Goal: Transaction & Acquisition: Purchase product/service

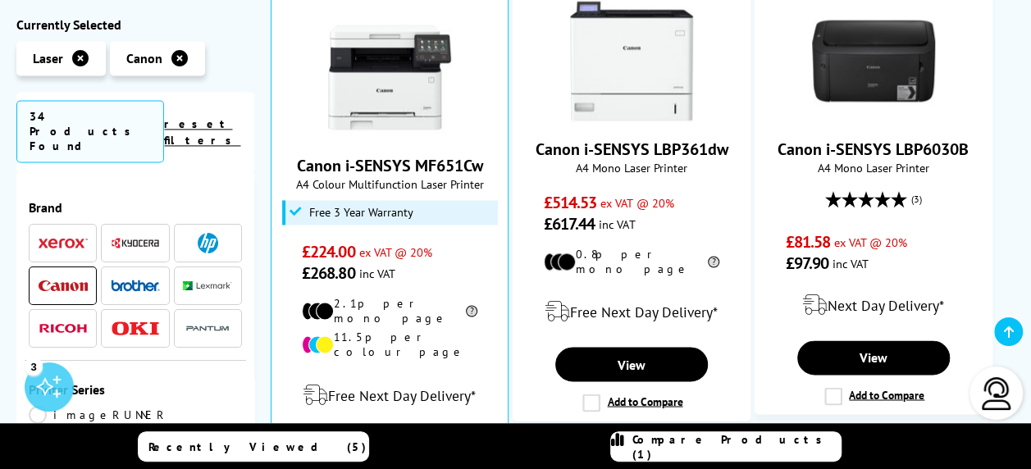
scroll to position [1184, 0]
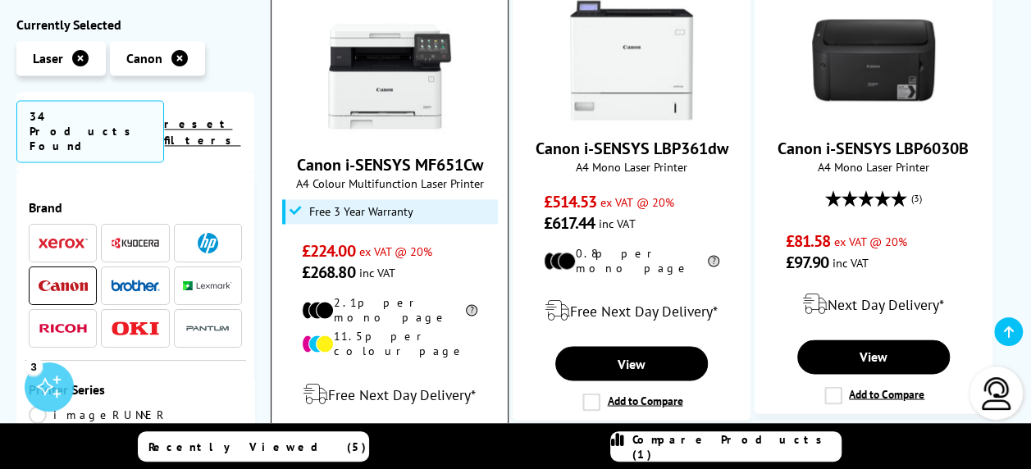
click at [0, 0] on input "Add to Compare" at bounding box center [0, 0] width 0 height 0
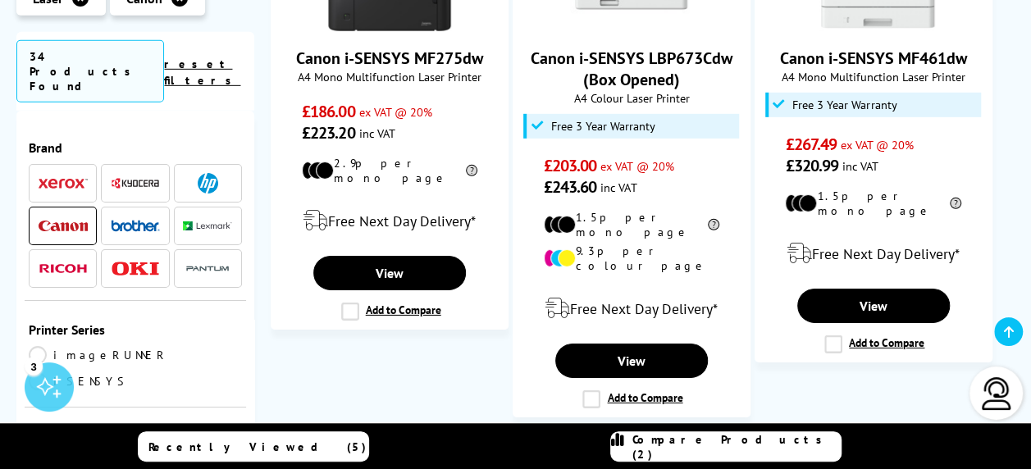
scroll to position [2490, 0]
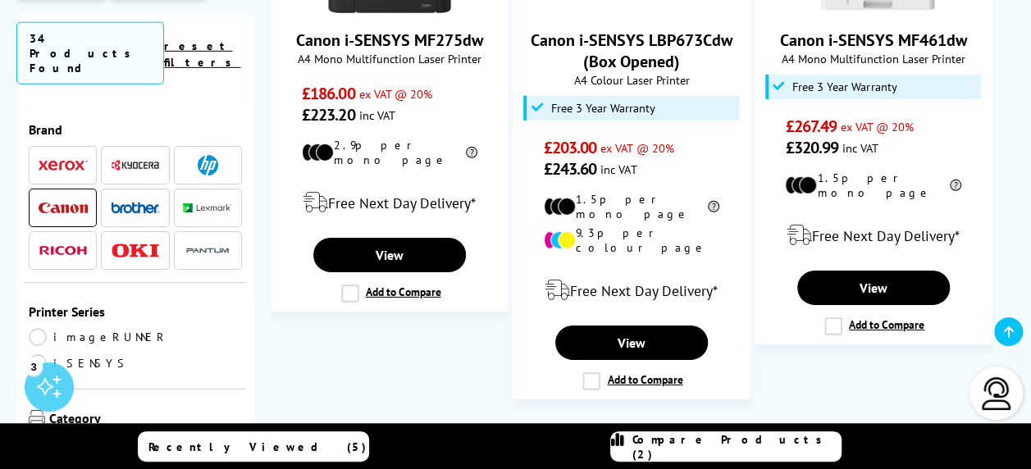
click at [730, 424] on link "Next" at bounding box center [720, 445] width 94 height 43
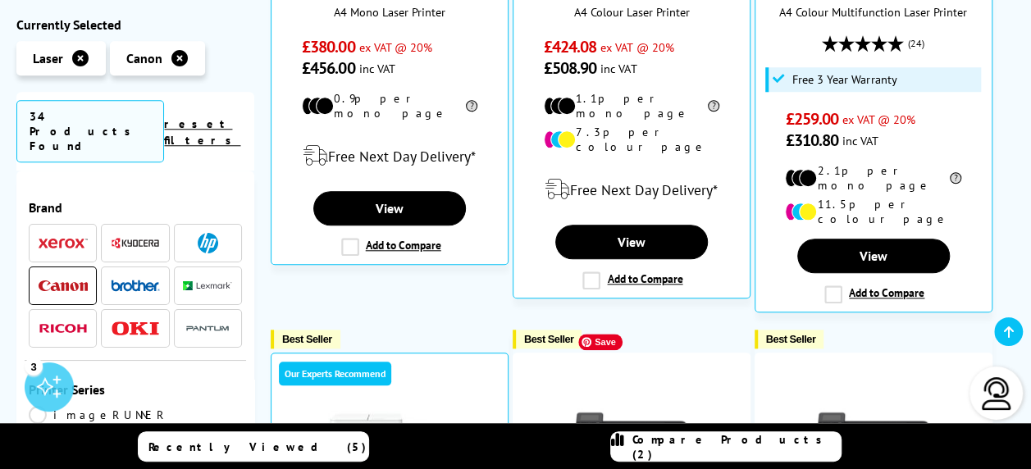
scroll to position [716, 0]
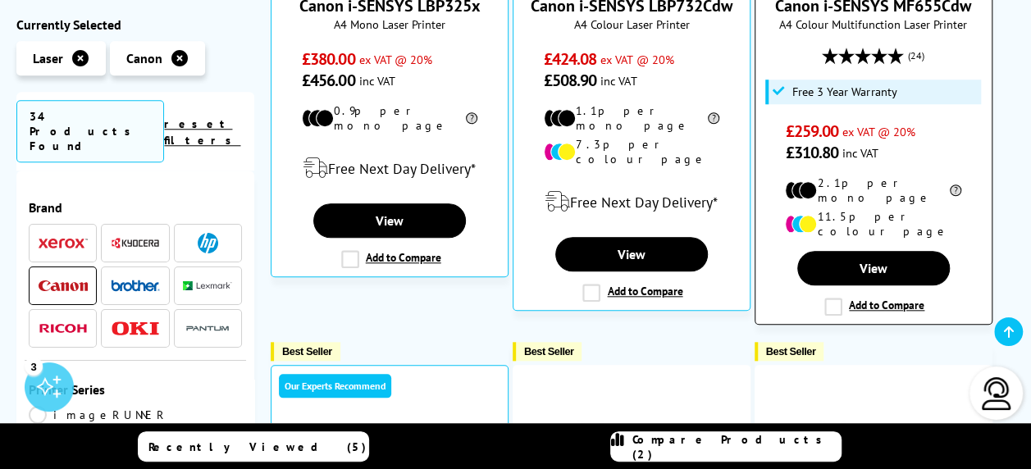
click at [833, 298] on label "Add to Compare" at bounding box center [875, 307] width 100 height 18
click at [0, 0] on input "Add to Compare" at bounding box center [0, 0] width 0 height 0
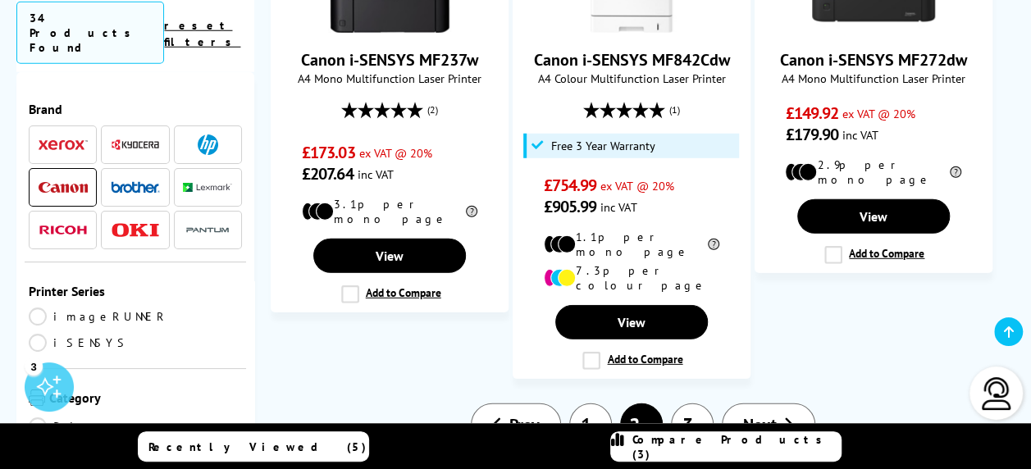
scroll to position [2263, 0]
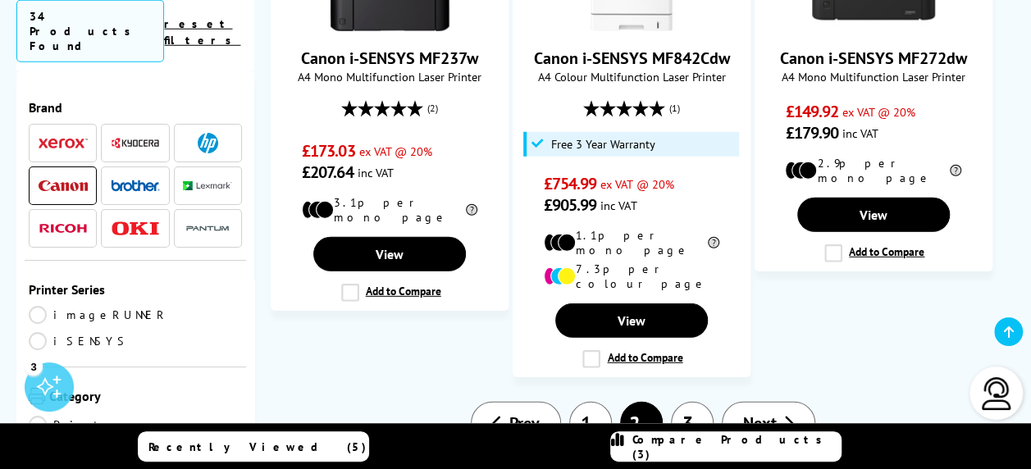
click at [760, 413] on span "Next" at bounding box center [760, 423] width 34 height 21
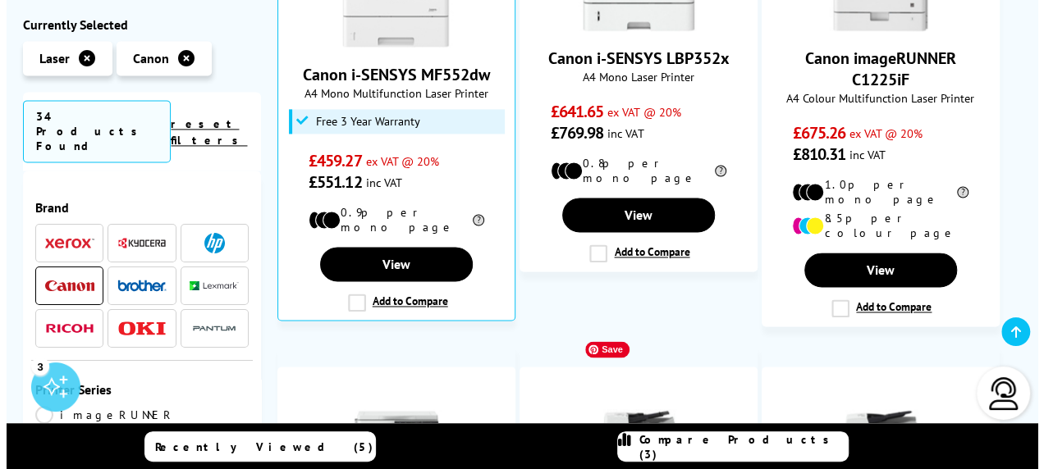
scroll to position [1137, 0]
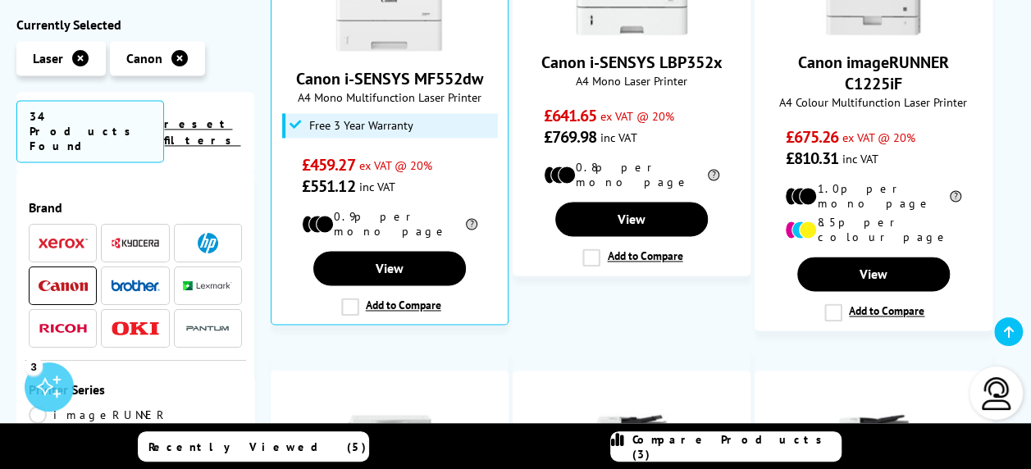
click at [684, 453] on span "Compare Products (3)" at bounding box center [737, 447] width 208 height 30
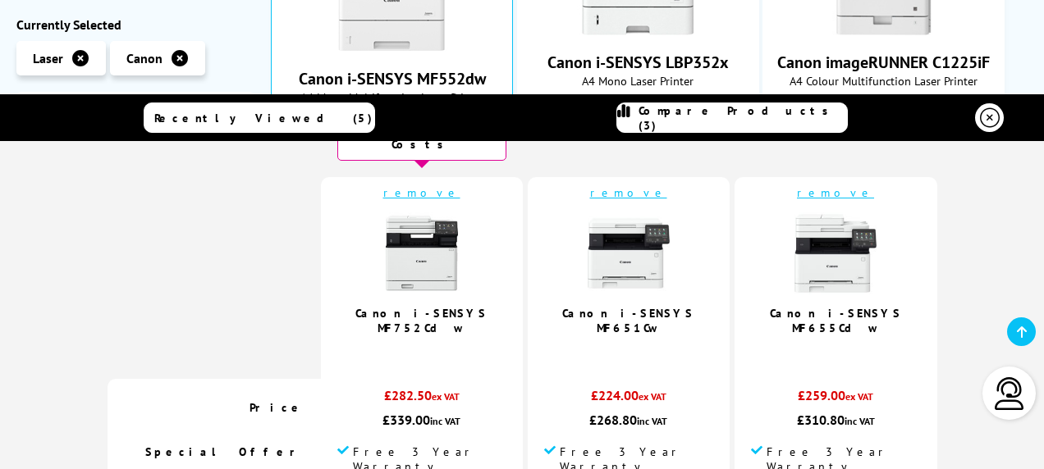
scroll to position [65, 0]
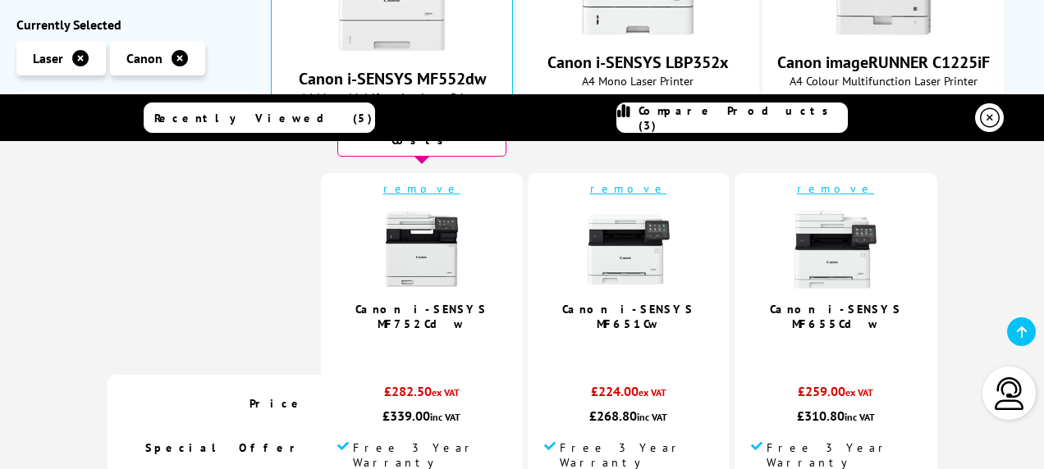
click at [615, 181] on link "remove" at bounding box center [628, 188] width 77 height 15
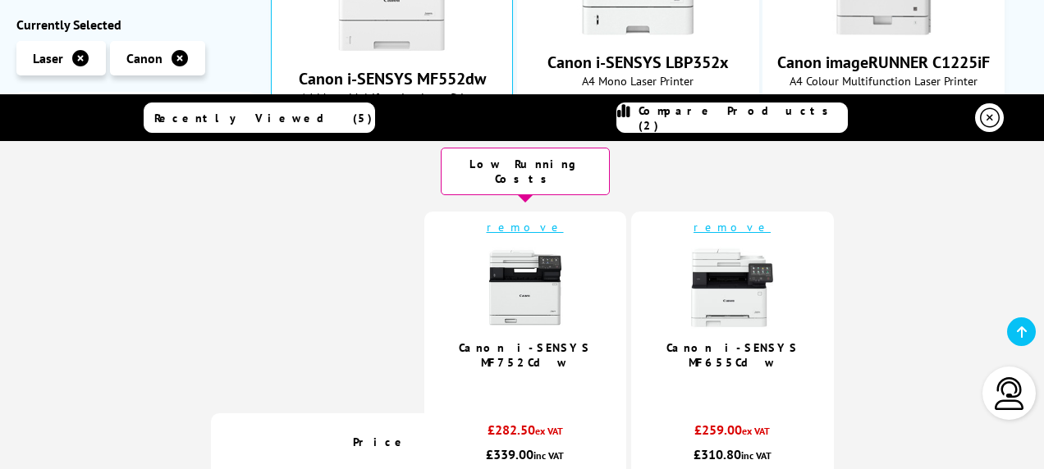
scroll to position [0, 0]
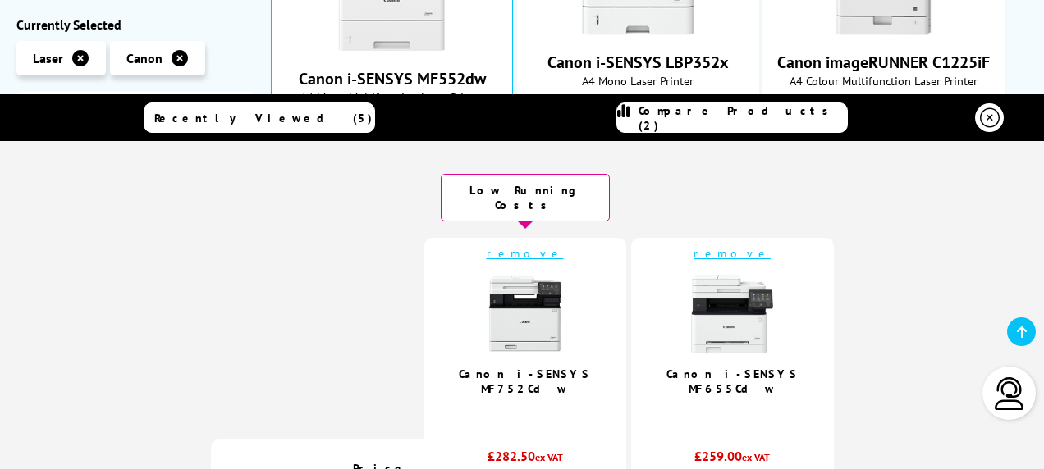
click at [719, 246] on link "remove" at bounding box center [731, 253] width 77 height 15
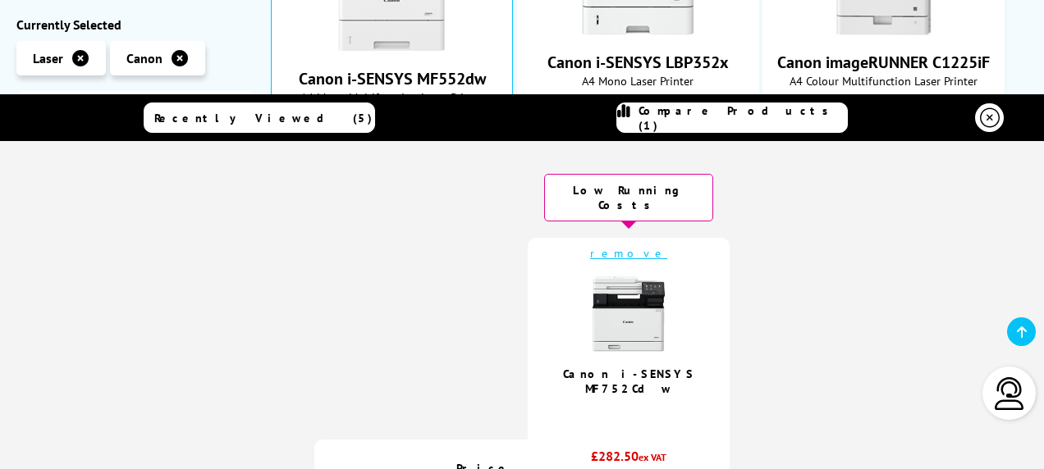
click at [1017, 329] on icon at bounding box center [1022, 332] width 10 height 13
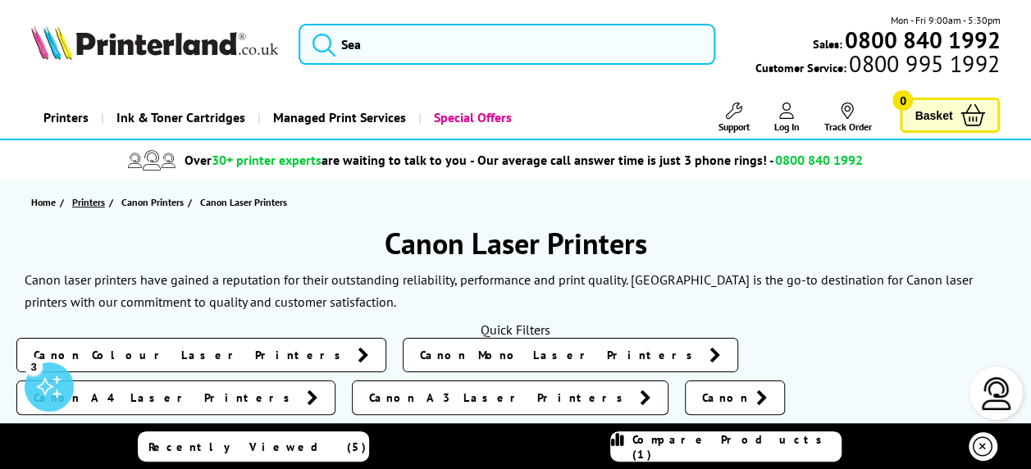
click at [80, 202] on span "Printers" at bounding box center [88, 202] width 33 height 17
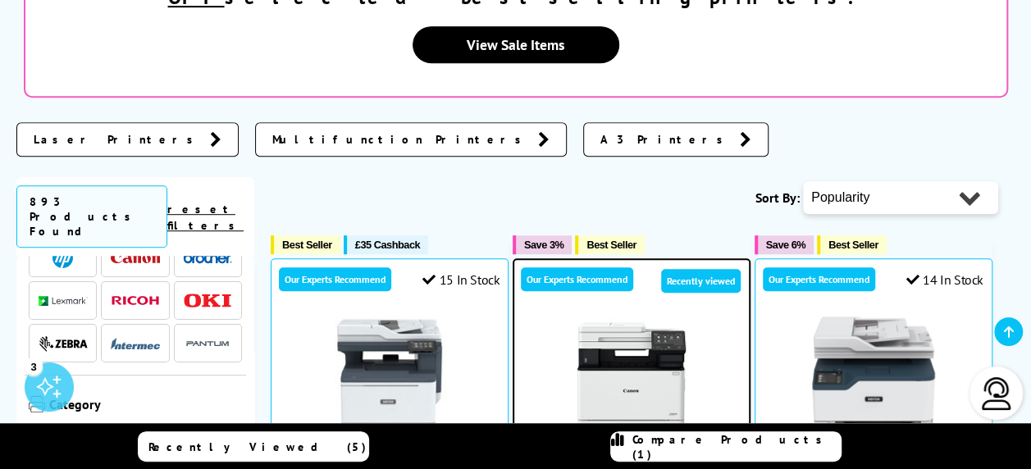
scroll to position [412, 0]
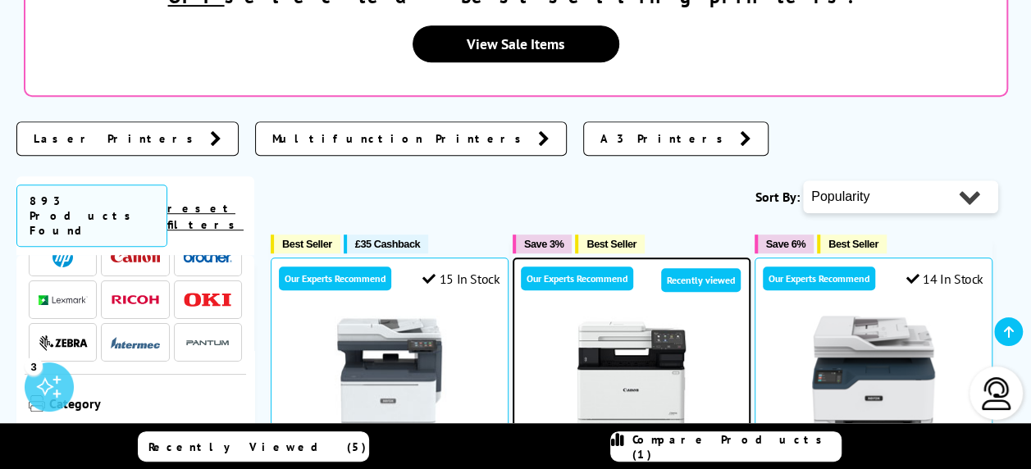
click at [272, 130] on span "Multifunction Printers" at bounding box center [401, 138] width 258 height 16
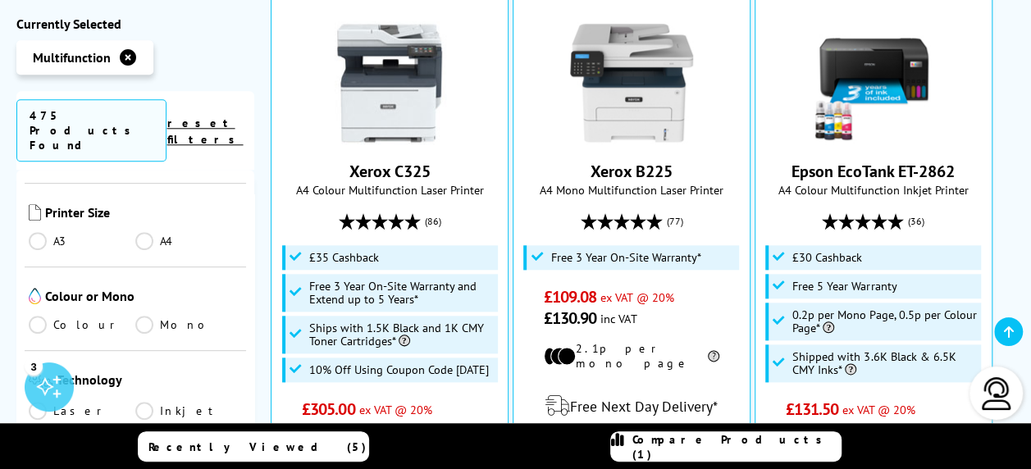
scroll to position [394, 0]
click at [39, 316] on link "Colour" at bounding box center [82, 325] width 107 height 18
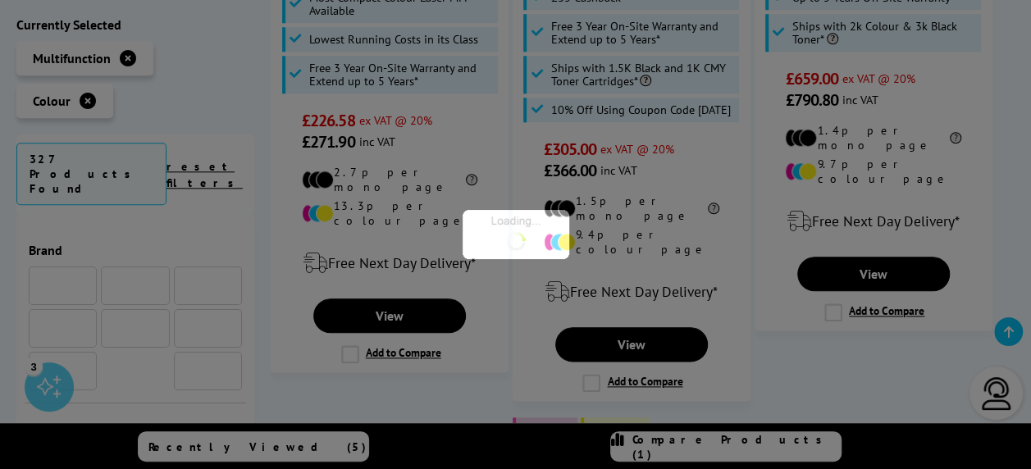
scroll to position [394, 0]
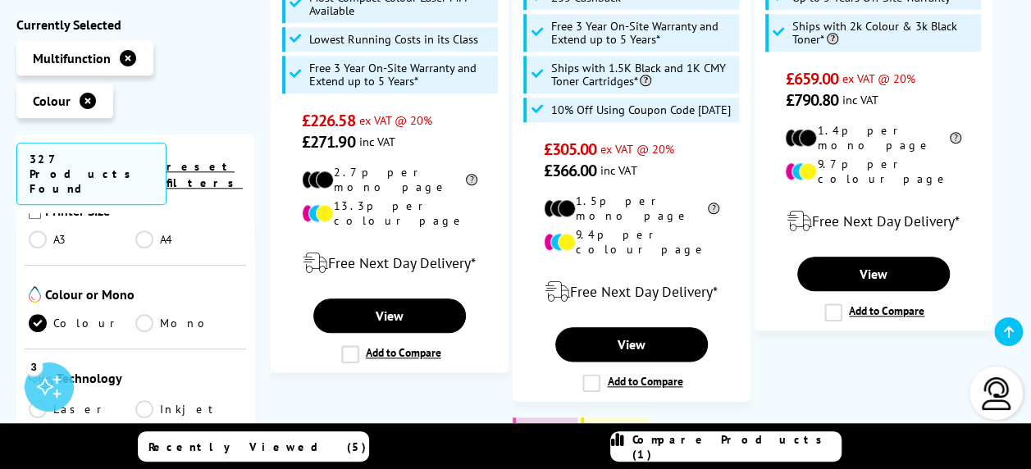
click at [43, 400] on link "Laser" at bounding box center [82, 409] width 107 height 18
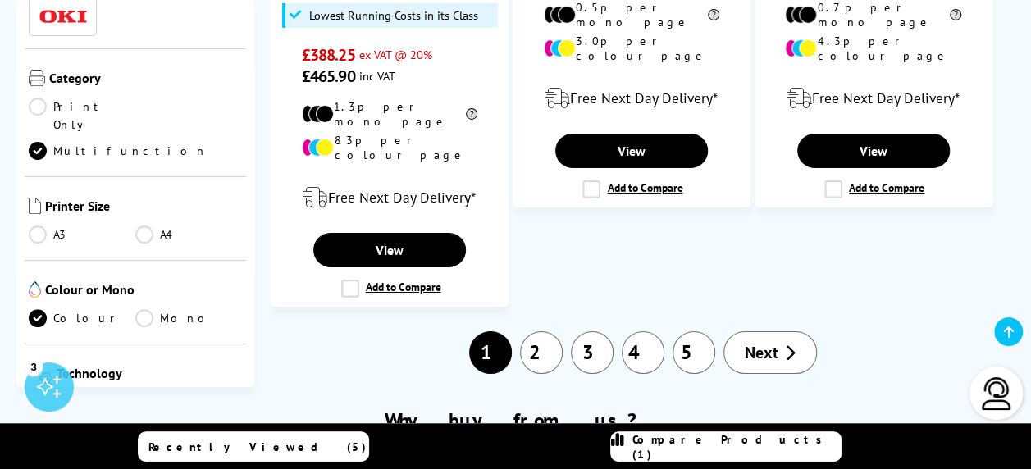
scroll to position [61, 0]
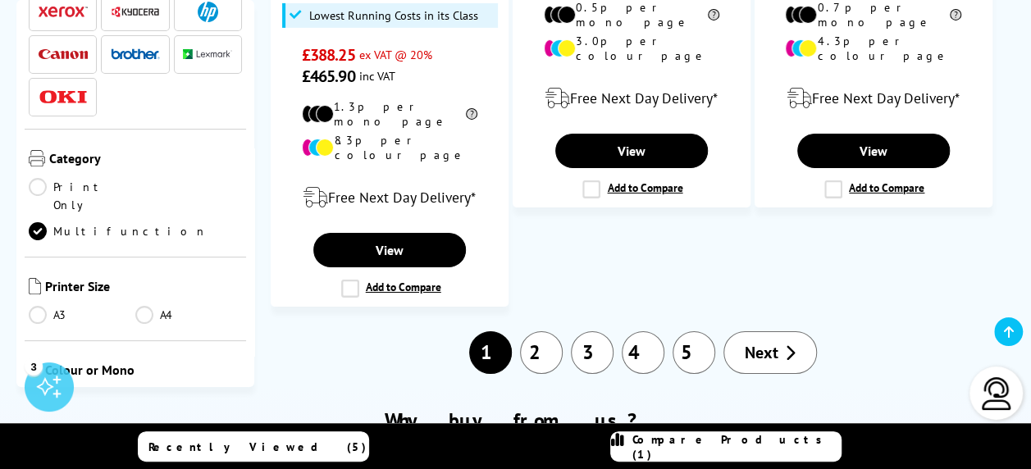
click at [141, 306] on link "A4" at bounding box center [188, 315] width 107 height 18
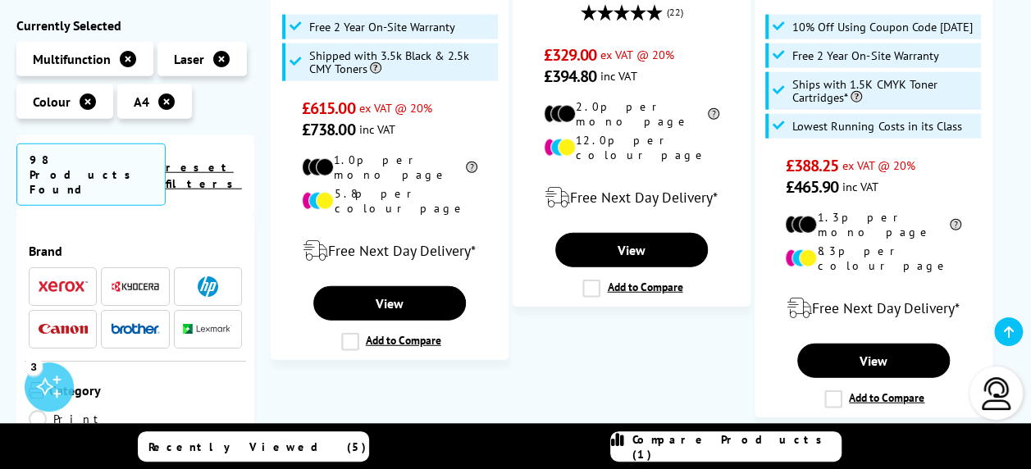
scroll to position [1949, 0]
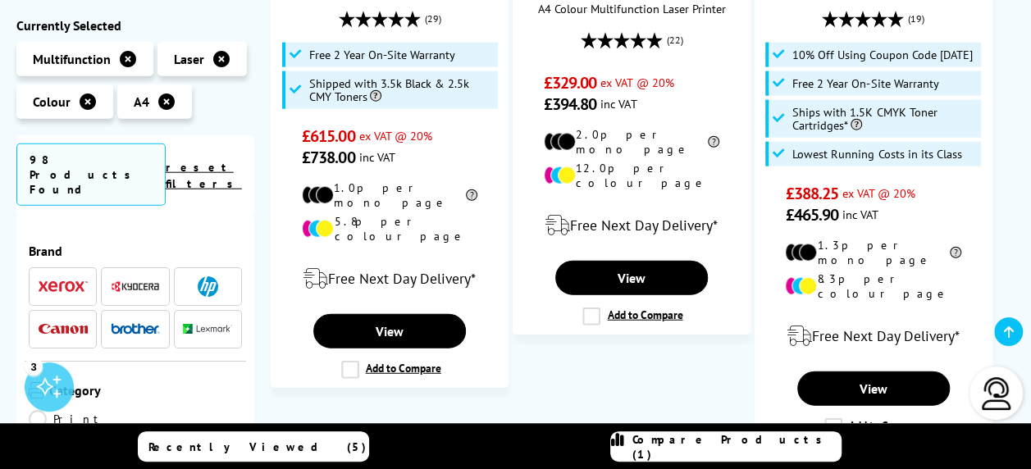
click at [125, 322] on img at bounding box center [135, 327] width 49 height 11
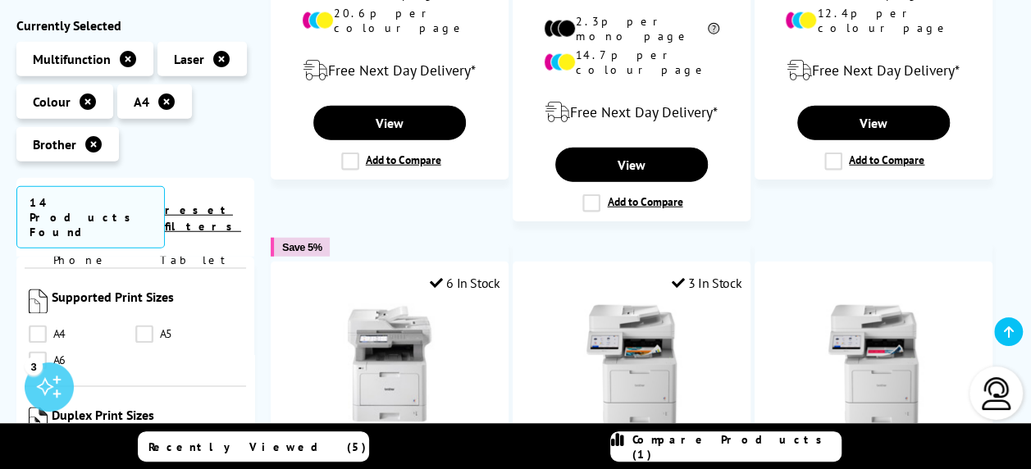
scroll to position [1358, 0]
click at [38, 446] on link "A4" at bounding box center [82, 455] width 107 height 18
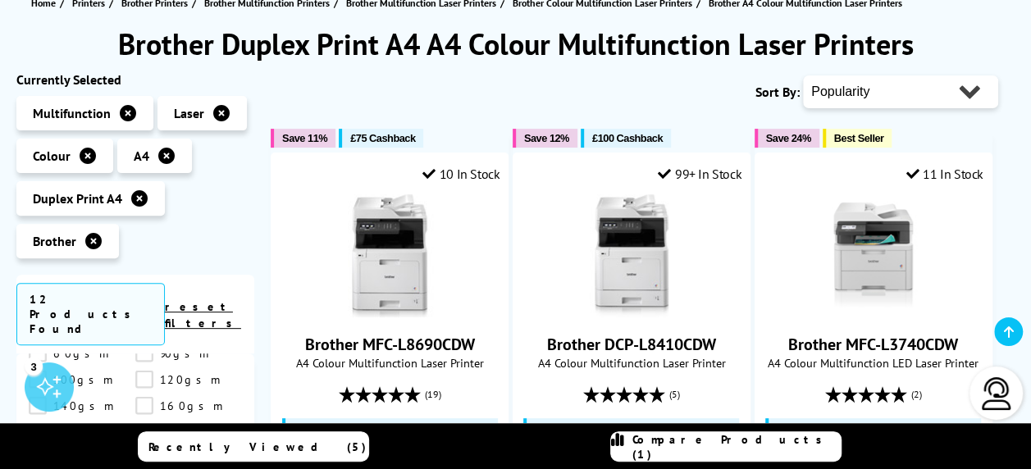
scroll to position [209, 0]
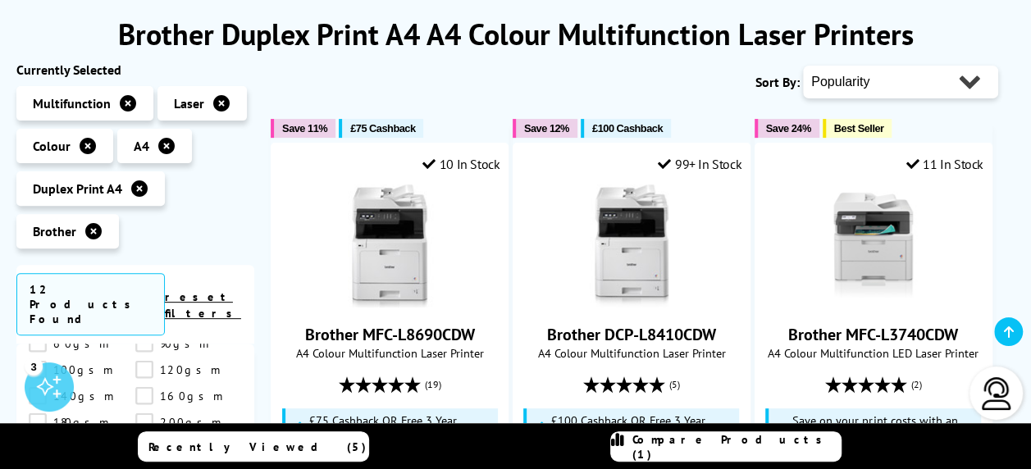
click at [906, 84] on select "Popularity Rating Price - Low to High Price - High to Low Running Costs - Low t…" at bounding box center [900, 82] width 195 height 33
select select "Rating"
click at [803, 66] on select "Popularity Rating Price - Low to High Price - High to Low Running Costs - Low t…" at bounding box center [900, 82] width 195 height 33
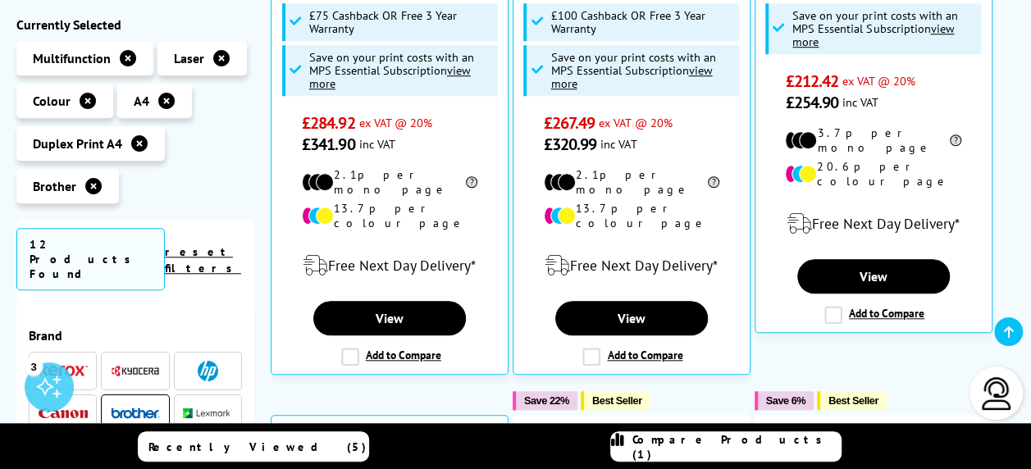
scroll to position [645, 0]
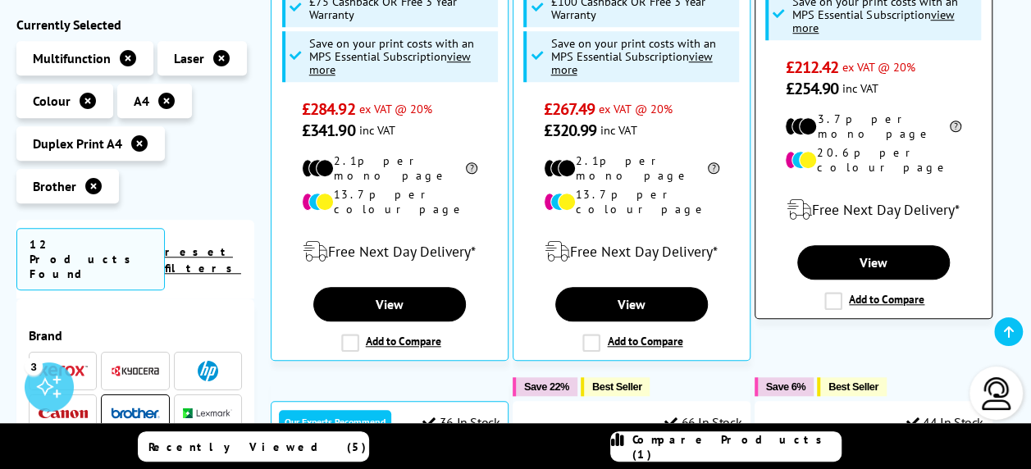
click at [836, 292] on label "Add to Compare" at bounding box center [875, 301] width 100 height 18
click at [0, 0] on input "Add to Compare" at bounding box center [0, 0] width 0 height 0
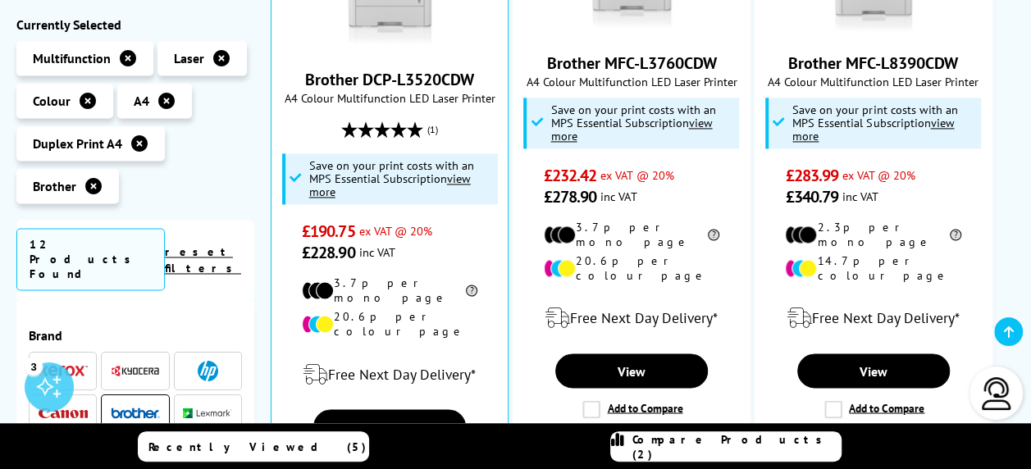
scroll to position [1165, 0]
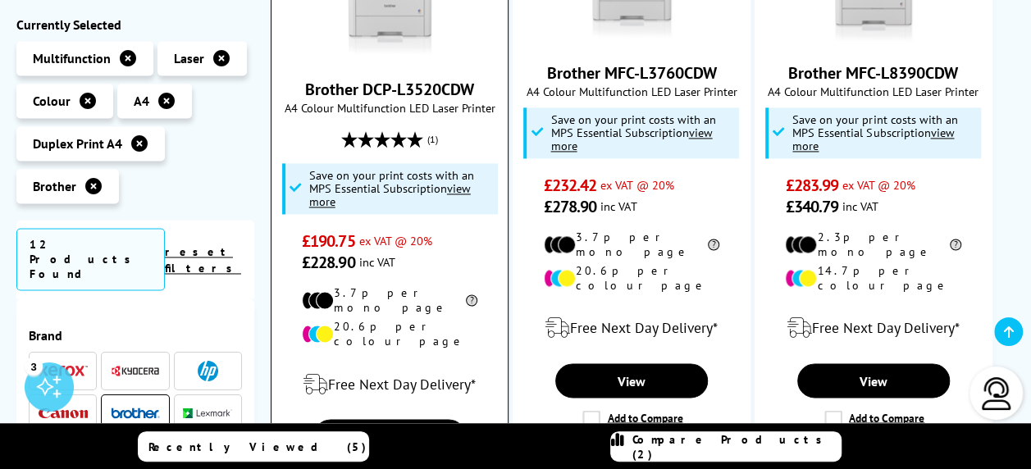
click at [347, 466] on label "Add to Compare" at bounding box center [391, 475] width 100 height 18
click at [0, 0] on input "Add to Compare" at bounding box center [0, 0] width 0 height 0
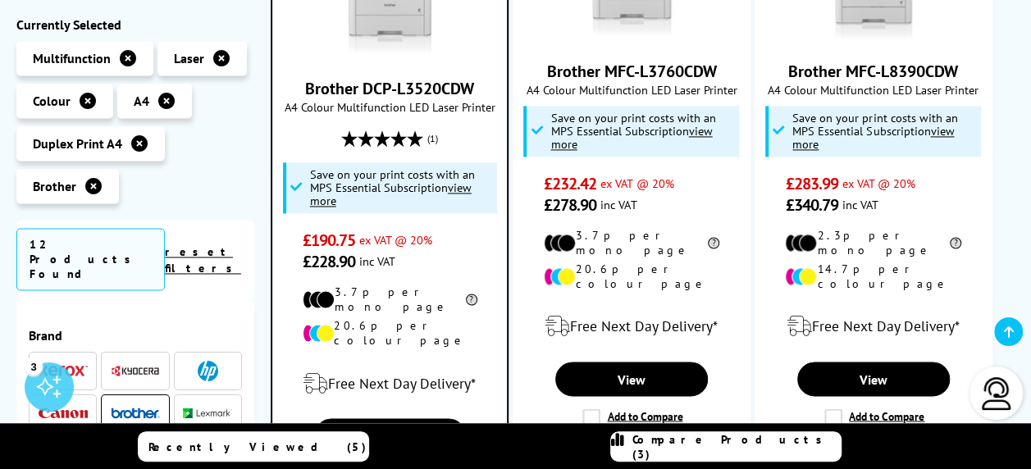
click at [734, 441] on span "Compare Products (3)" at bounding box center [737, 447] width 208 height 30
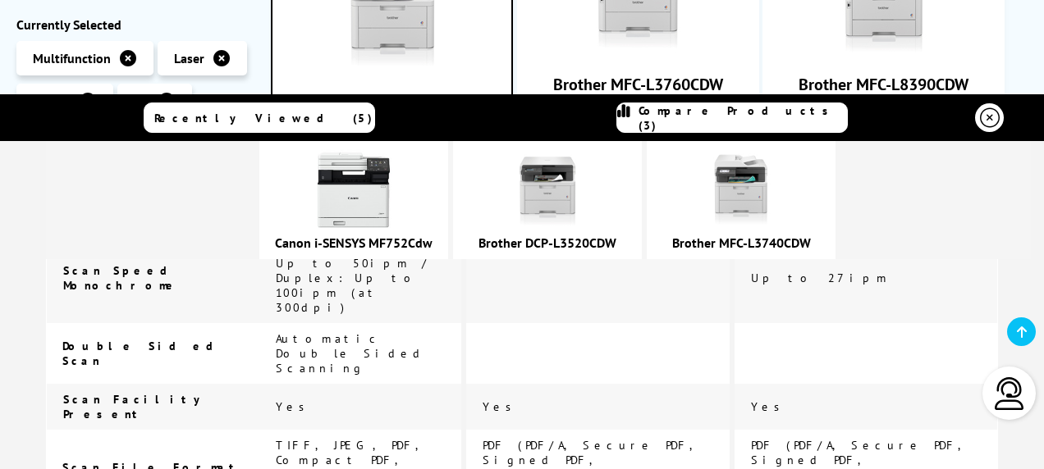
scroll to position [1448, 0]
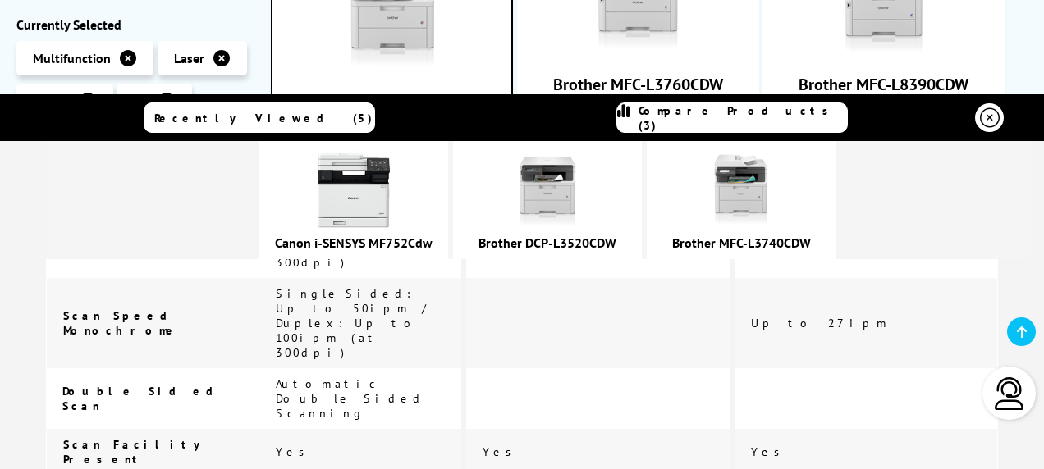
click at [416, 240] on link "Canon i-SENSYS MF752Cdw" at bounding box center [354, 243] width 158 height 16
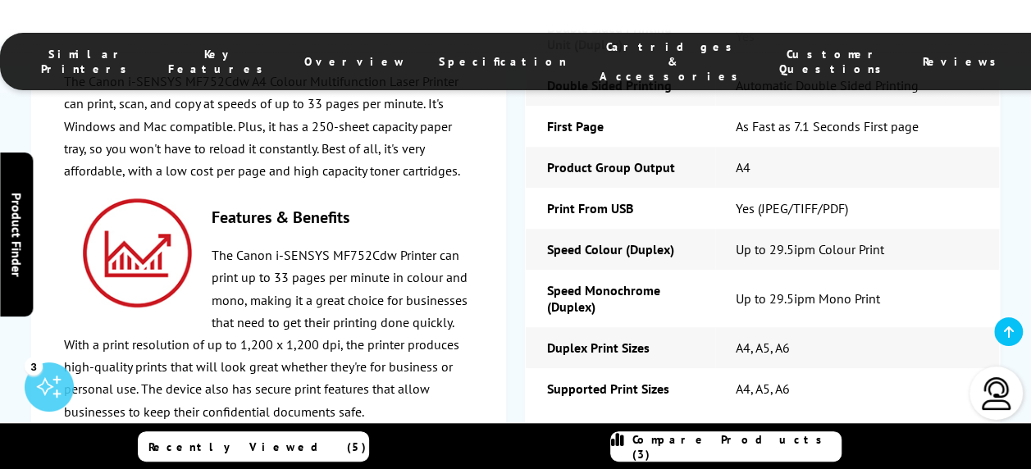
scroll to position [3766, 0]
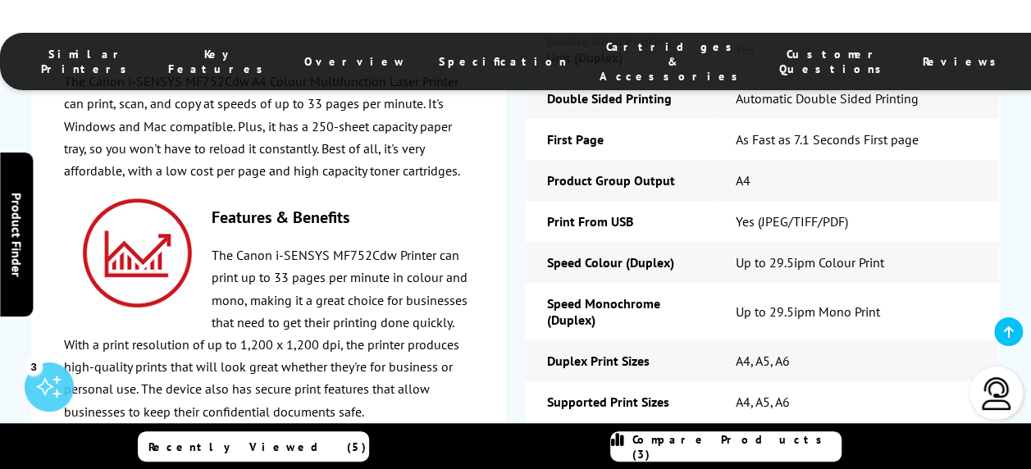
click at [563, 450] on span at bounding box center [563, 462] width 0 height 25
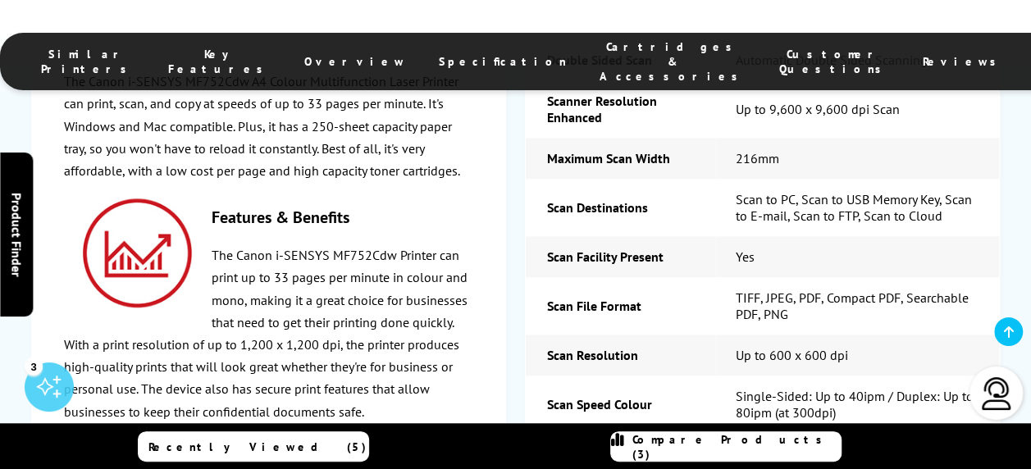
scroll to position [4232, 0]
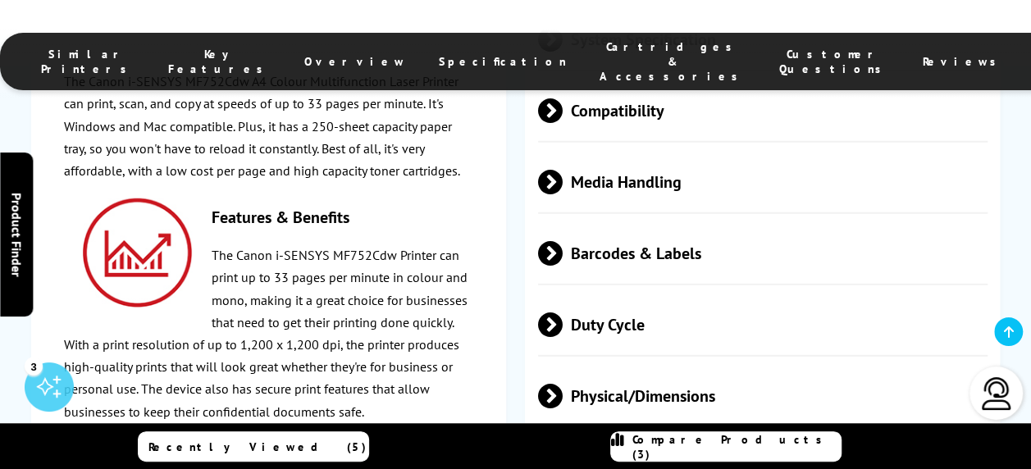
scroll to position [5412, 0]
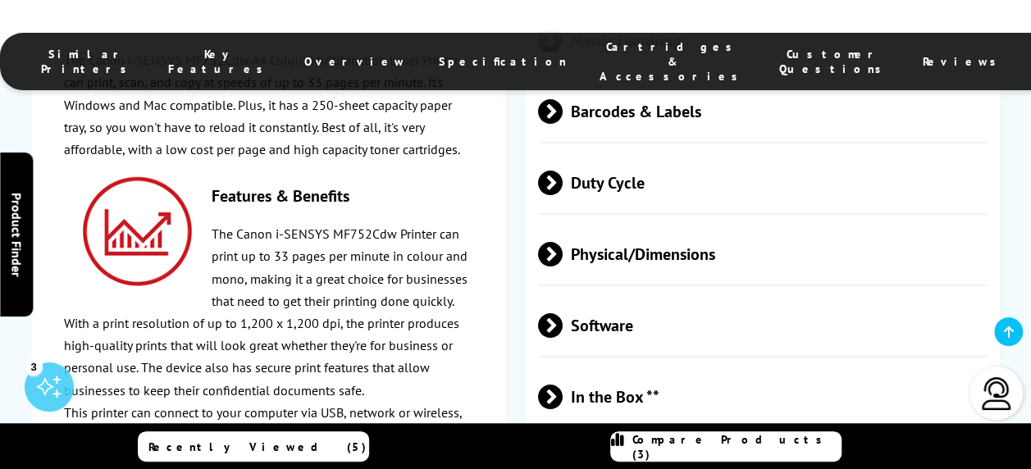
click at [563, 456] on span at bounding box center [563, 468] width 0 height 25
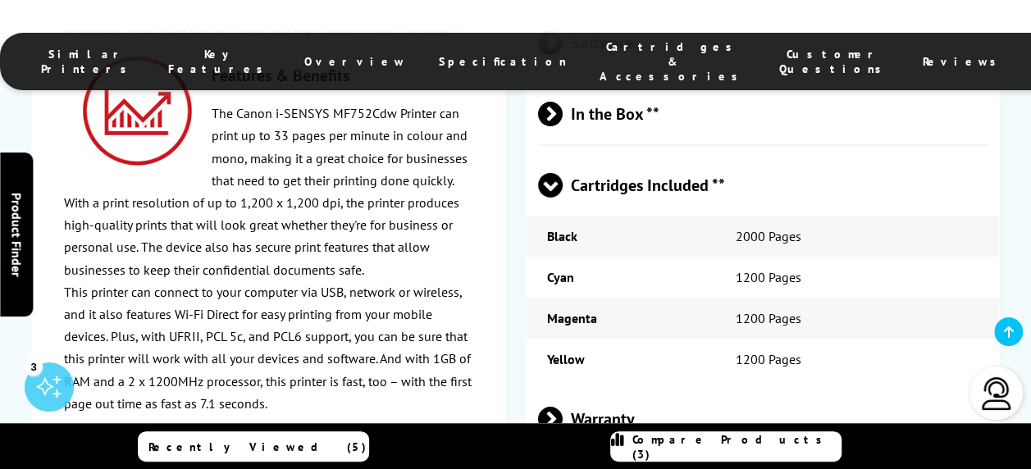
scroll to position [5693, 0]
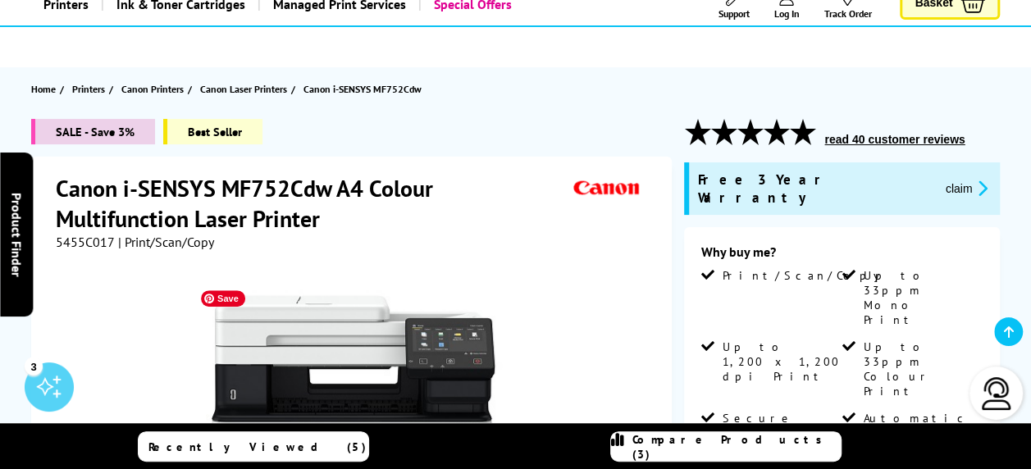
scroll to position [110, 0]
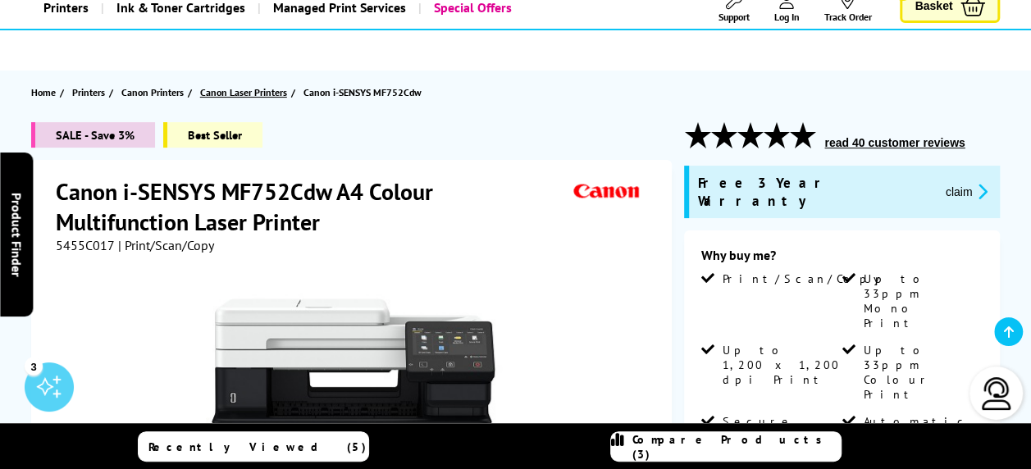
click at [252, 87] on span "Canon Laser Printers" at bounding box center [243, 92] width 87 height 17
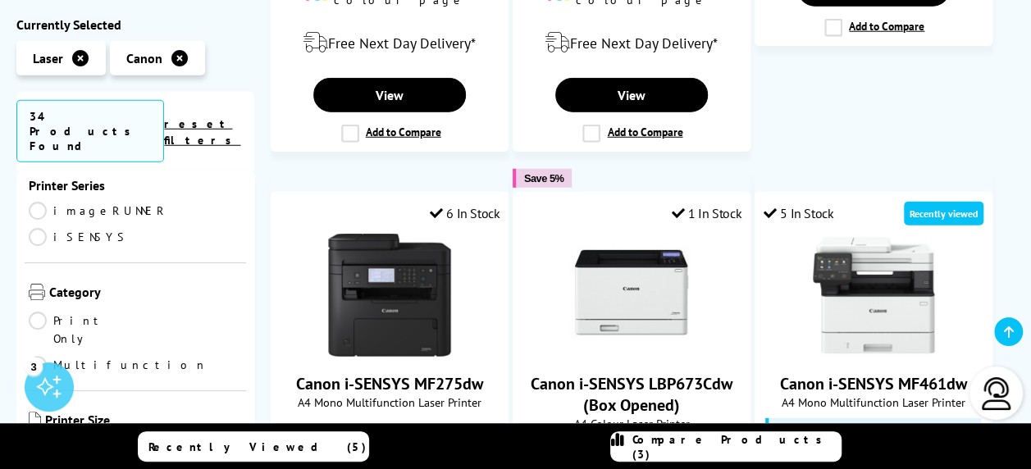
scroll to position [204, 0]
click at [146, 357] on link "Multifunction" at bounding box center [118, 366] width 179 height 18
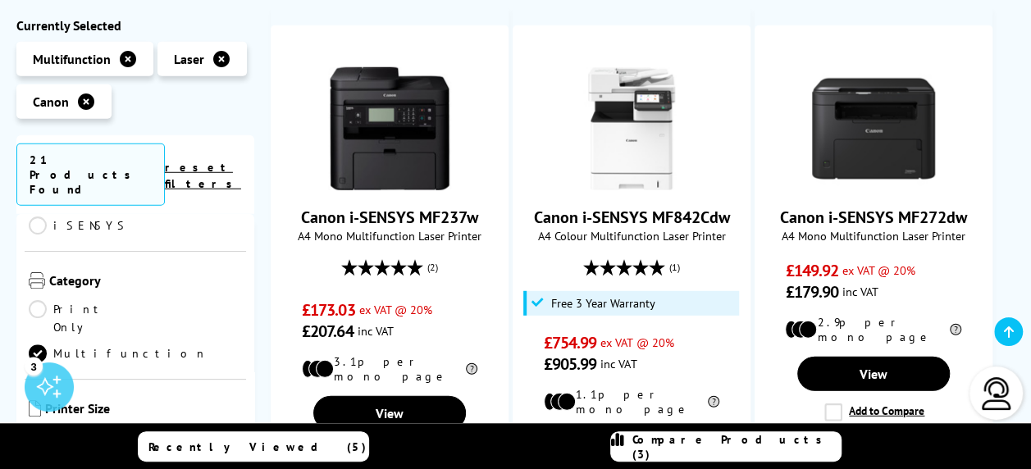
scroll to position [261, 0]
click at [146, 426] on link "A4" at bounding box center [188, 435] width 107 height 18
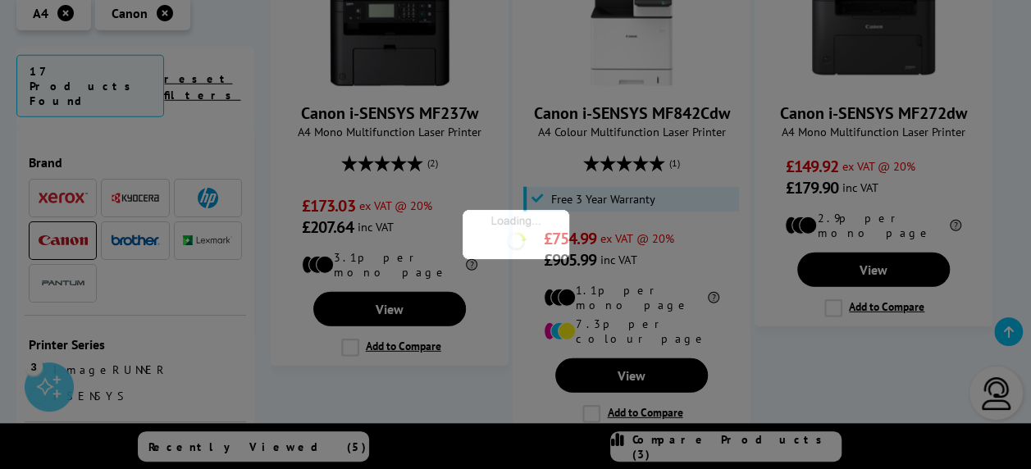
scroll to position [261, 0]
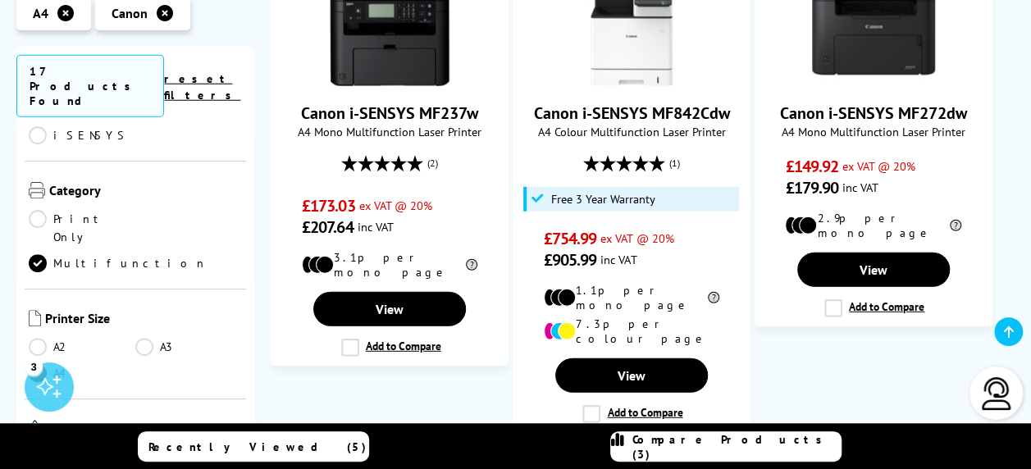
click at [42, 448] on link "Colour" at bounding box center [82, 457] width 107 height 18
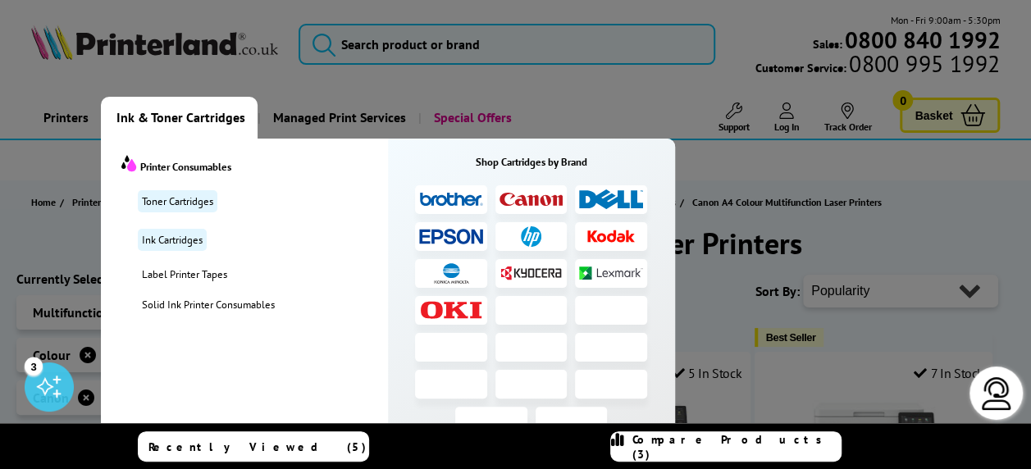
click at [205, 115] on span "Ink & Toner Cartridges" at bounding box center [181, 118] width 129 height 42
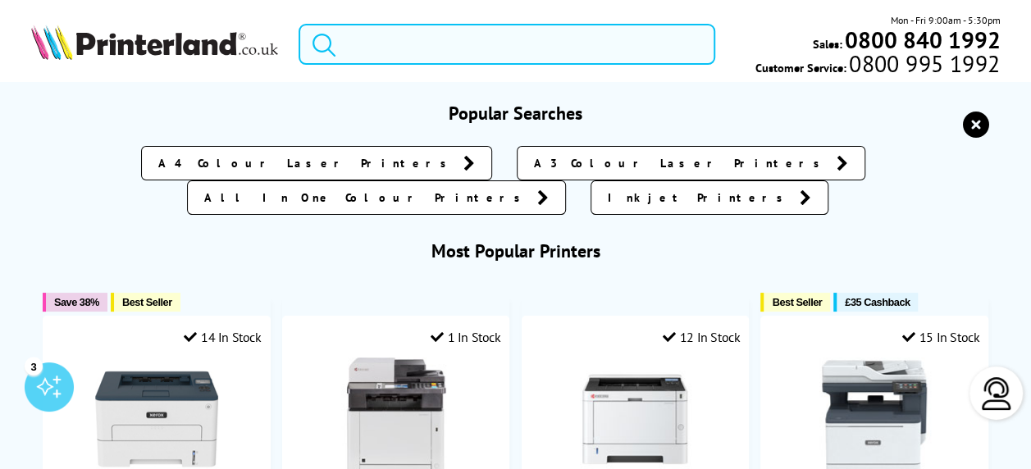
click at [448, 39] on input "search" at bounding box center [507, 44] width 417 height 41
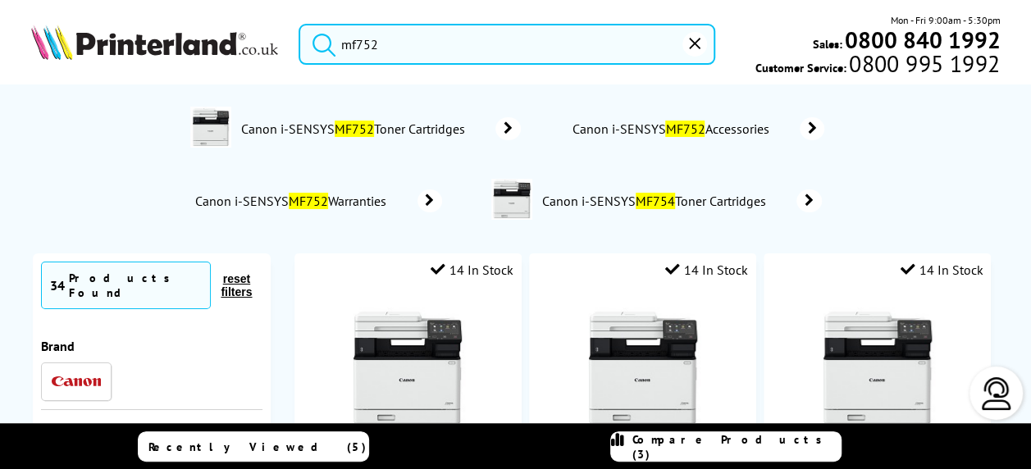
type input "mf752"
click at [329, 122] on span "Canon i-SENSYS MF752 Toner Cartridges" at bounding box center [355, 129] width 231 height 16
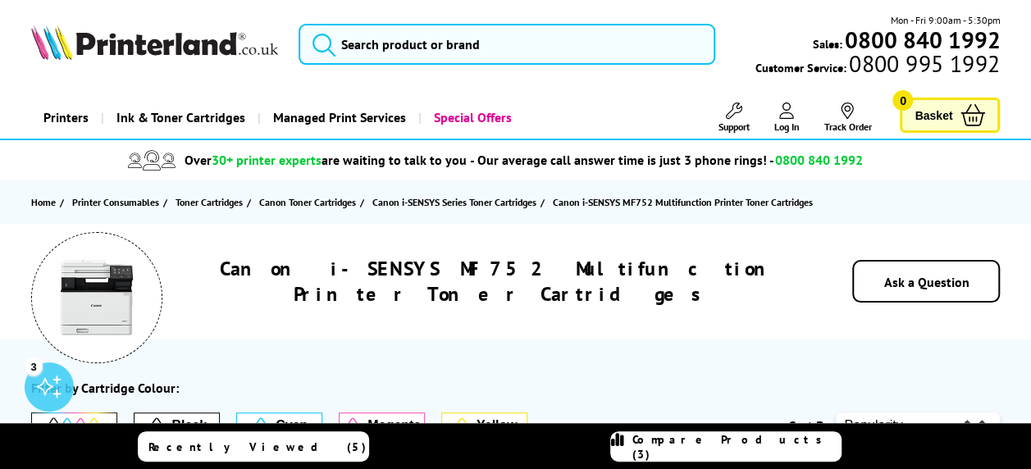
click at [691, 447] on span "Compare Products (3)" at bounding box center [737, 447] width 208 height 30
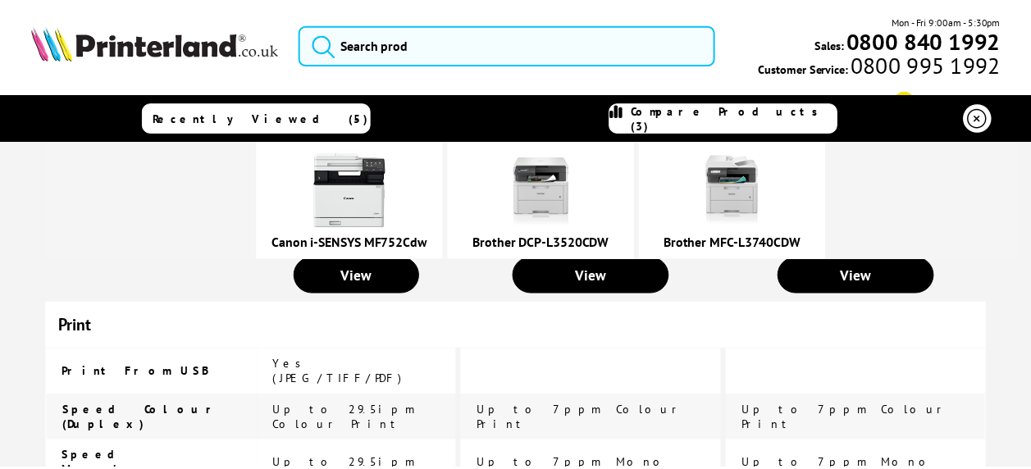
scroll to position [599, 0]
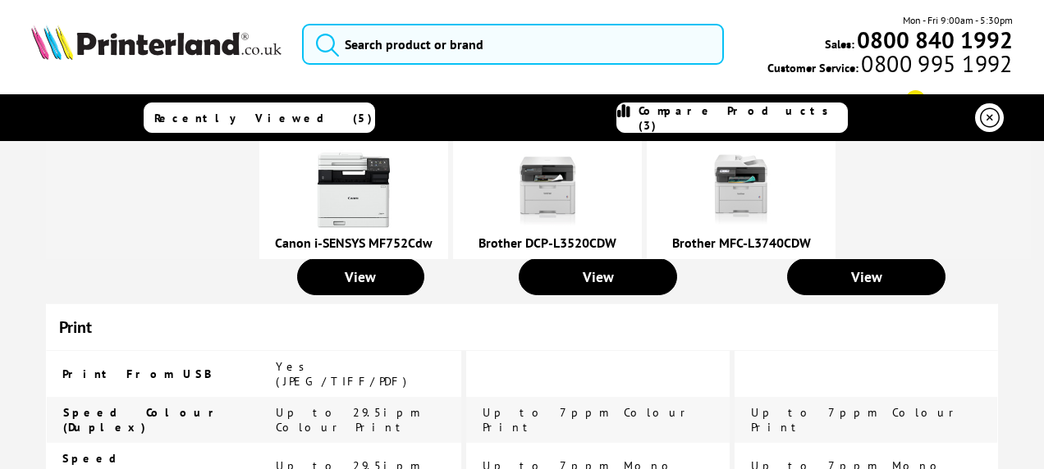
click at [980, 121] on icon at bounding box center [990, 118] width 20 height 20
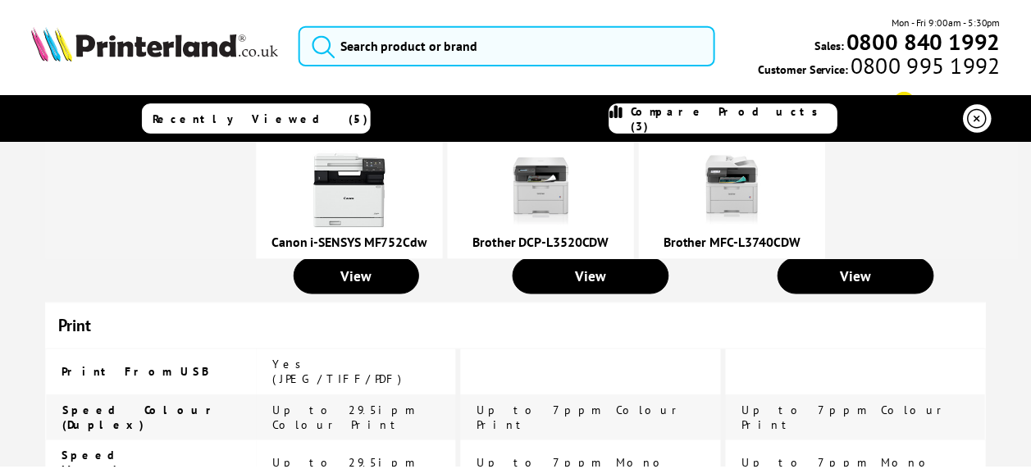
scroll to position [0, 0]
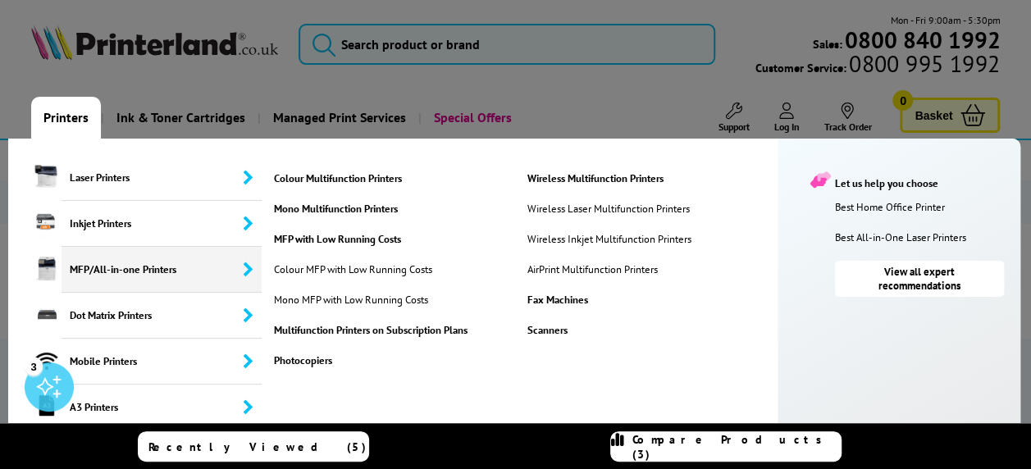
click at [110, 265] on span "MFP/All-in-one Printers" at bounding box center [162, 270] width 200 height 46
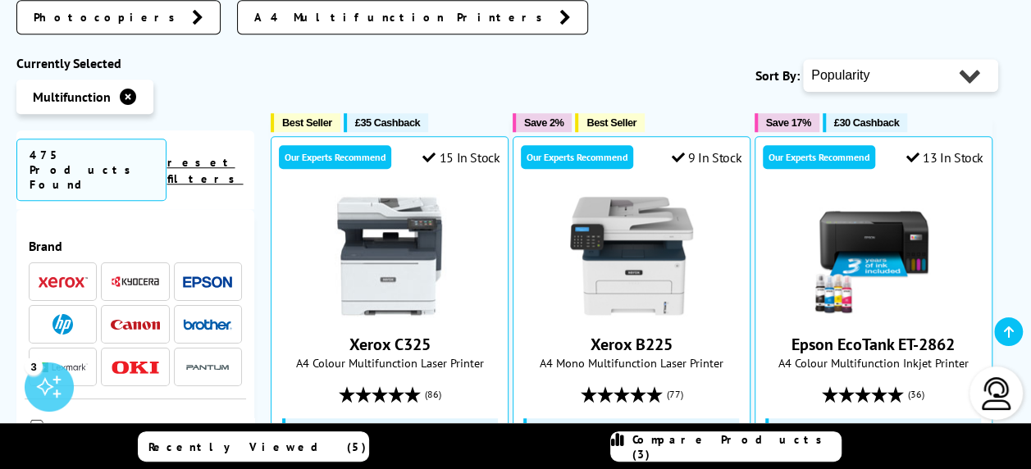
scroll to position [671, 0]
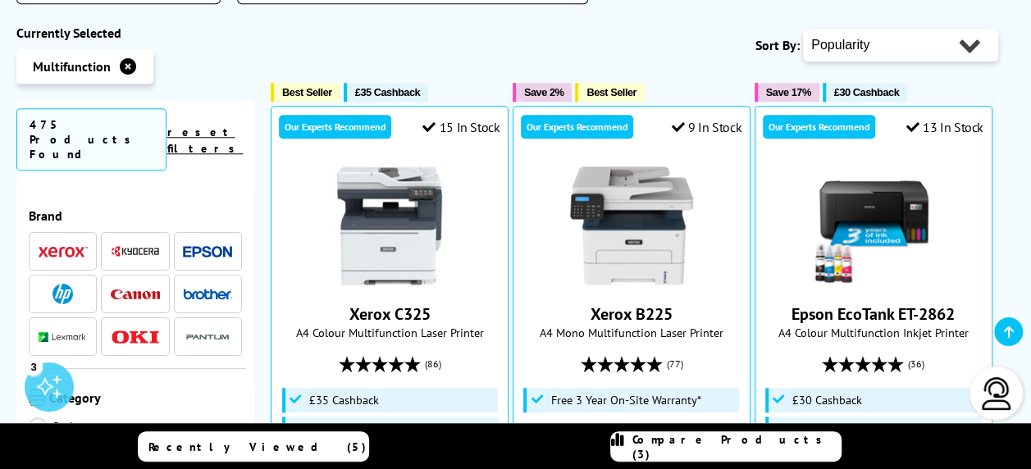
click at [196, 289] on img at bounding box center [207, 294] width 49 height 11
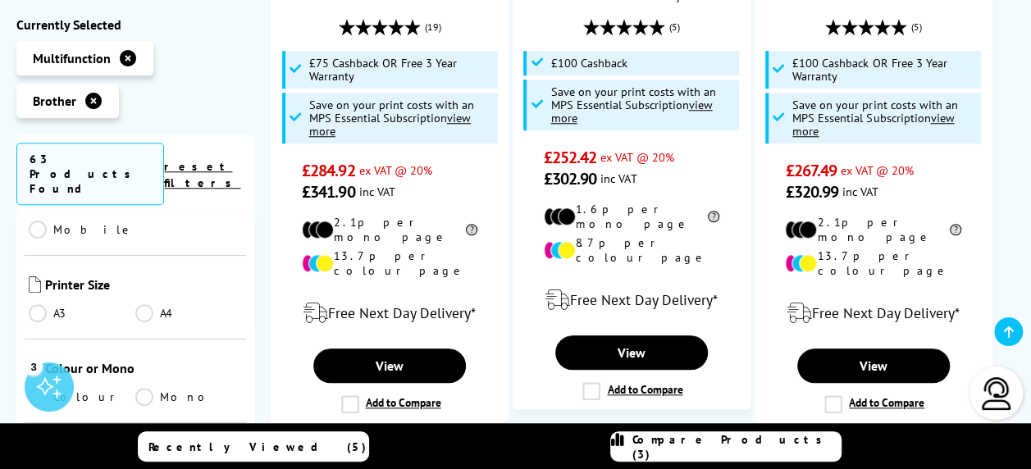
scroll to position [305, 0]
click at [139, 301] on link "A4" at bounding box center [188, 310] width 107 height 18
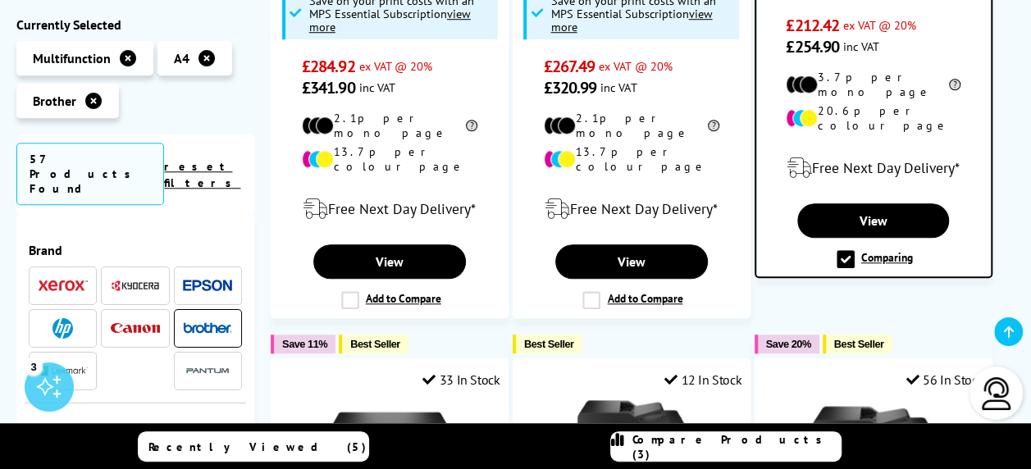
click at [213, 318] on span at bounding box center [207, 328] width 49 height 21
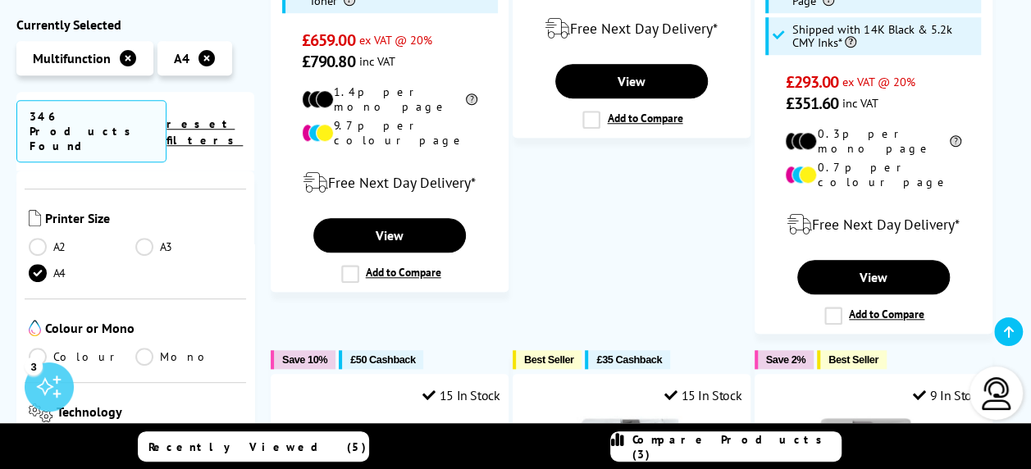
scroll to position [383, 0]
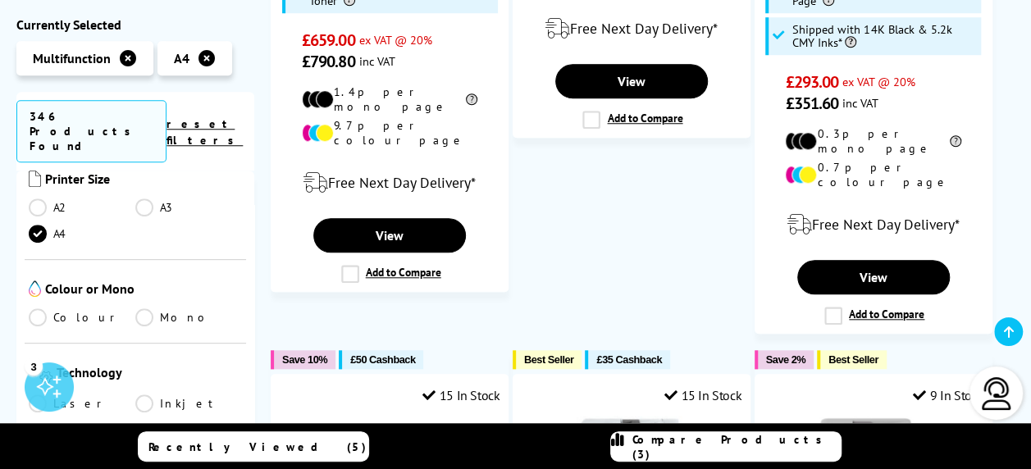
click at [34, 309] on link "Colour" at bounding box center [82, 318] width 107 height 18
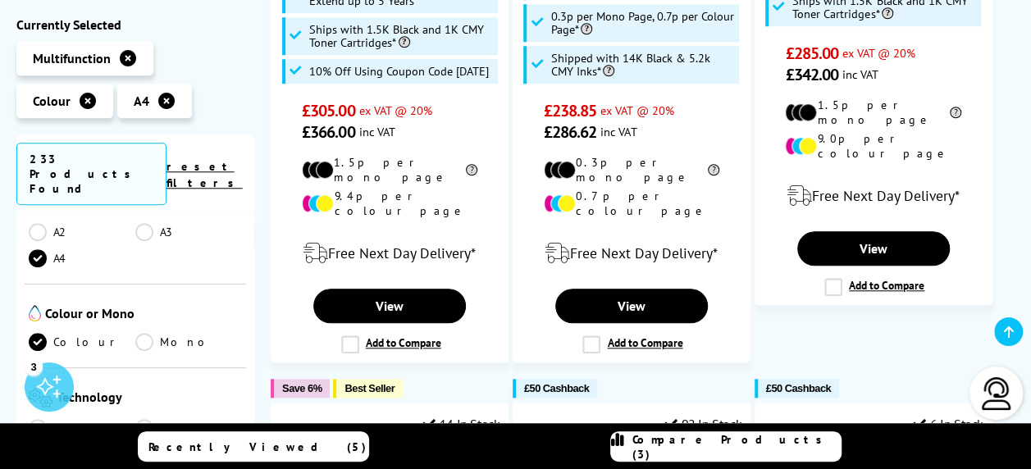
scroll to position [518, 0]
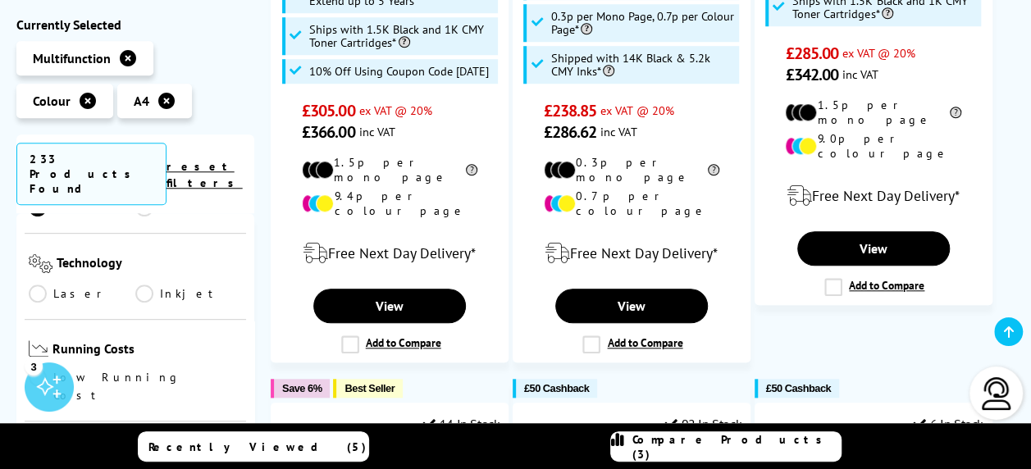
click at [40, 234] on div "Technology Laser Inkjet" at bounding box center [136, 277] width 222 height 86
click at [39, 285] on link "Laser" at bounding box center [82, 294] width 107 height 18
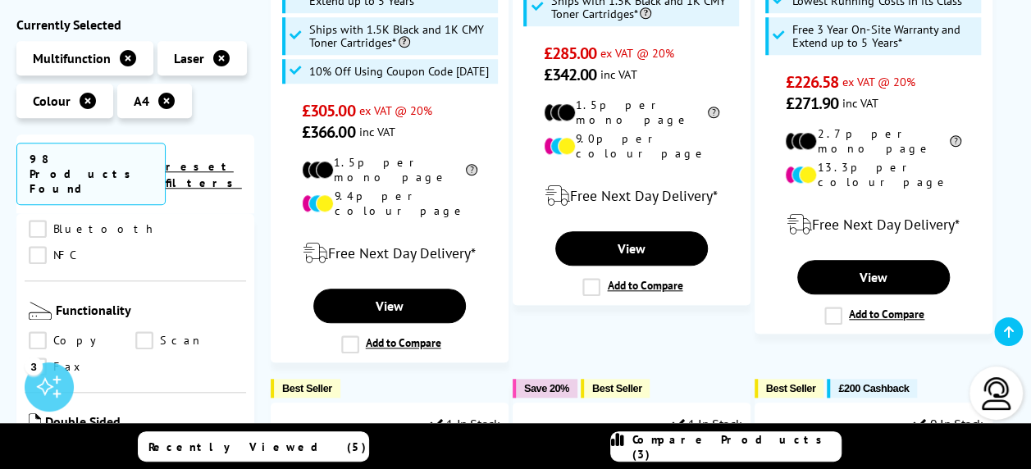
scroll to position [831, 0]
click at [141, 441] on link "Scan" at bounding box center [188, 450] width 107 height 18
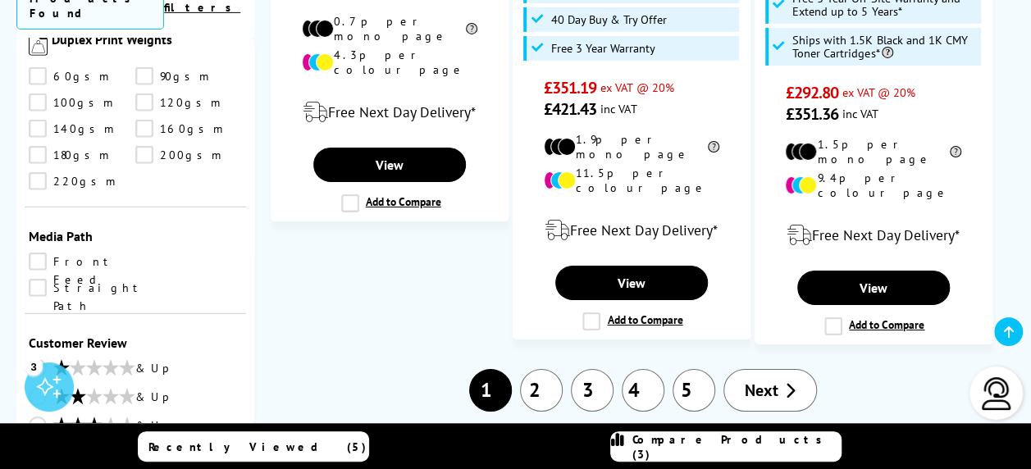
scroll to position [2733, 0]
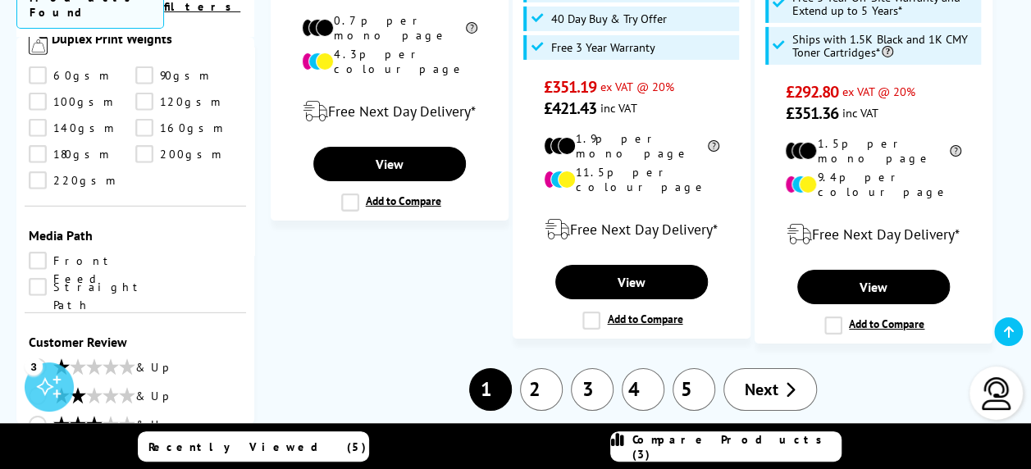
select select "300"
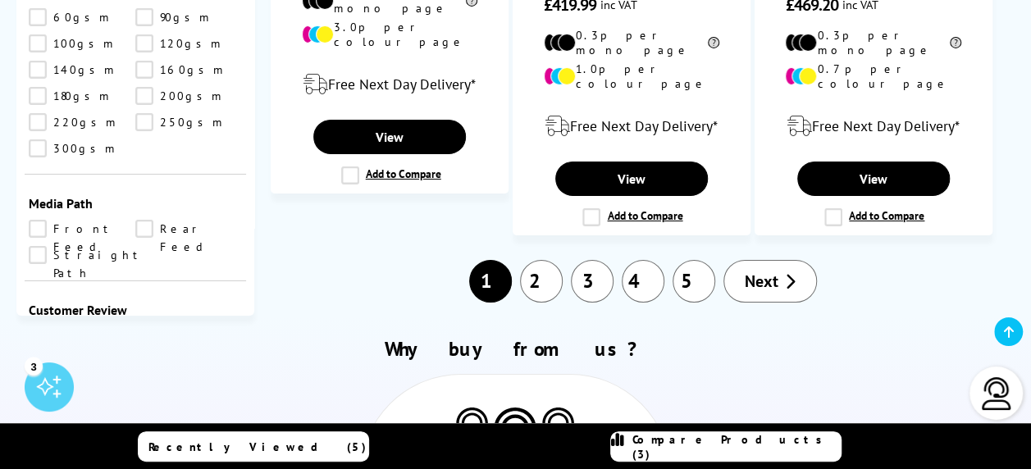
scroll to position [2812, 0]
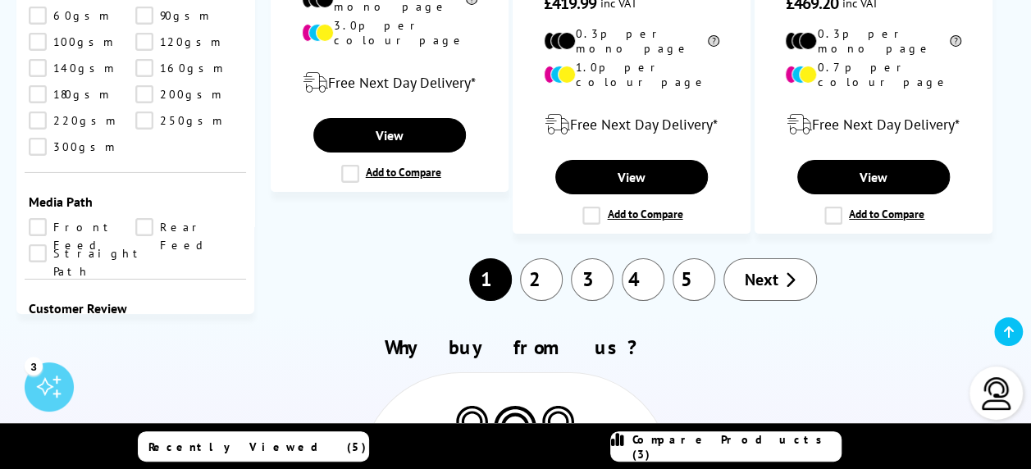
select select "800"
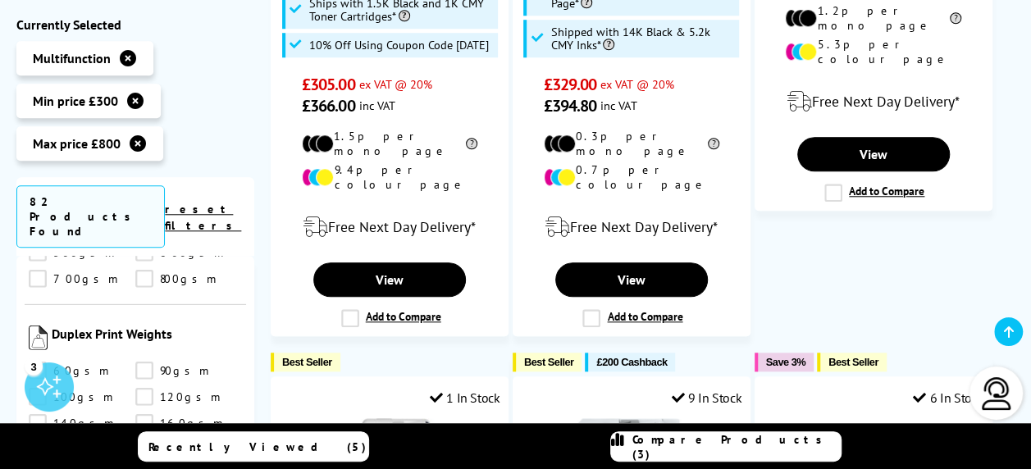
scroll to position [755, 0]
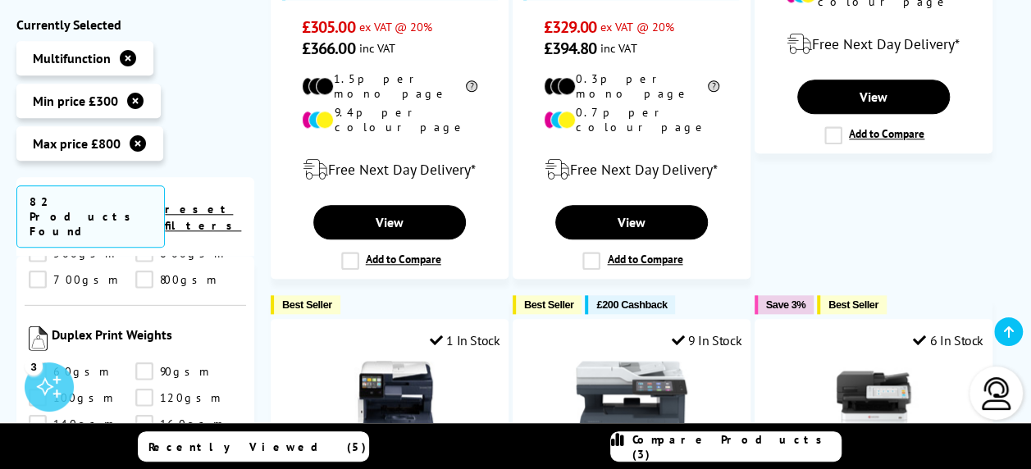
drag, startPoint x: 202, startPoint y: 280, endPoint x: 208, endPoint y: 250, distance: 30.1
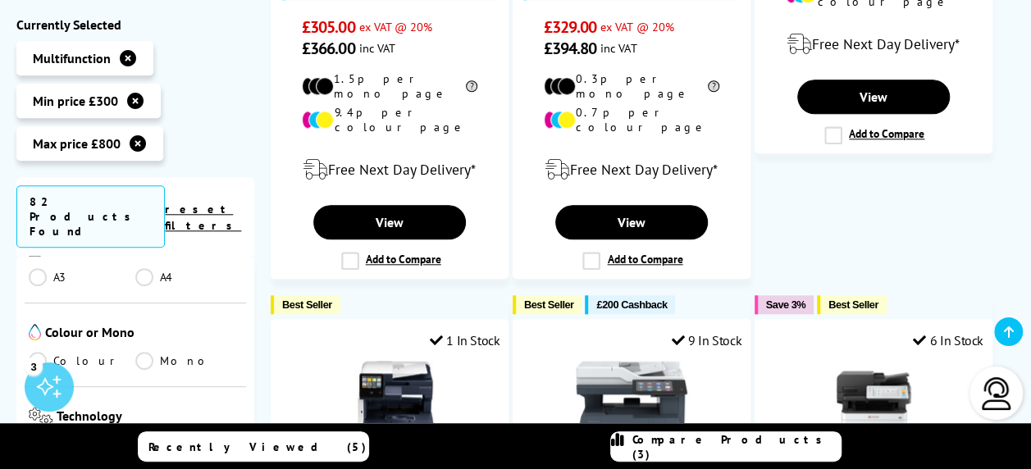
scroll to position [442, 0]
click at [39, 439] on link "Laser" at bounding box center [82, 448] width 107 height 18
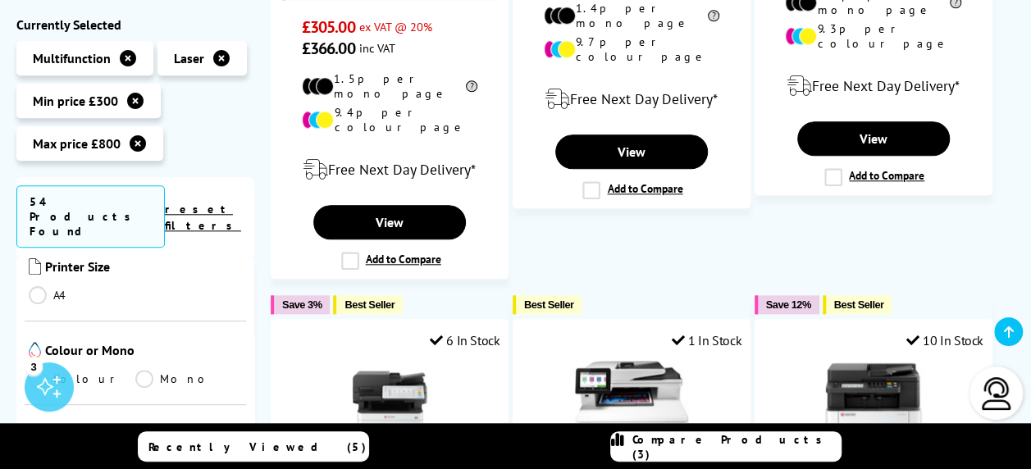
scroll to position [336, 0]
click at [39, 371] on link "Colour" at bounding box center [82, 380] width 107 height 18
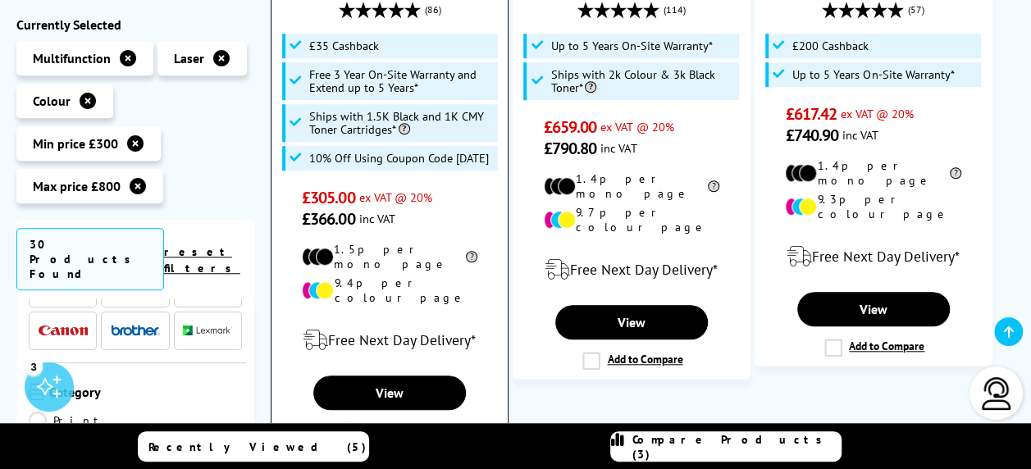
scroll to position [586, 0]
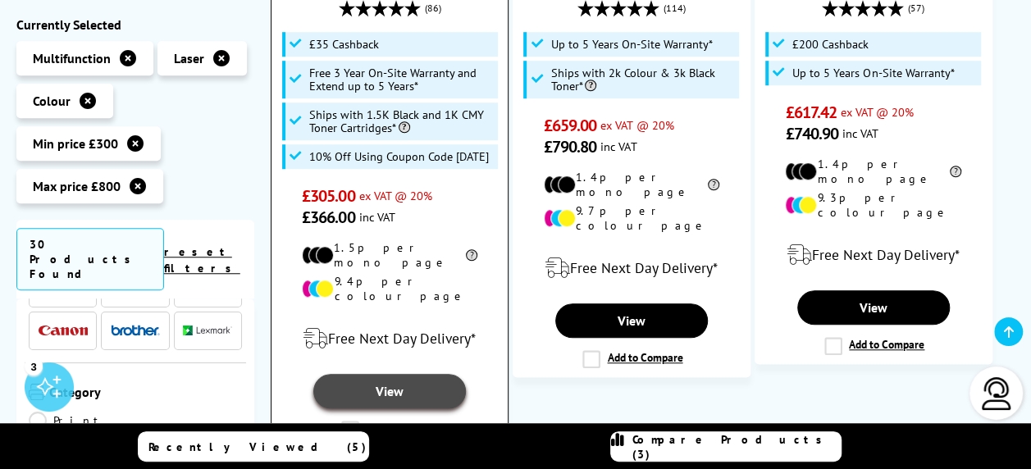
click at [377, 374] on link "View" at bounding box center [389, 391] width 153 height 34
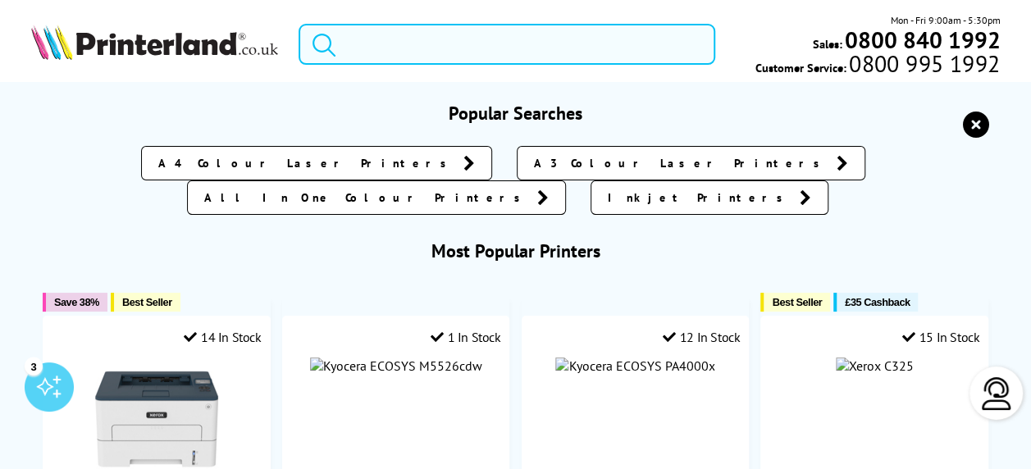
click at [546, 49] on input "search" at bounding box center [507, 44] width 417 height 41
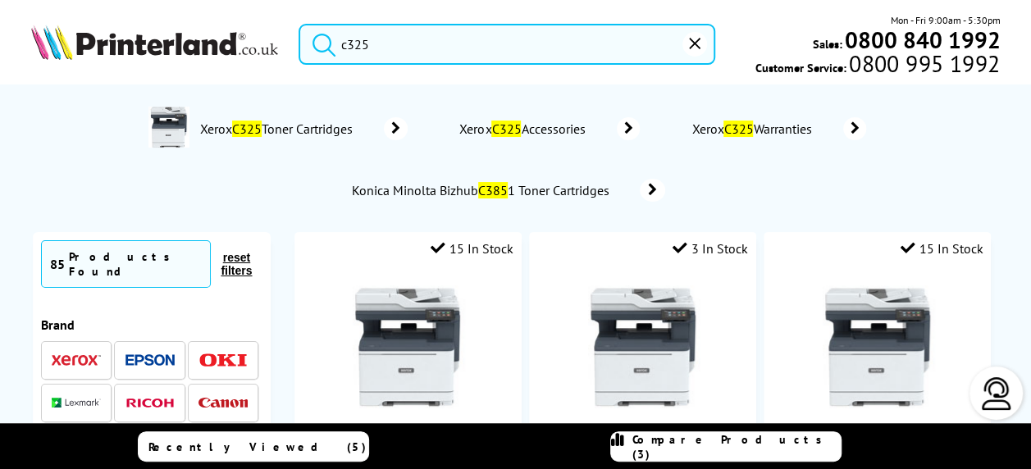
type input "c325"
click at [274, 130] on span "Xerox C325 Toner Cartridges" at bounding box center [279, 129] width 162 height 16
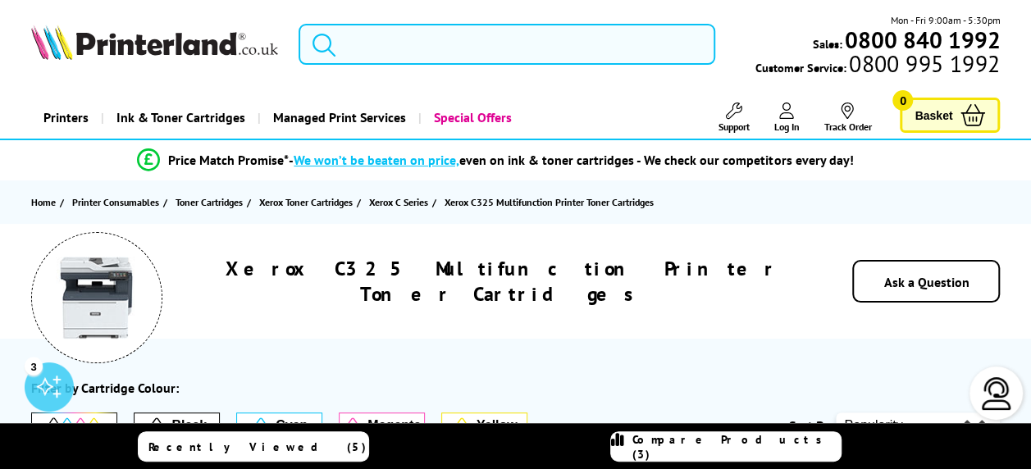
click at [413, 43] on input "search" at bounding box center [507, 44] width 417 height 41
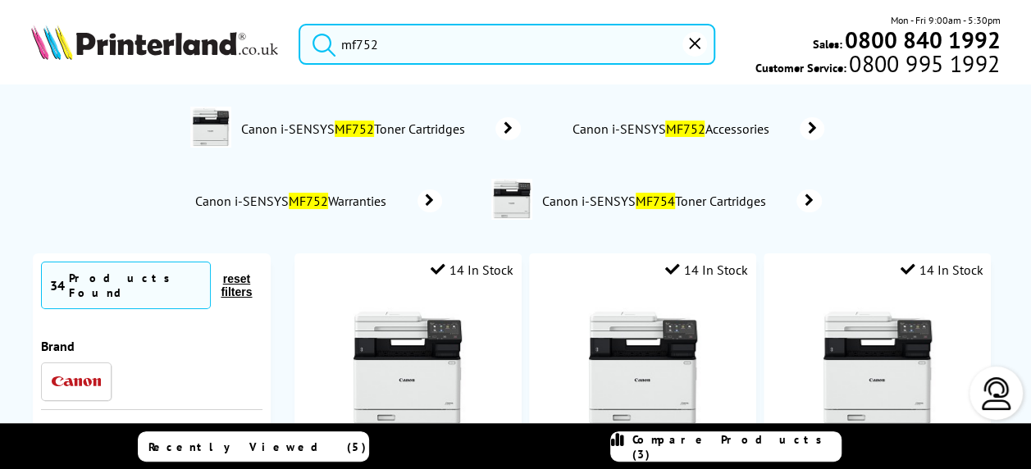
type input "mf752"
click at [300, 24] on button "submit" at bounding box center [320, 42] width 41 height 36
click at [341, 127] on mark "MF752" at bounding box center [354, 129] width 39 height 16
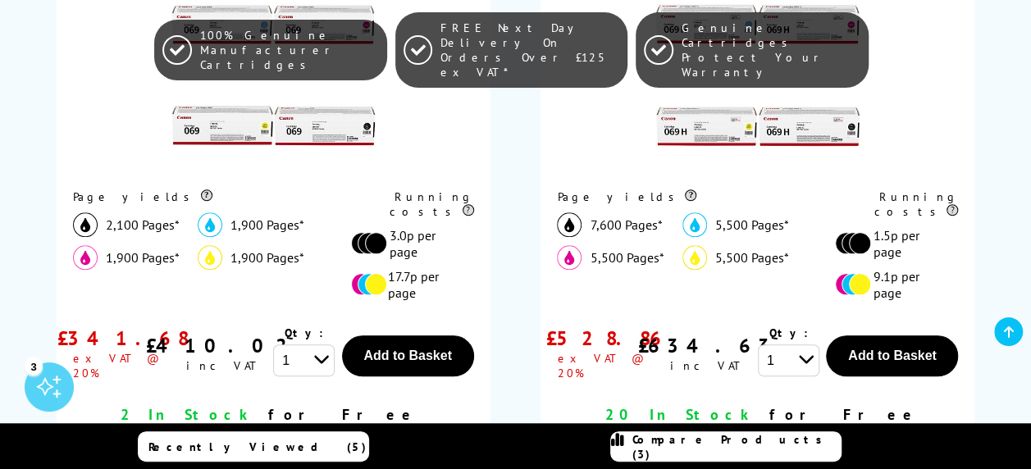
scroll to position [647, 0]
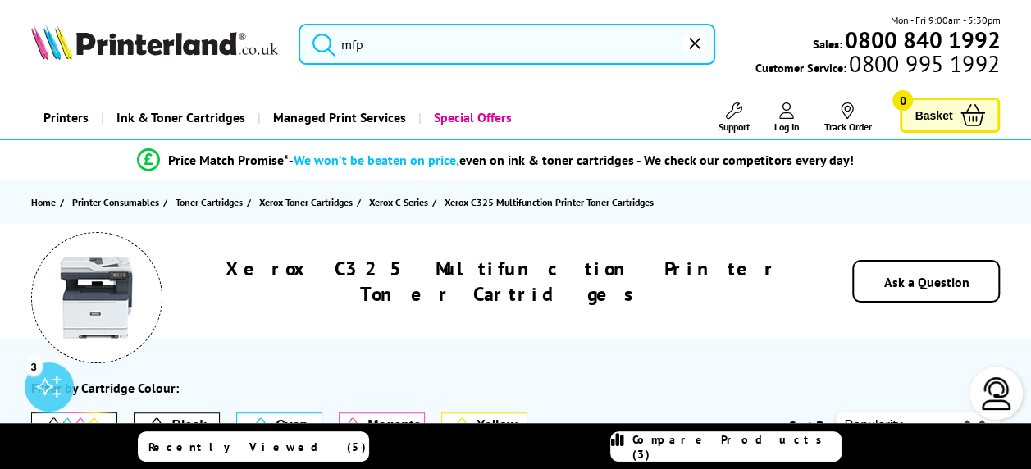
type input "m"
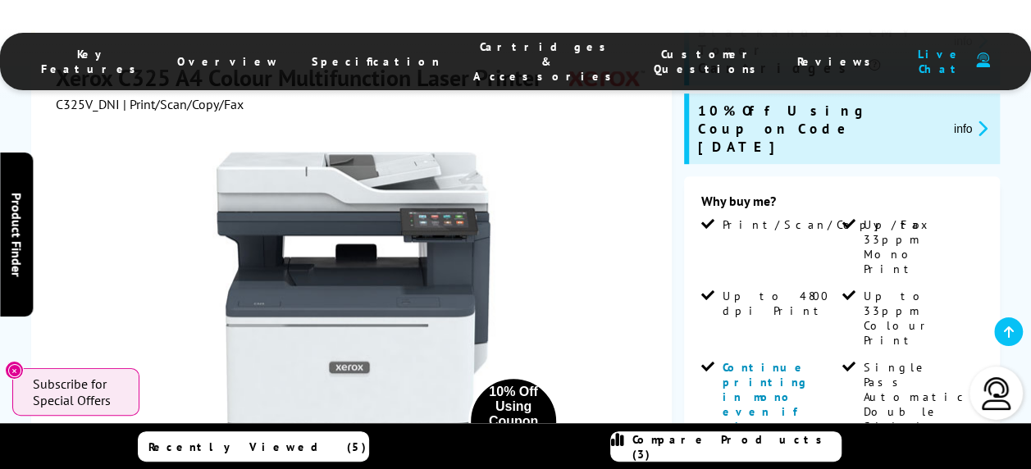
scroll to position [523, 0]
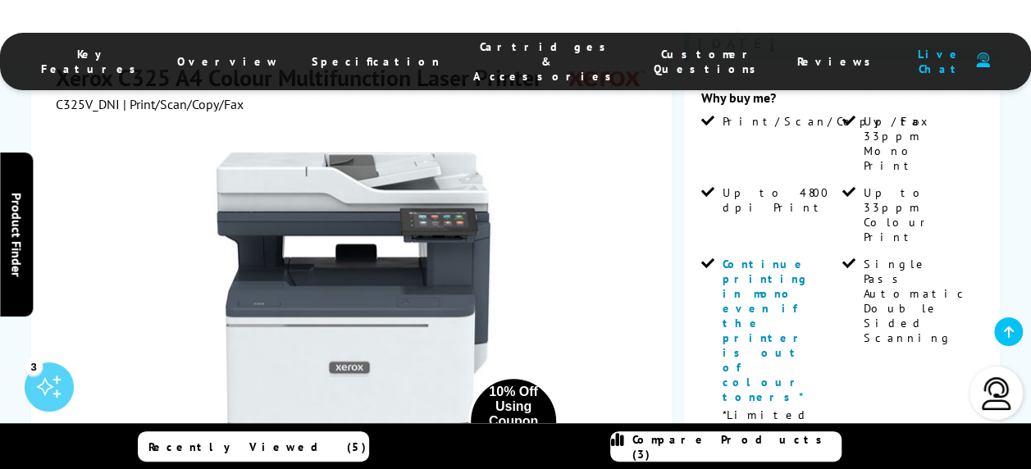
click at [713, 450] on span "Compare Products (3)" at bounding box center [737, 447] width 208 height 30
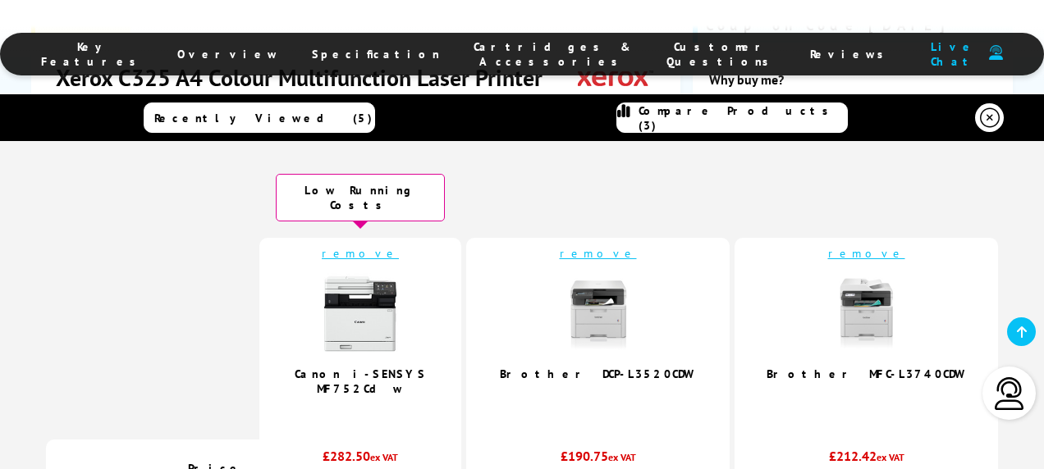
click at [828, 246] on link "remove" at bounding box center [866, 253] width 77 height 15
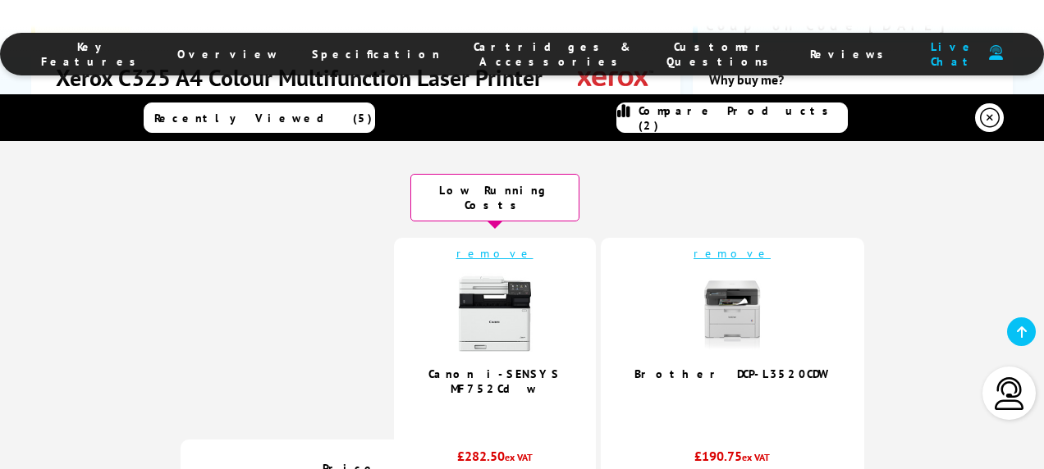
click at [717, 246] on link "remove" at bounding box center [731, 253] width 77 height 15
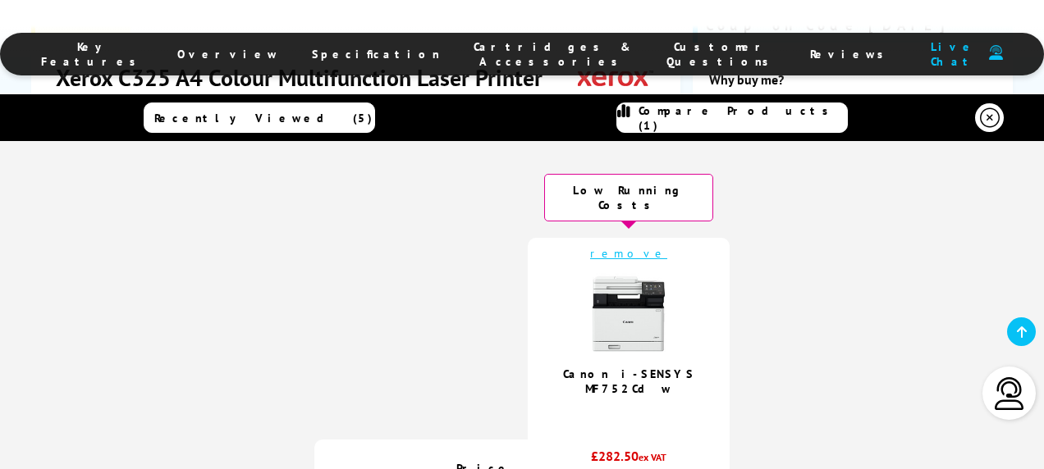
click at [997, 25] on div "Key Features Overview Specification Cartridges & Accessories Customer Questions…" at bounding box center [522, 42] width 1044 height 84
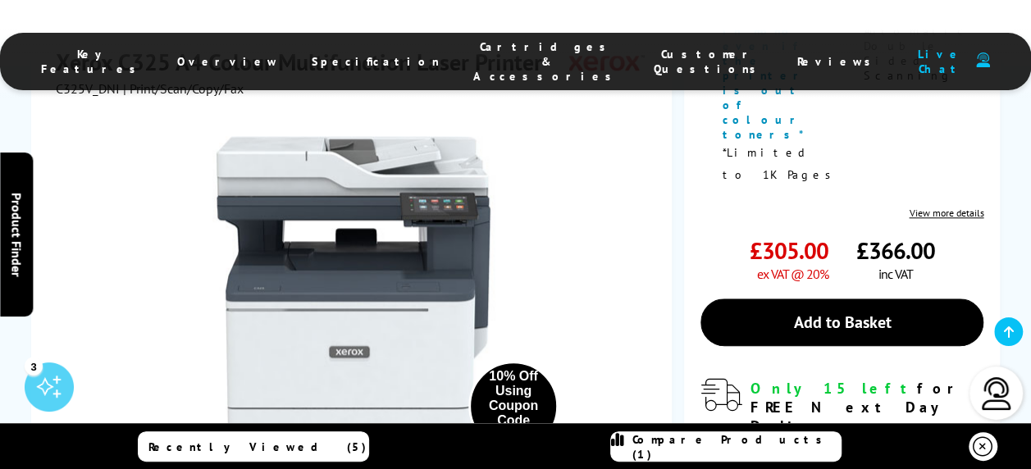
scroll to position [841, 0]
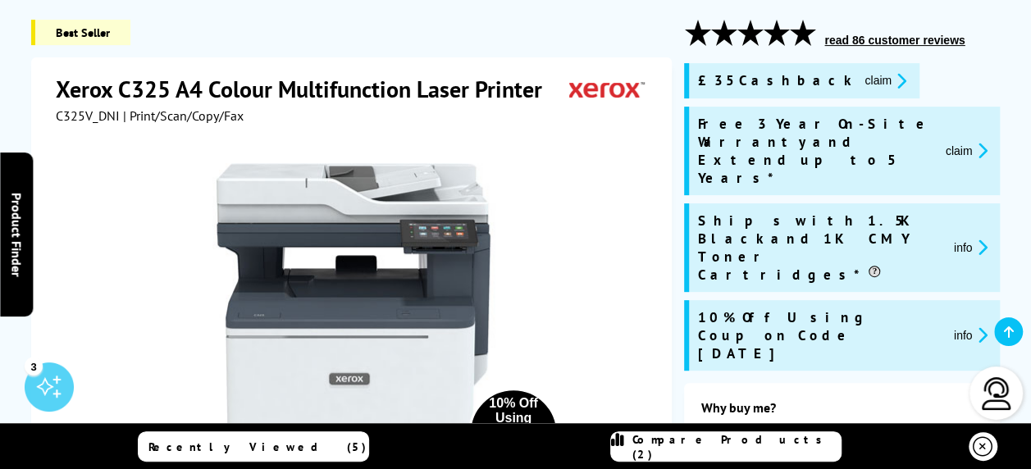
scroll to position [211, 0]
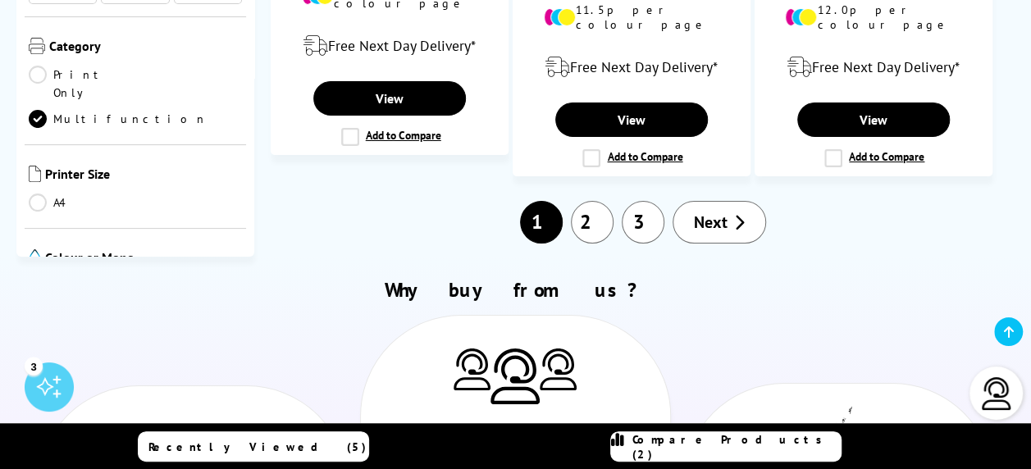
scroll to position [2934, 0]
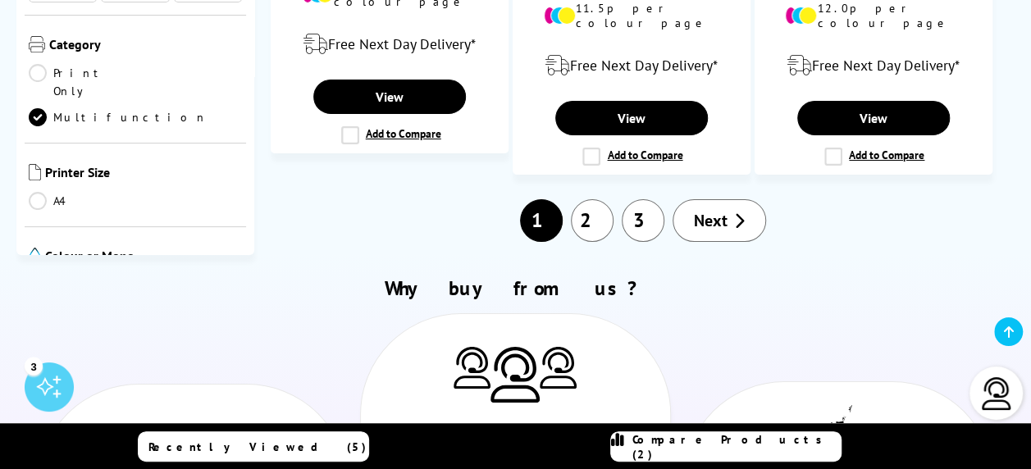
click at [718, 199] on link "Next" at bounding box center [720, 220] width 94 height 43
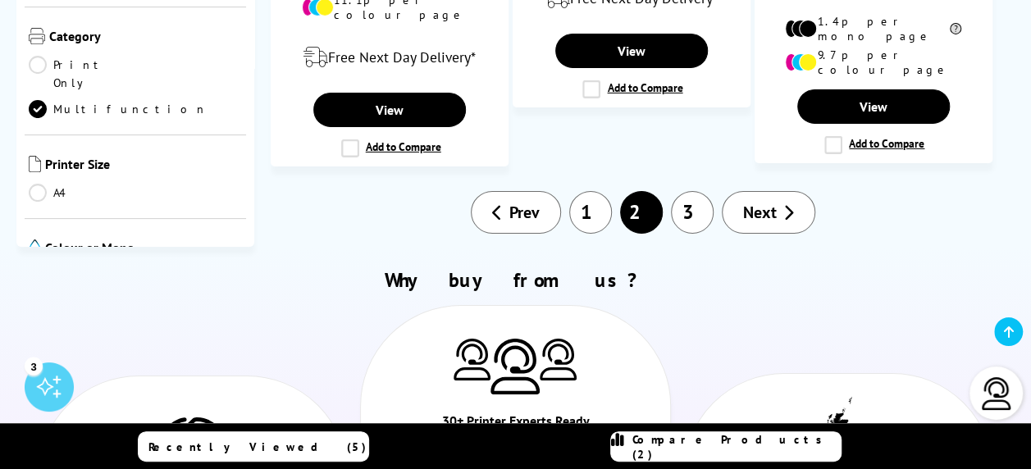
scroll to position [2706, 0]
click at [761, 202] on span "Next" at bounding box center [760, 212] width 34 height 21
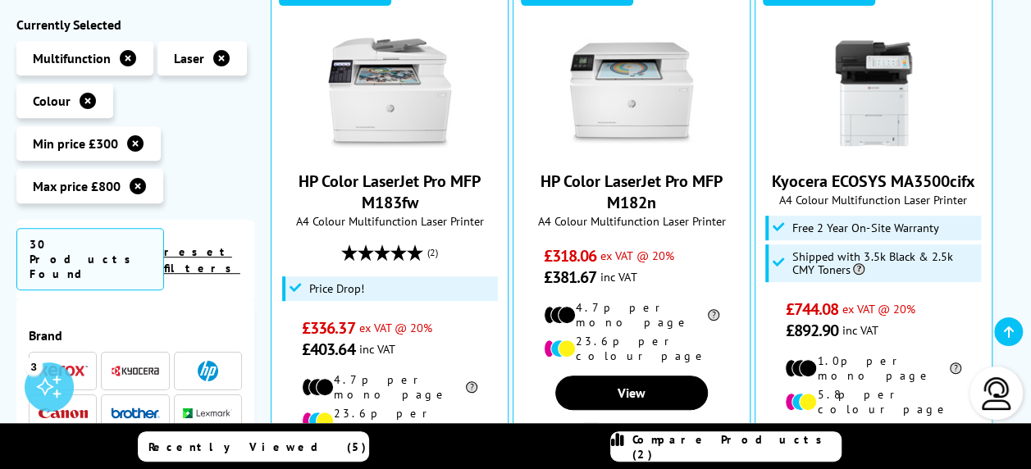
scroll to position [415, 0]
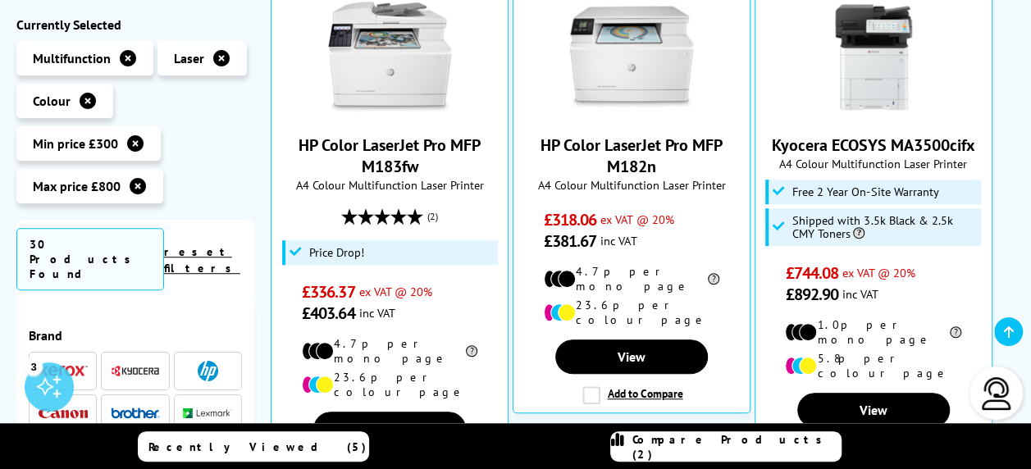
click at [135, 408] on img at bounding box center [135, 413] width 49 height 11
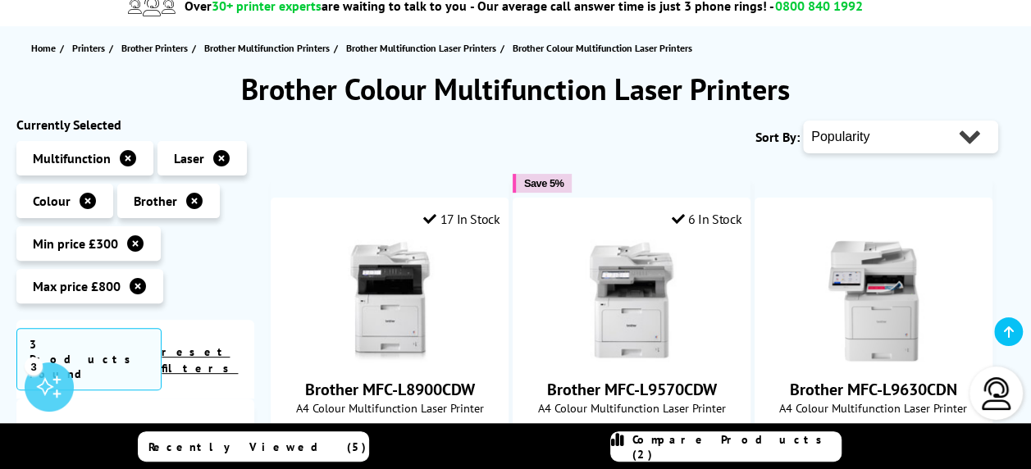
scroll to position [152, 0]
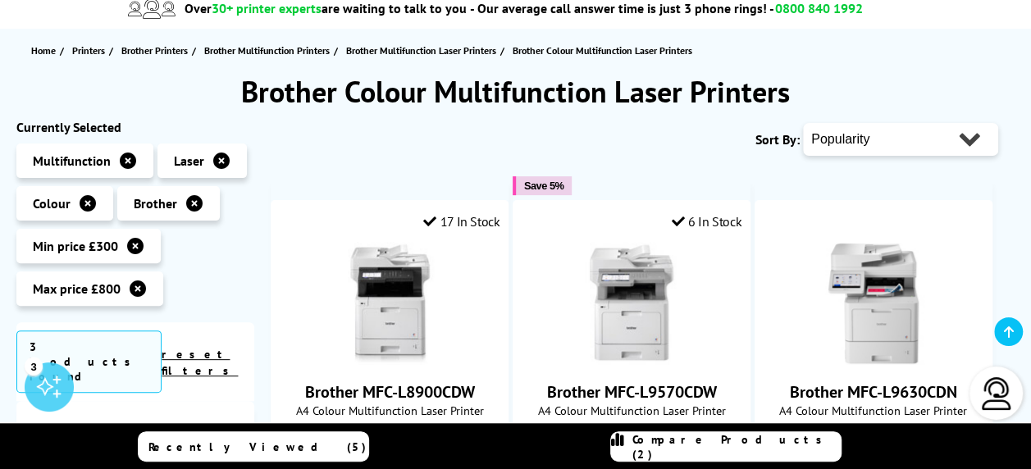
click at [222, 347] on link "reset filters" at bounding box center [200, 362] width 76 height 31
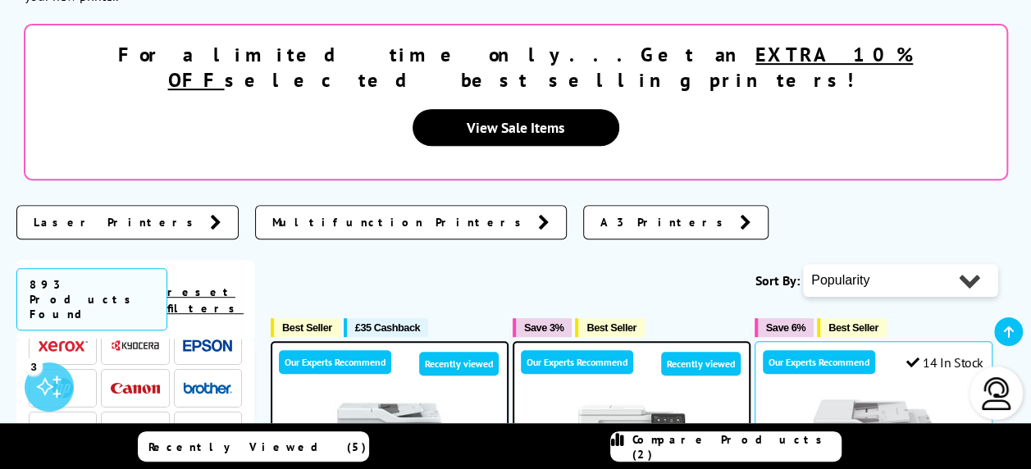
scroll to position [65, 0]
click at [207, 383] on img at bounding box center [207, 388] width 49 height 11
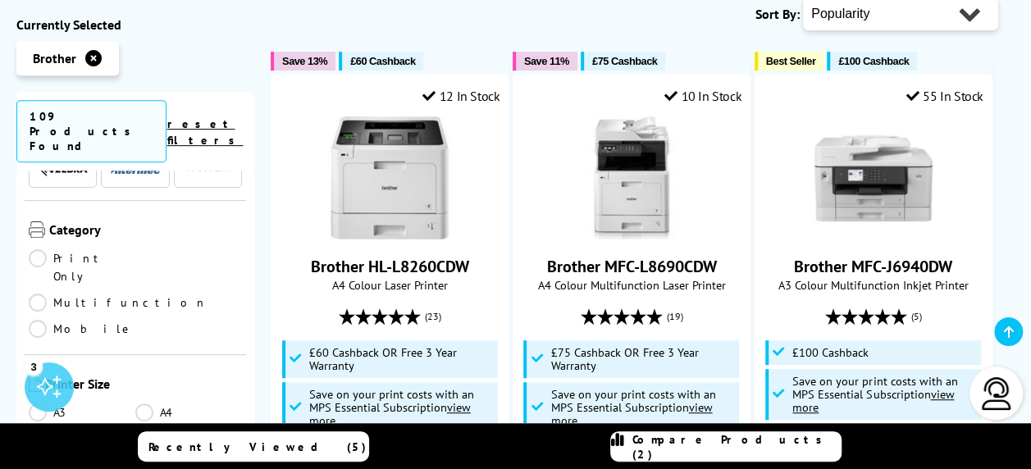
scroll to position [204, 0]
click at [148, 292] on link "Multifunction" at bounding box center [118, 301] width 179 height 18
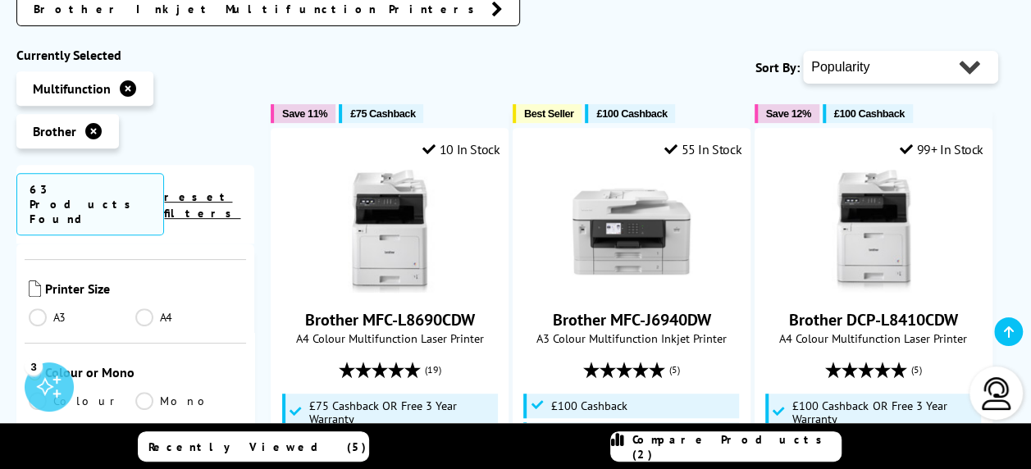
scroll to position [340, 0]
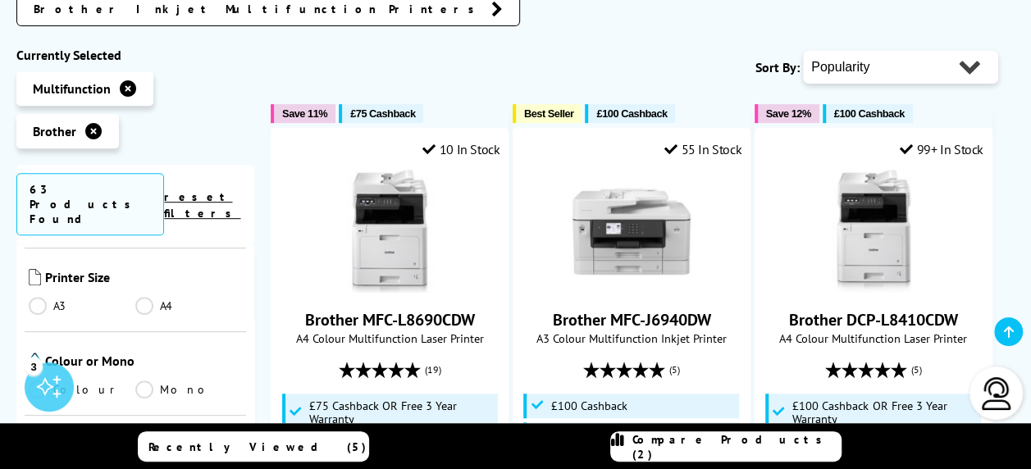
click at [61, 381] on link "Colour" at bounding box center [82, 390] width 107 height 18
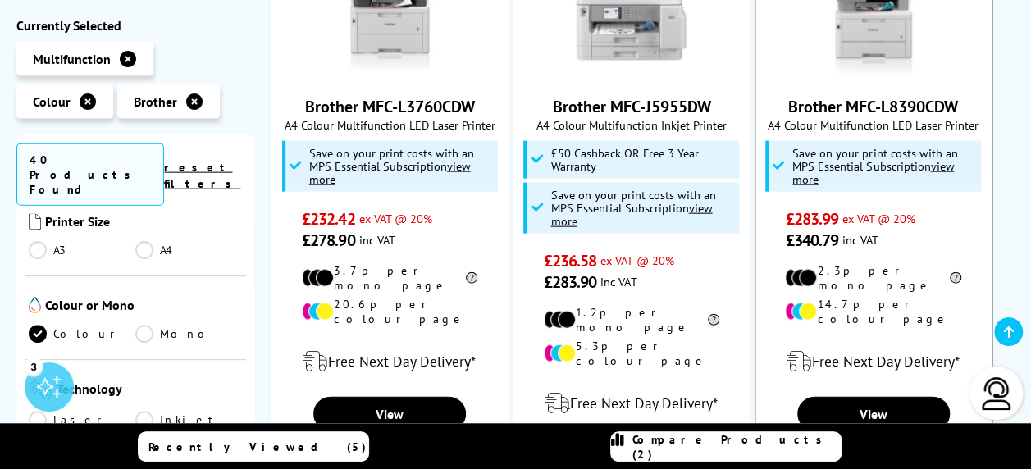
scroll to position [1794, 0]
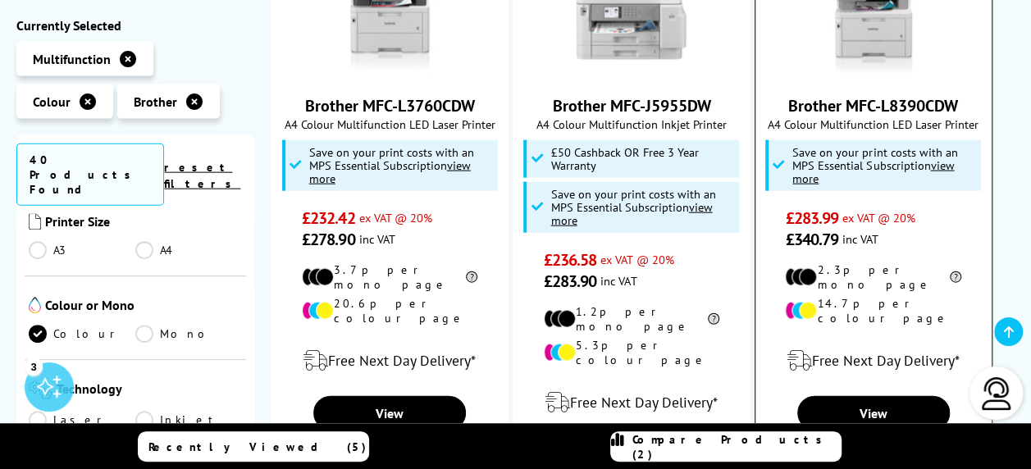
click at [831, 443] on label "Add to Compare" at bounding box center [875, 452] width 100 height 18
click at [0, 0] on input "Add to Compare" at bounding box center [0, 0] width 0 height 0
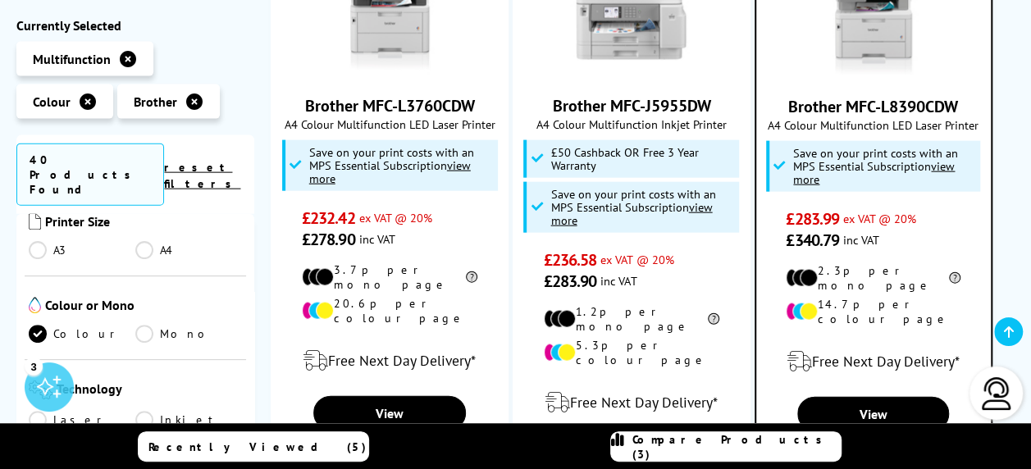
click at [745, 448] on span "Compare Products (3)" at bounding box center [737, 447] width 208 height 30
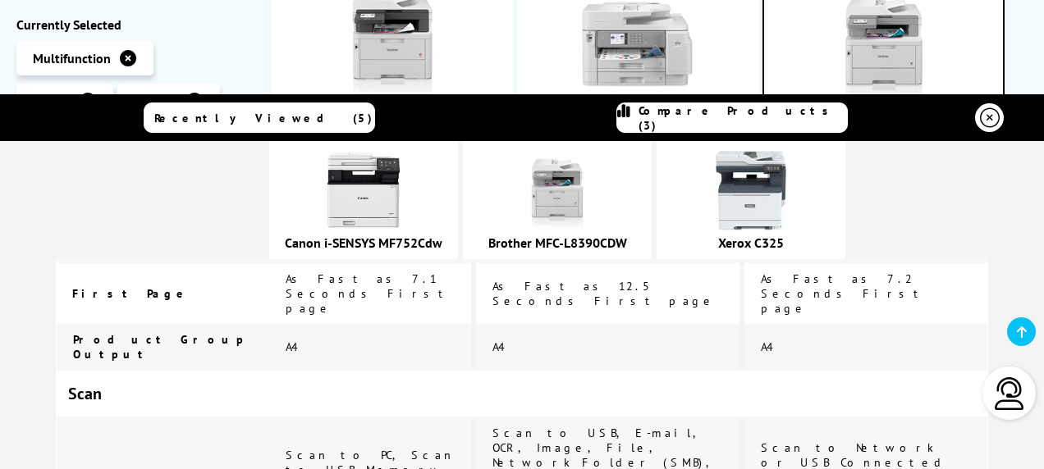
scroll to position [1203, 0]
drag, startPoint x: 745, startPoint y: 448, endPoint x: 635, endPoint y: 370, distance: 134.8
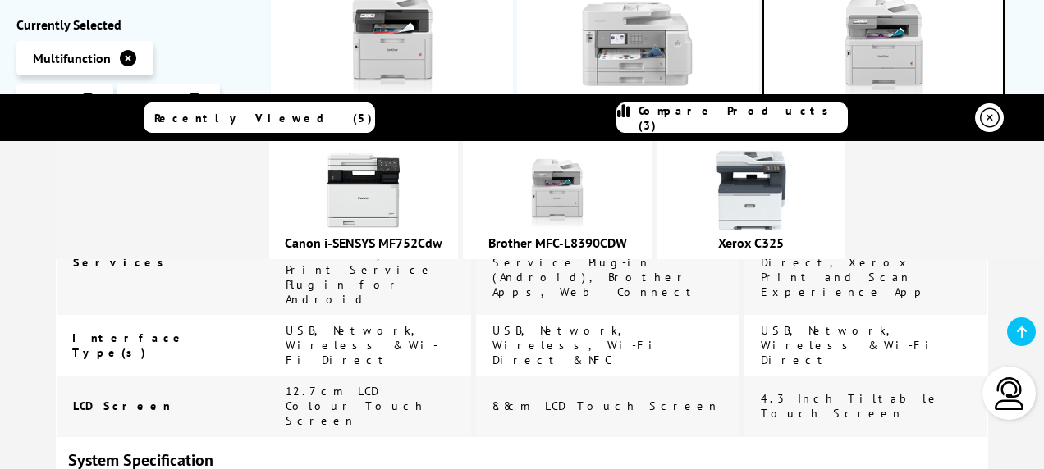
scroll to position [2852, 0]
click at [386, 245] on link "Canon i-SENSYS MF752Cdw" at bounding box center [364, 243] width 158 height 16
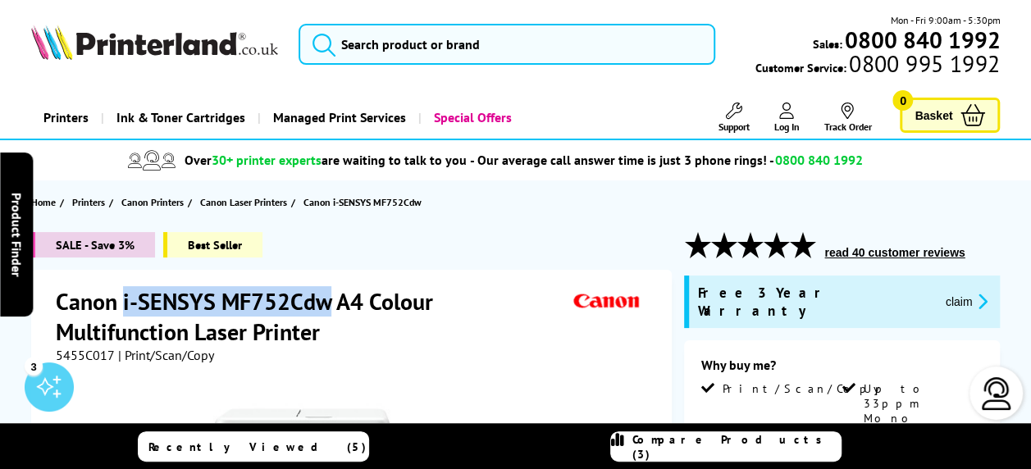
drag, startPoint x: 125, startPoint y: 298, endPoint x: 330, endPoint y: 288, distance: 205.4
click at [330, 289] on h1 "Canon i-SENSYS MF752Cdw A4 Colour Multifunction Laser Printer" at bounding box center [313, 316] width 514 height 61
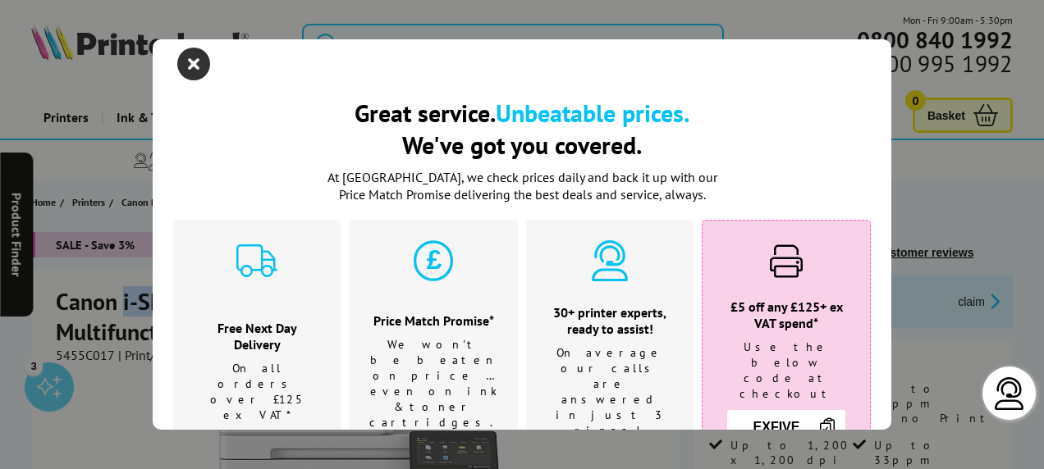
click at [197, 67] on icon "close modal" at bounding box center [193, 64] width 33 height 33
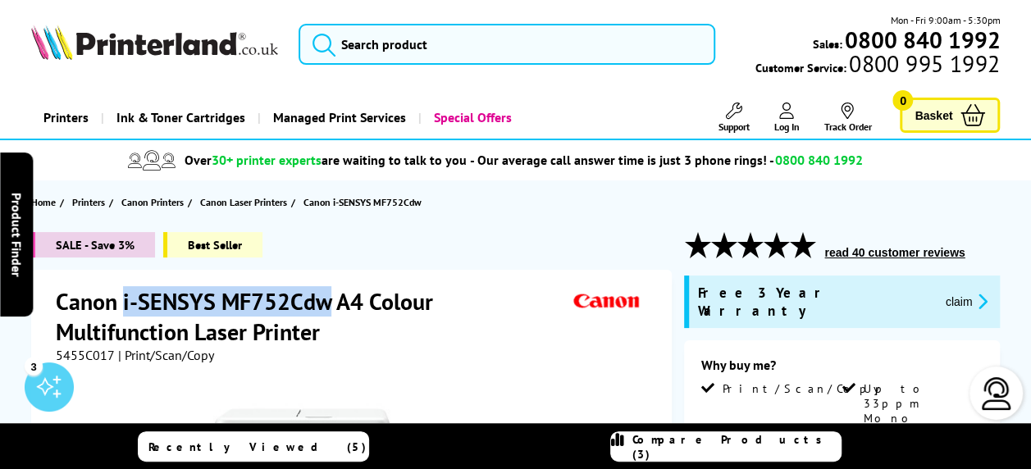
click at [274, 297] on h1 "Canon i-SENSYS MF752Cdw A4 Colour Multifunction Laser Printer" at bounding box center [313, 316] width 514 height 61
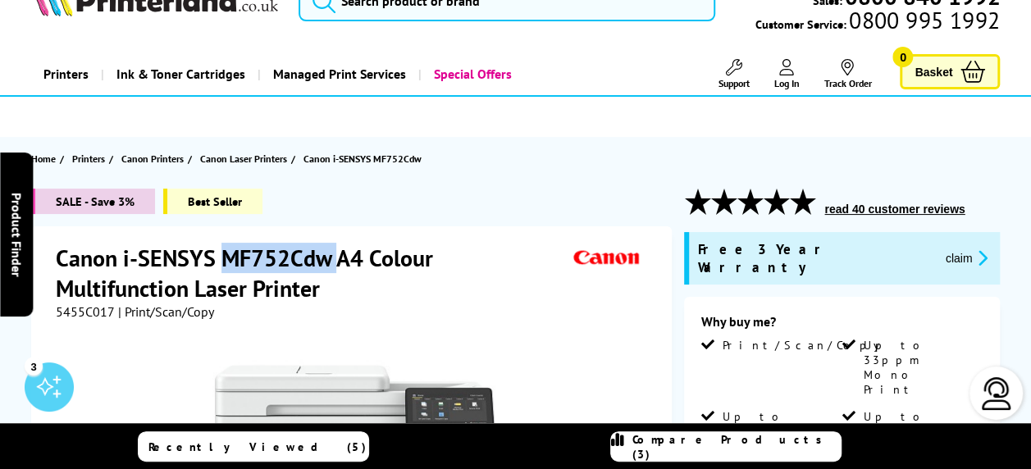
scroll to position [58, 0]
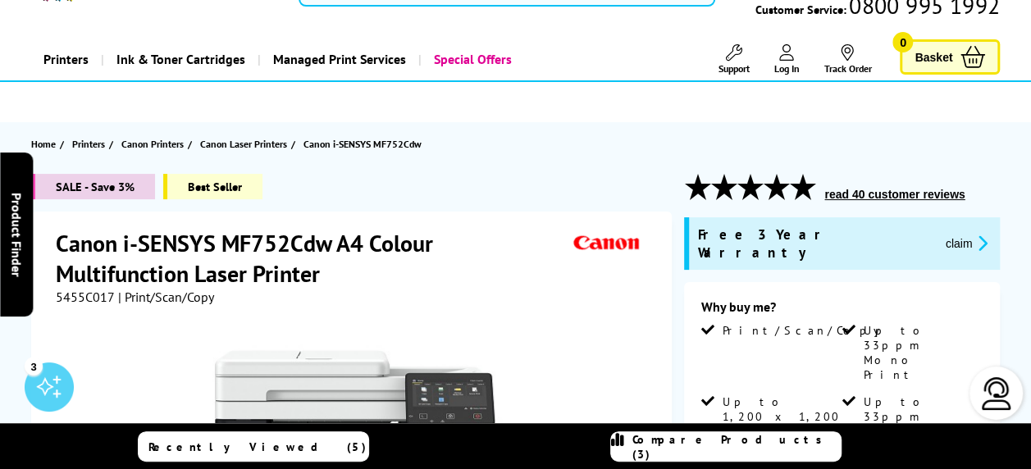
click at [300, 185] on div "SALE - Save 3% Best Seller" at bounding box center [352, 193] width 642 height 38
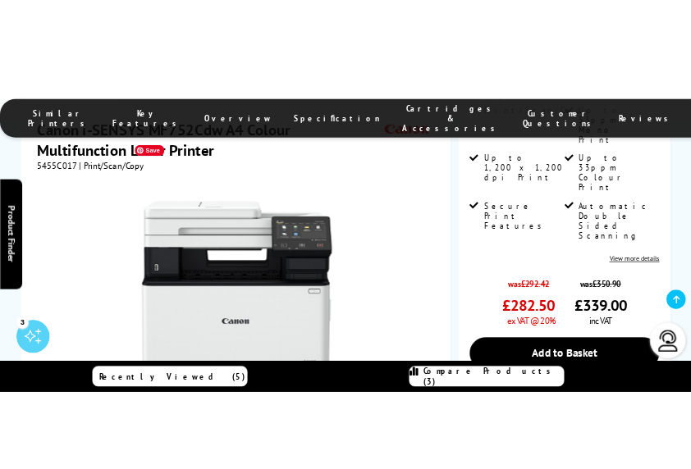
scroll to position [347, 0]
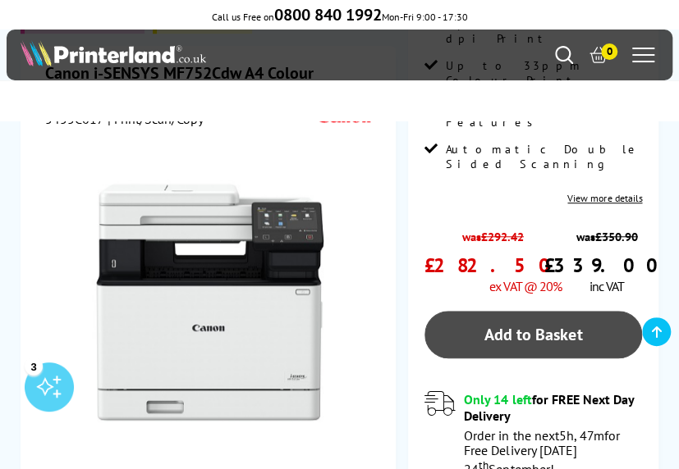
click at [522, 311] on link "Add to Basket" at bounding box center [532, 335] width 217 height 48
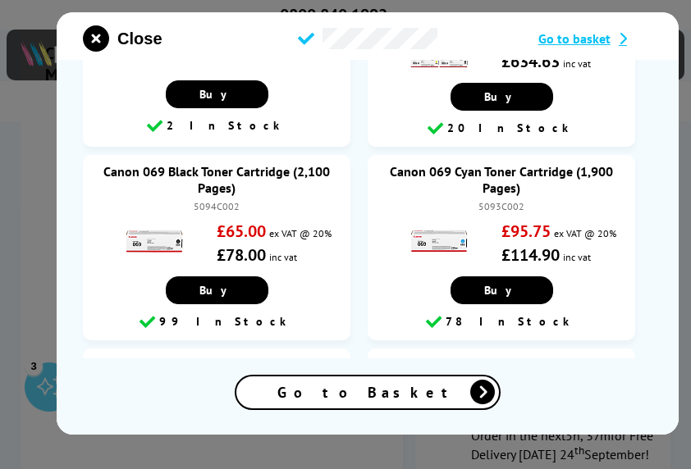
scroll to position [202, 0]
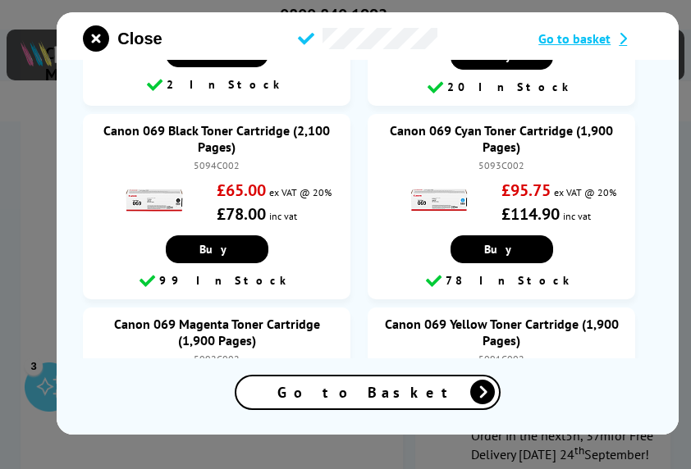
click at [376, 399] on span "Go to Basket" at bounding box center [367, 392] width 181 height 19
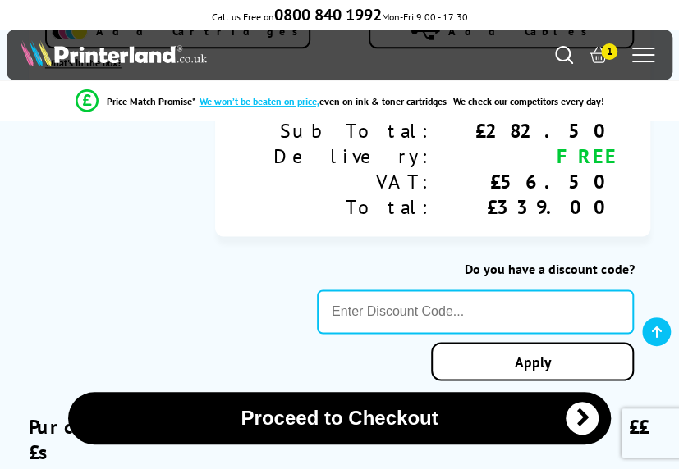
scroll to position [704, 0]
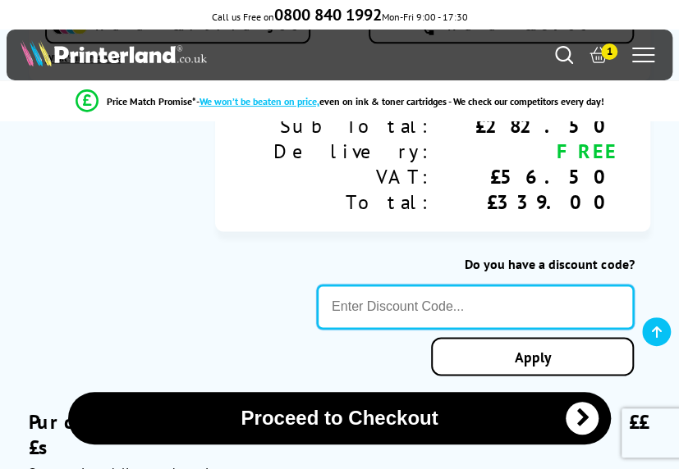
click at [493, 305] on input "text" at bounding box center [475, 307] width 317 height 44
click at [396, 309] on input "text" at bounding box center [475, 307] width 317 height 44
paste input "[DATE]"
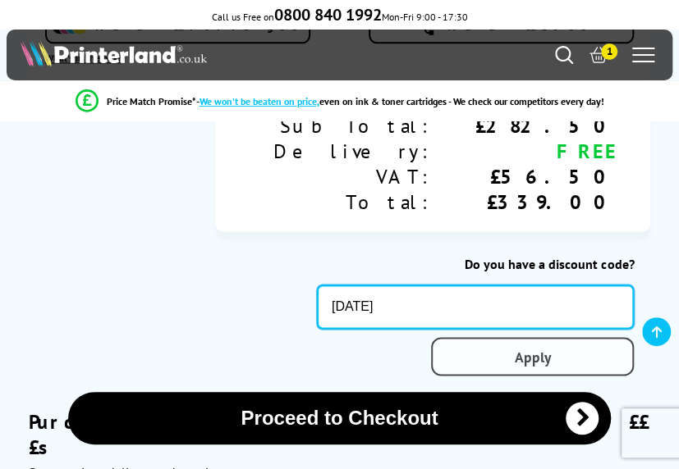
type input "[DATE]"
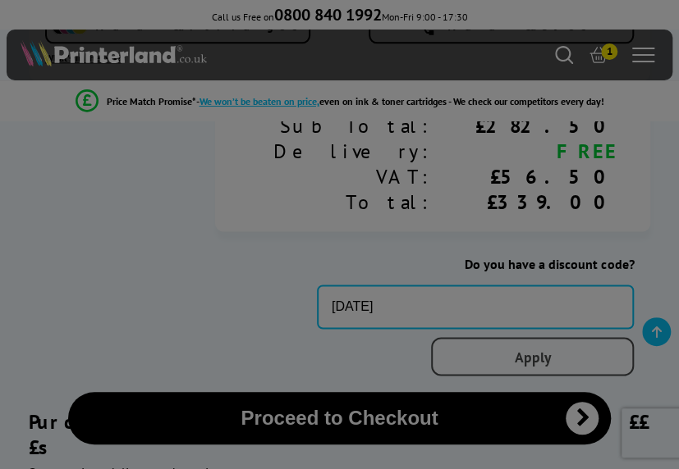
click at [533, 369] on div at bounding box center [339, 234] width 679 height 469
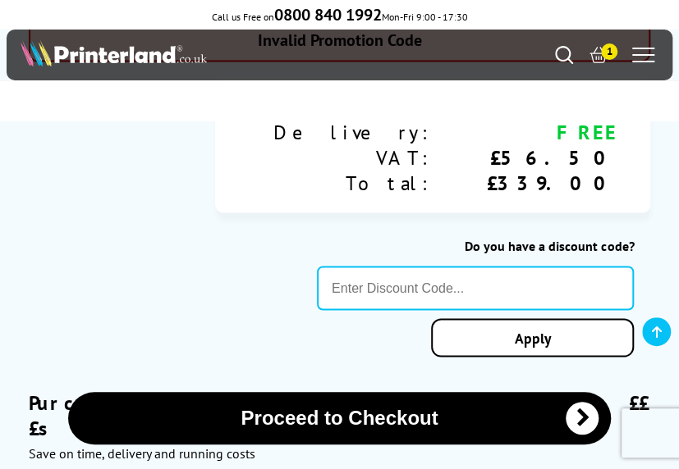
scroll to position [799, 0]
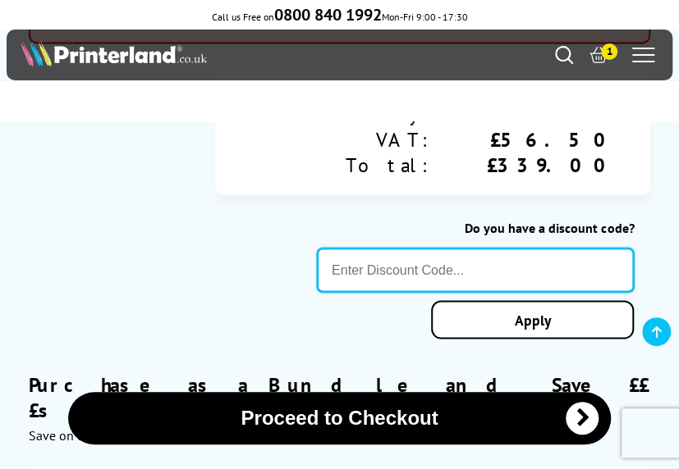
click at [484, 269] on input "text" at bounding box center [475, 270] width 317 height 44
paste input "5OFFPRINTERS"
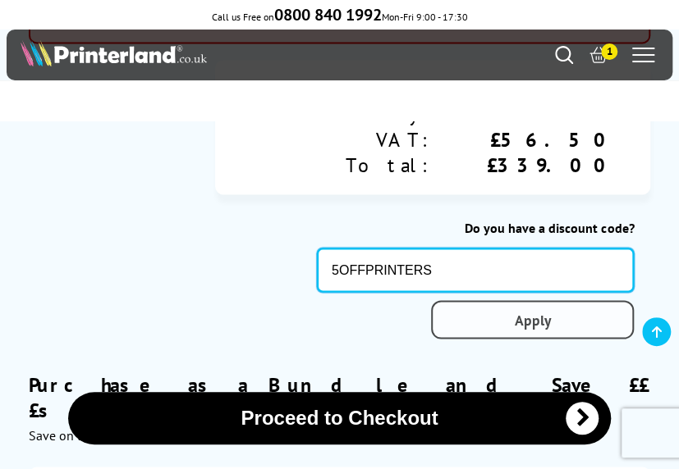
type input "5OFFPRINTERS"
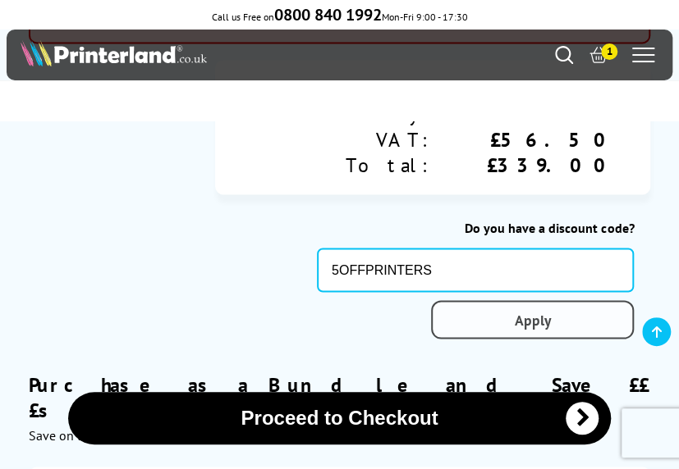
click at [512, 328] on div "Proceed to Checkout Shopping Basket ex VAT @ 20% 1 Update ex VAT @ 20%" at bounding box center [339, 200] width 679 height 1720
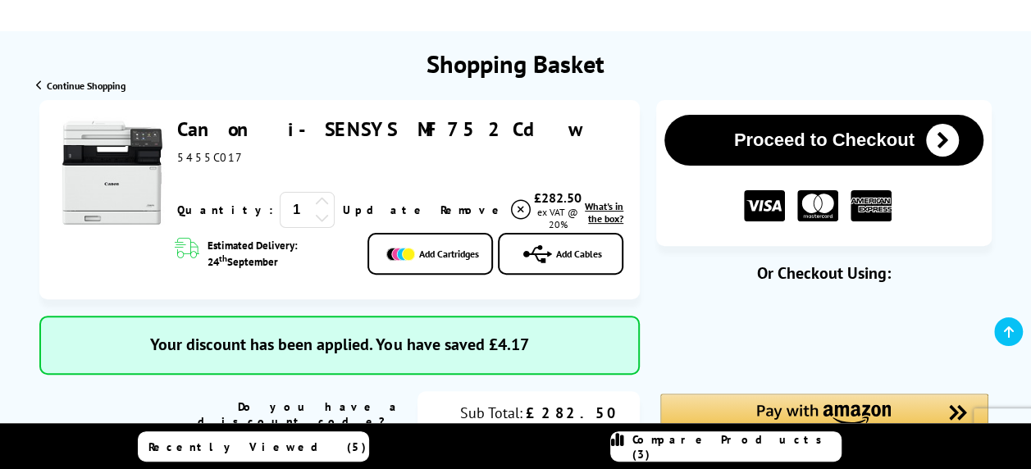
scroll to position [163, 0]
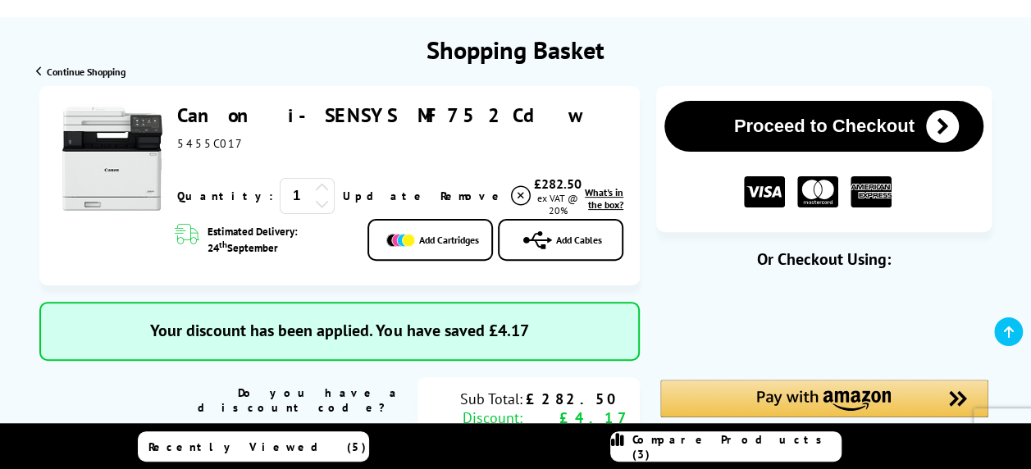
click at [251, 112] on link "Canon i-SENSYS MF752Cdw" at bounding box center [380, 115] width 406 height 25
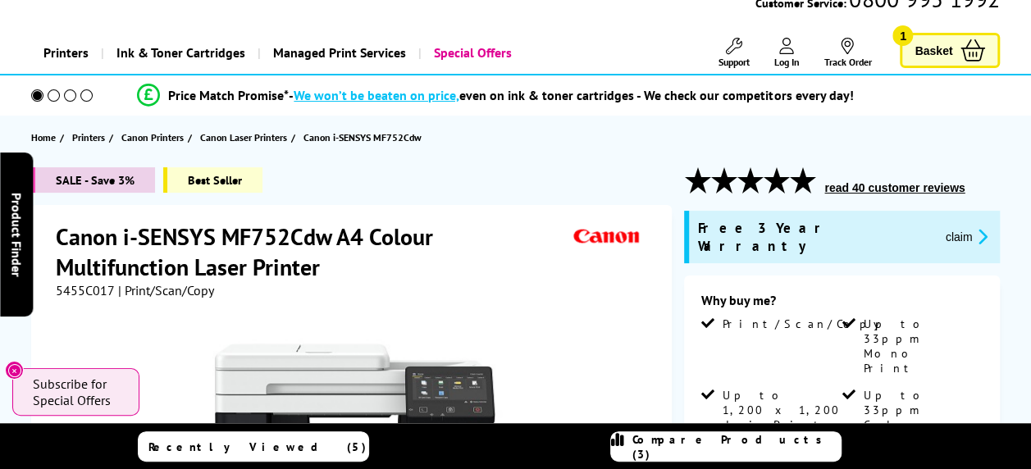
scroll to position [66, 0]
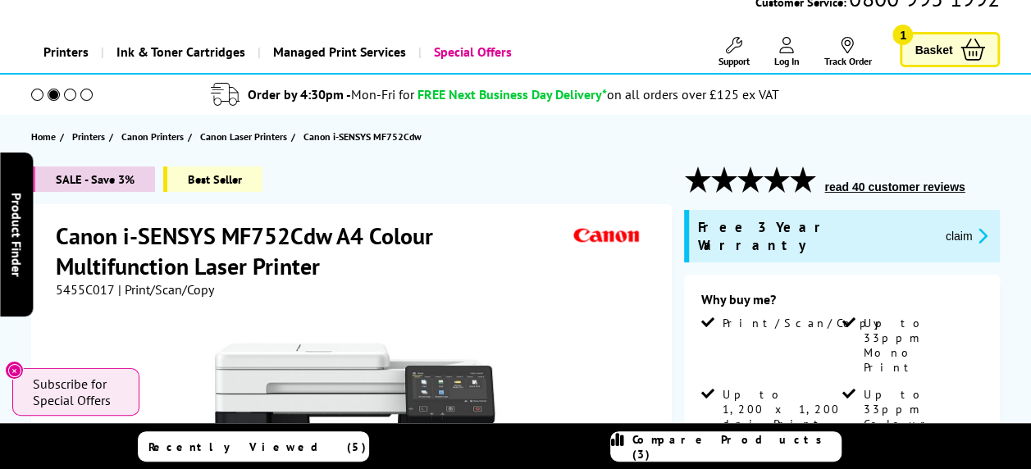
click at [941, 228] on button "claim" at bounding box center [967, 235] width 52 height 19
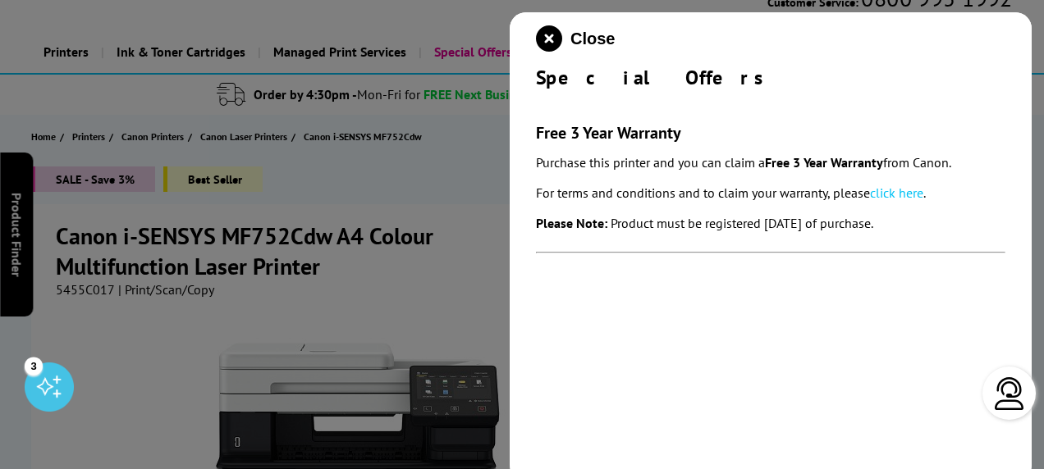
click at [893, 197] on link "click here" at bounding box center [896, 193] width 53 height 16
click at [550, 36] on icon "close modal" at bounding box center [549, 38] width 26 height 26
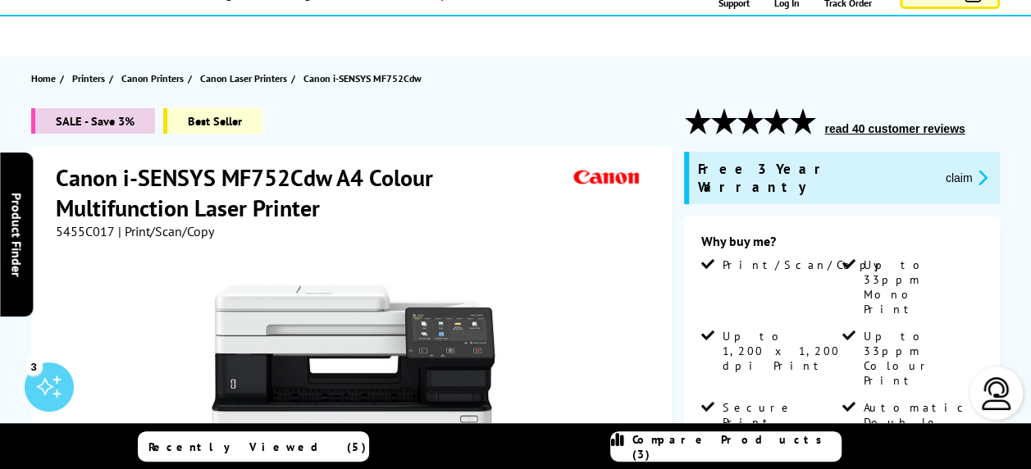
scroll to position [0, 0]
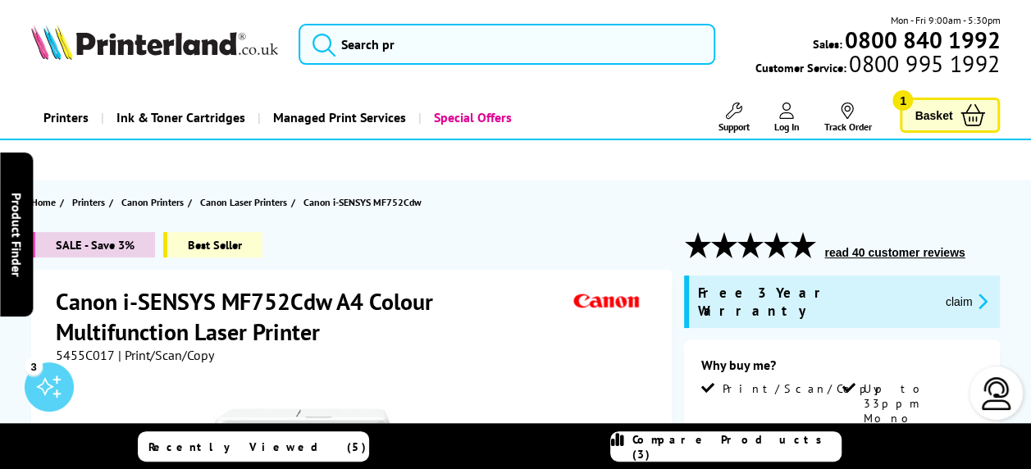
click at [927, 115] on span "Basket" at bounding box center [934, 115] width 38 height 22
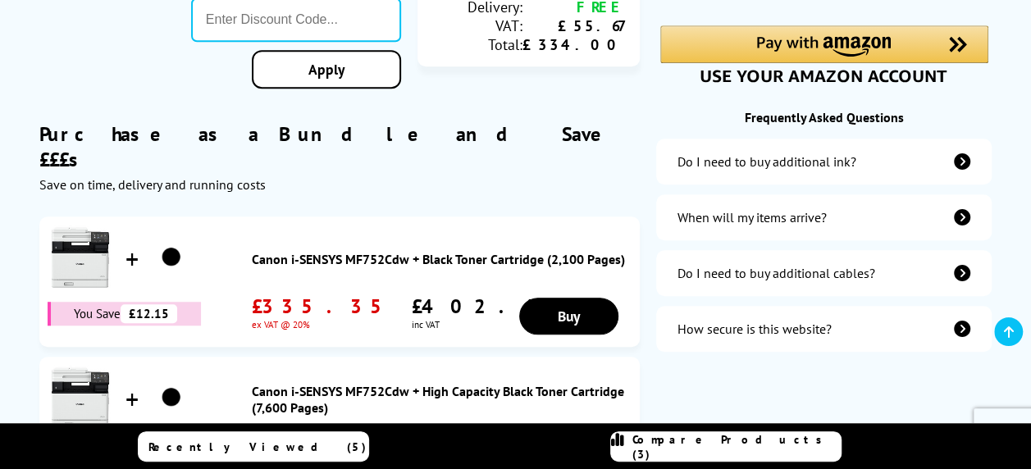
scroll to position [517, 0]
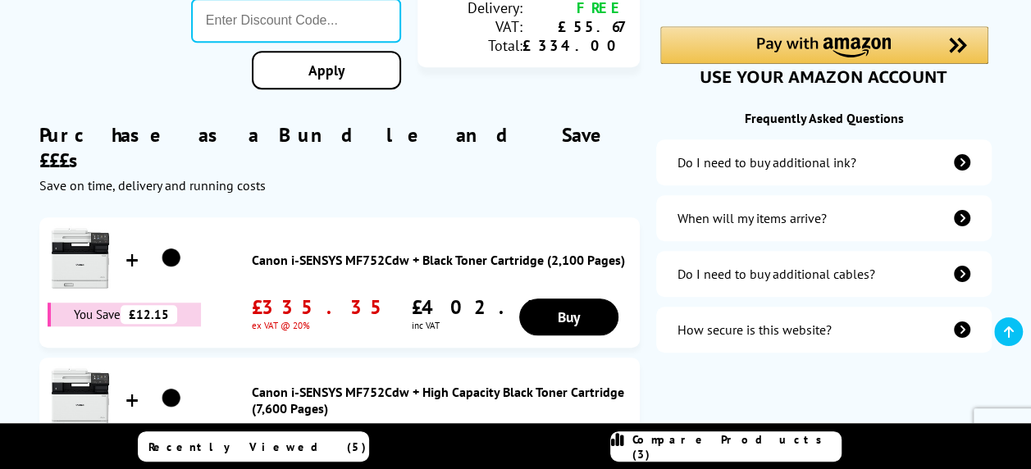
click at [965, 219] on icon "items-arrive" at bounding box center [962, 218] width 16 height 16
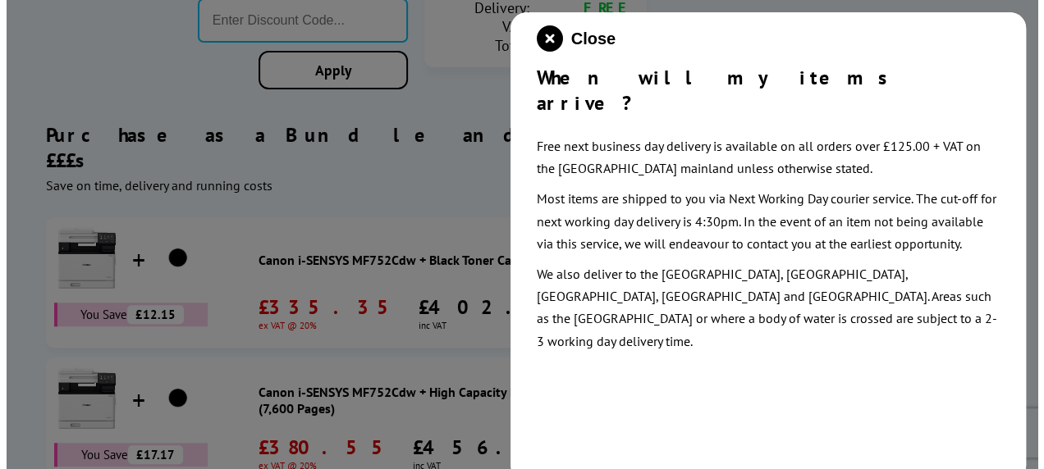
scroll to position [519, 0]
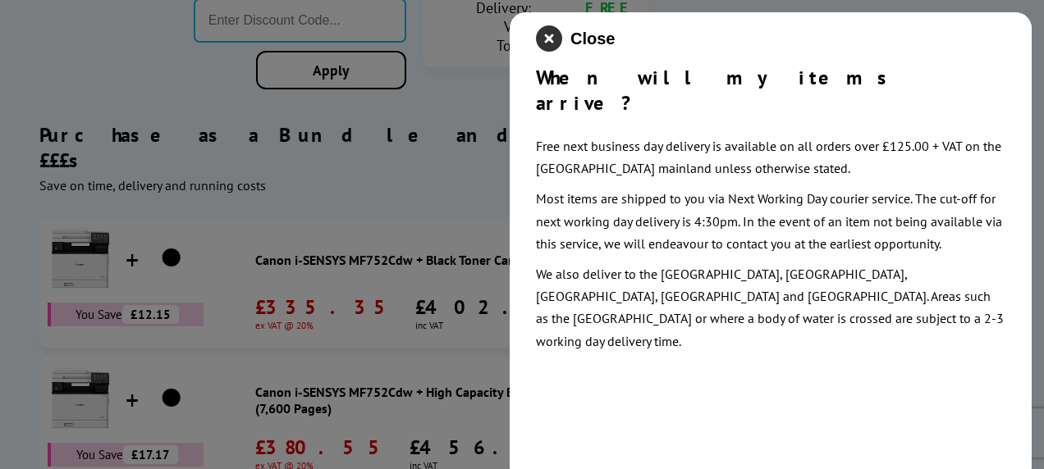
click at [546, 37] on icon "close modal" at bounding box center [549, 38] width 26 height 26
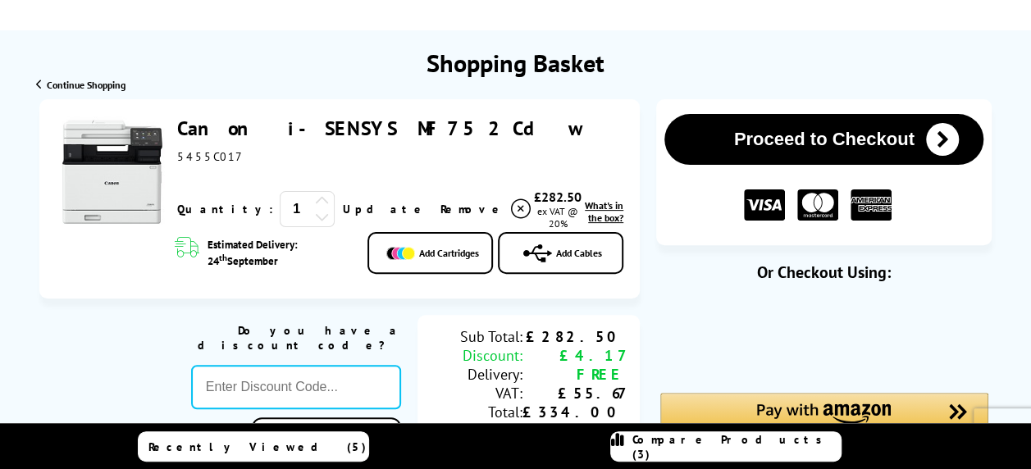
scroll to position [0, 0]
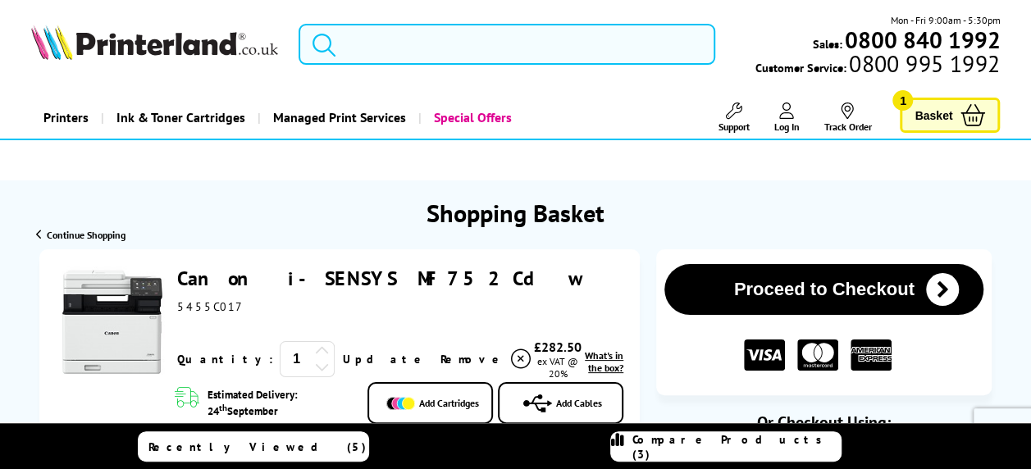
click at [443, 45] on input "search" at bounding box center [507, 44] width 417 height 41
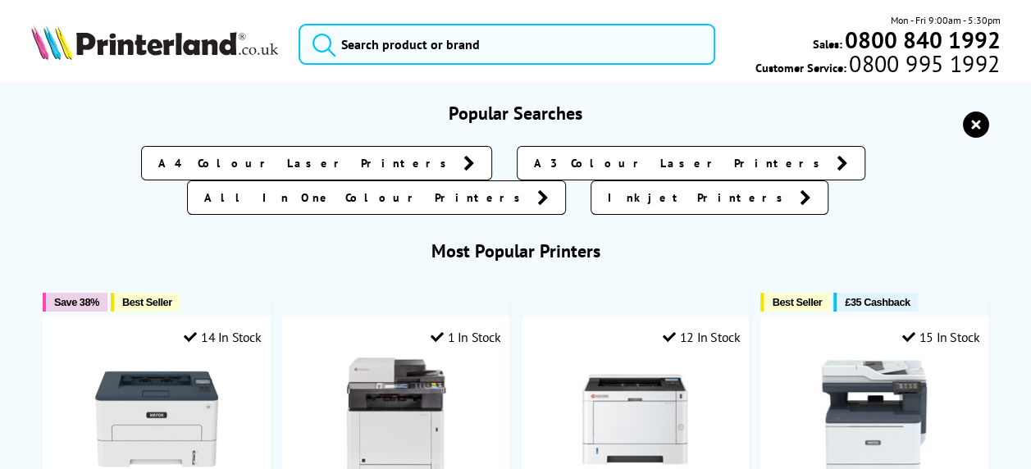
click at [529, 190] on span "All In One Colour Printers" at bounding box center [366, 198] width 325 height 16
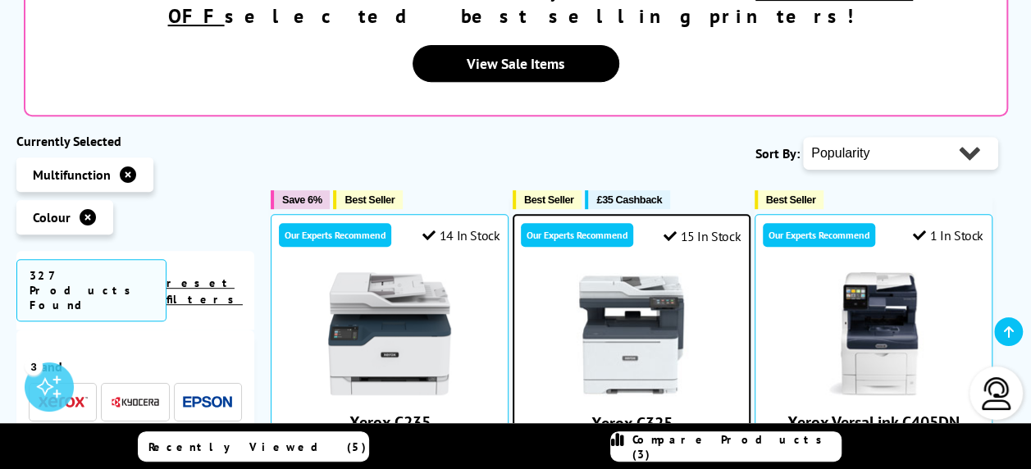
scroll to position [98, 0]
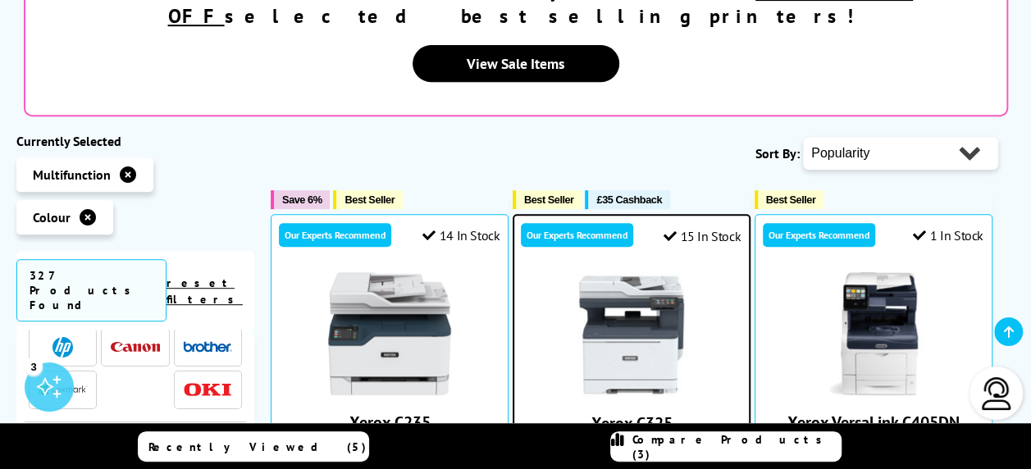
click at [134, 342] on img at bounding box center [135, 347] width 49 height 11
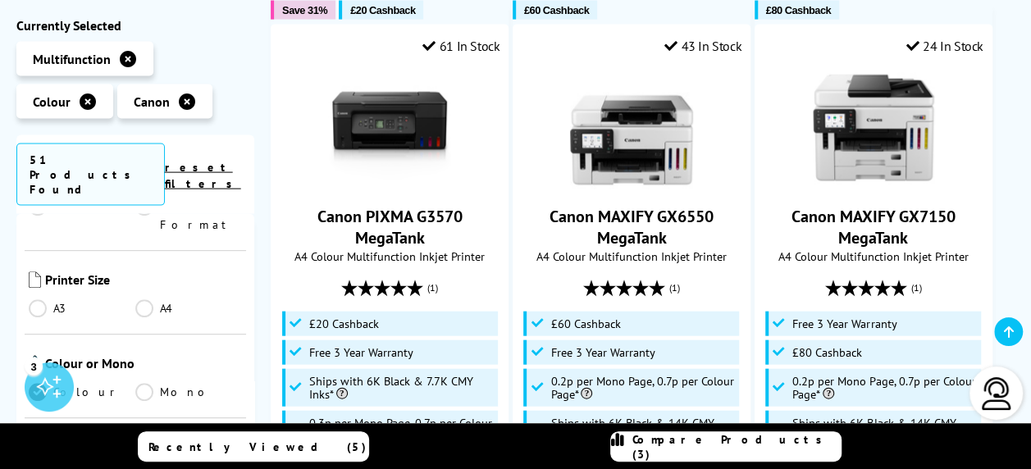
scroll to position [492, 0]
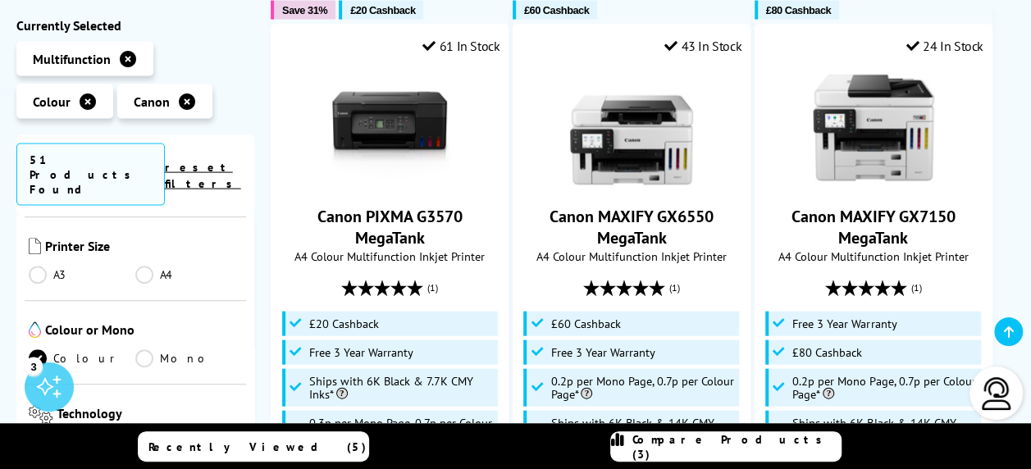
click at [39, 436] on link "Laser" at bounding box center [82, 445] width 107 height 18
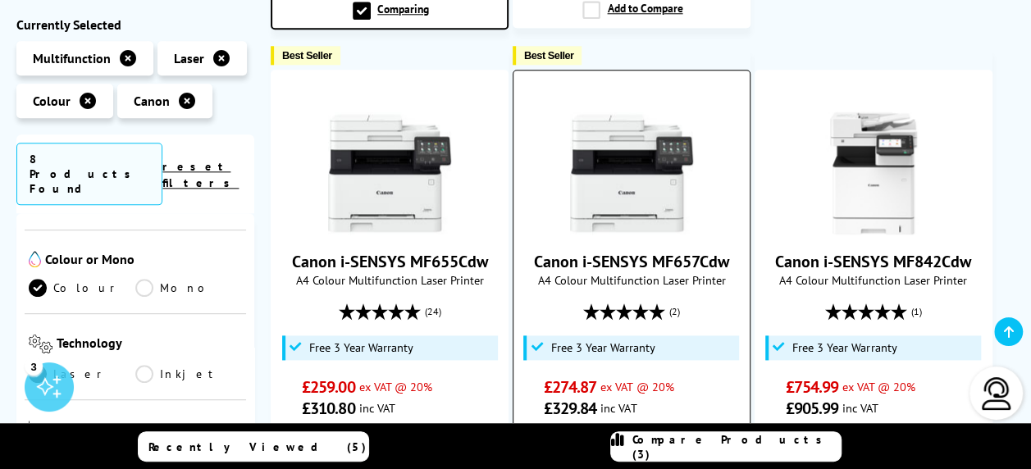
scroll to position [894, 0]
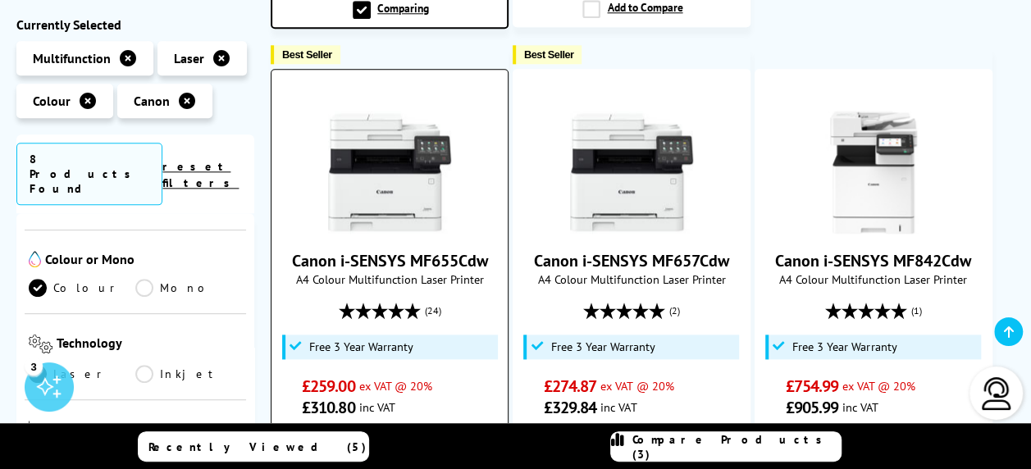
click at [390, 250] on link "Canon i-SENSYS MF655Cdw" at bounding box center [390, 260] width 196 height 21
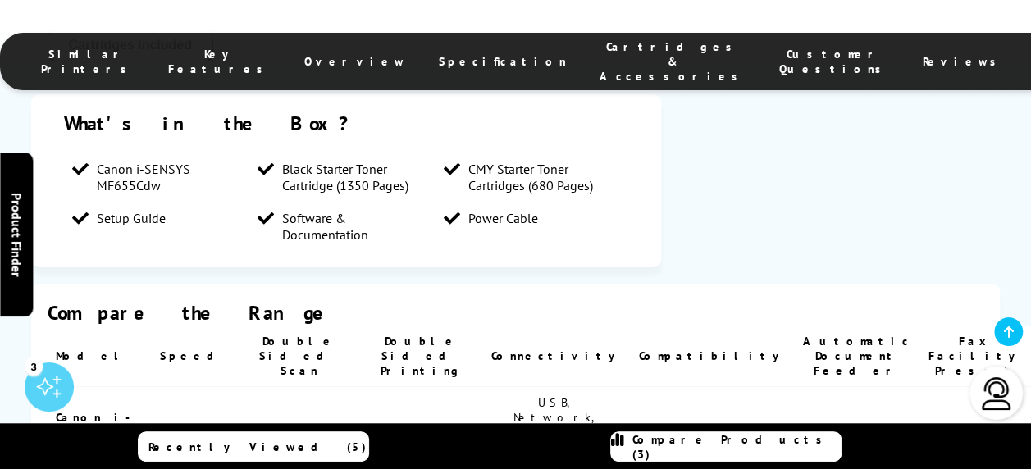
scroll to position [2966, 0]
click at [689, 445] on span "Compare Products (3)" at bounding box center [737, 447] width 208 height 30
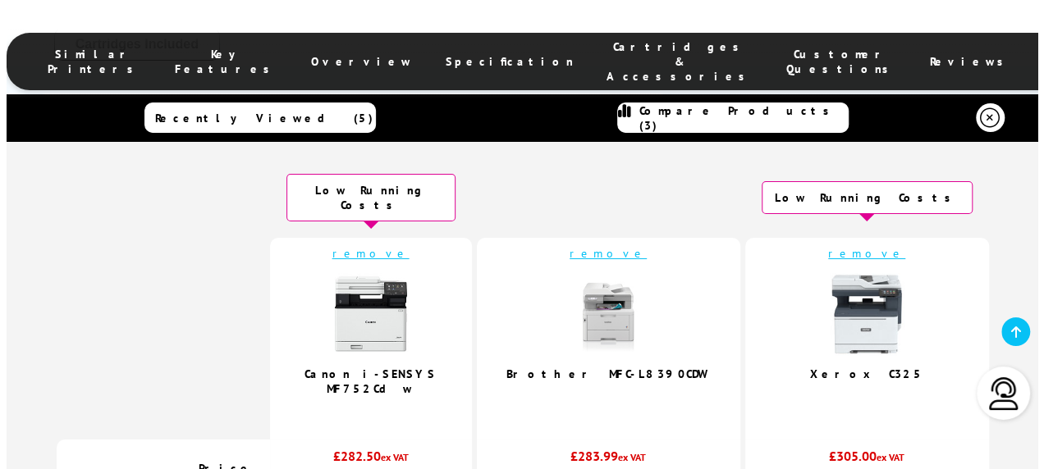
scroll to position [2959, 0]
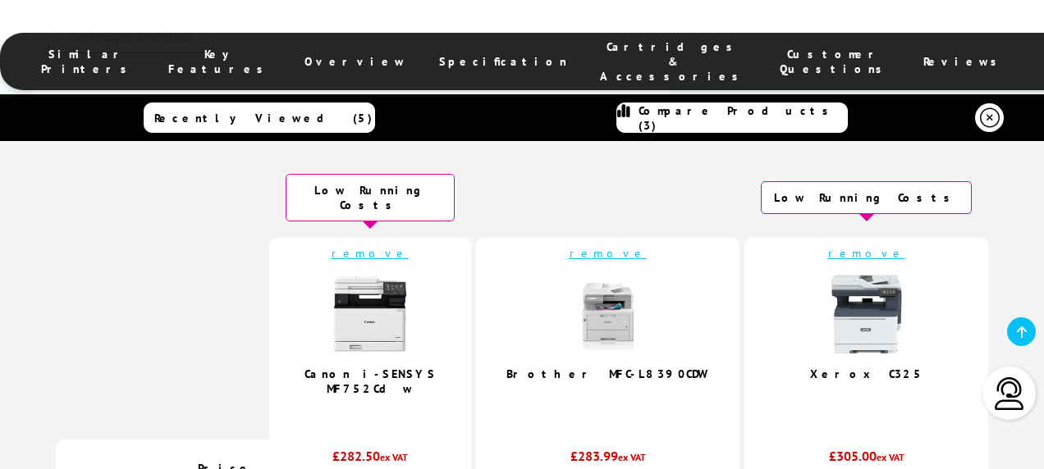
click at [615, 246] on link "remove" at bounding box center [607, 253] width 77 height 15
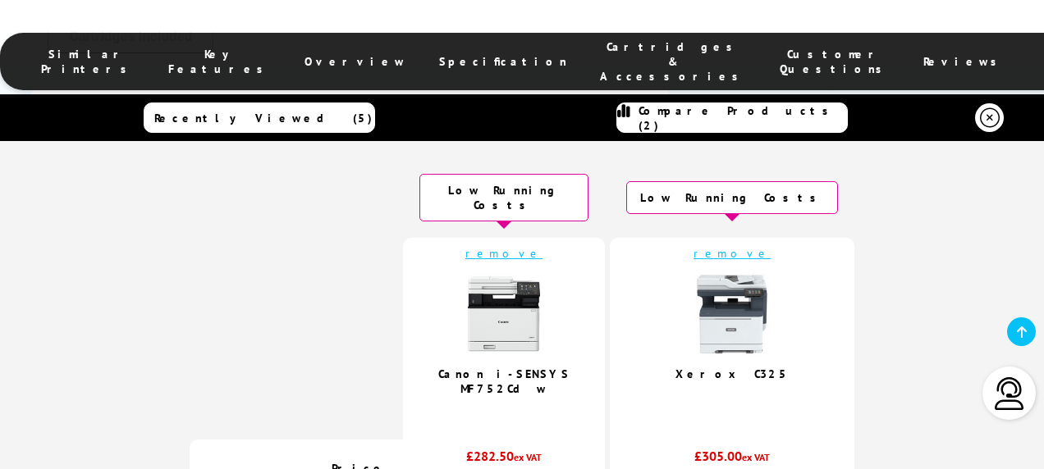
click at [986, 115] on icon at bounding box center [990, 118] width 20 height 20
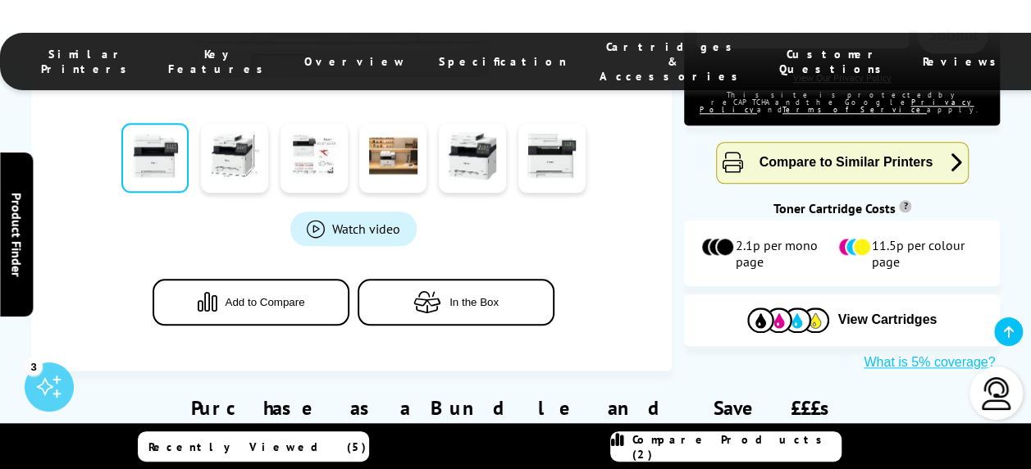
scroll to position [571, 0]
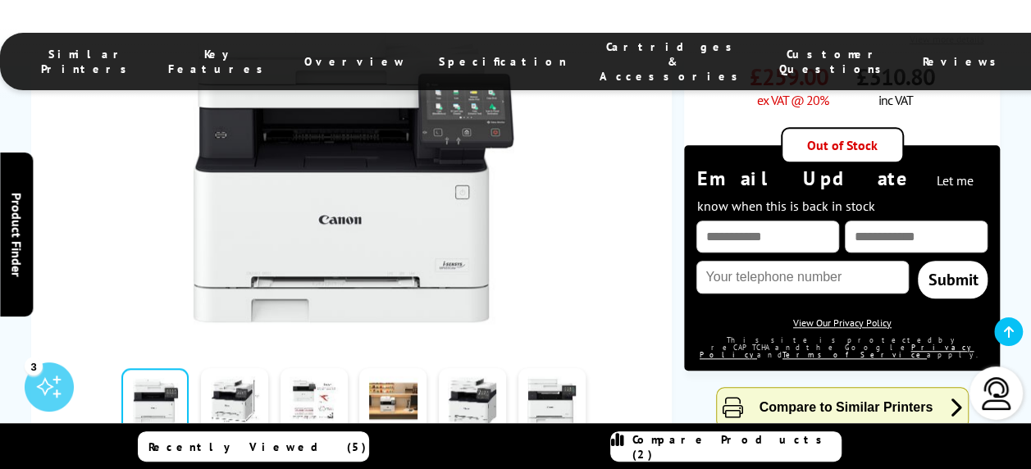
click at [626, 298] on div "Watch video Add to Compare In the Box" at bounding box center [354, 289] width 597 height 629
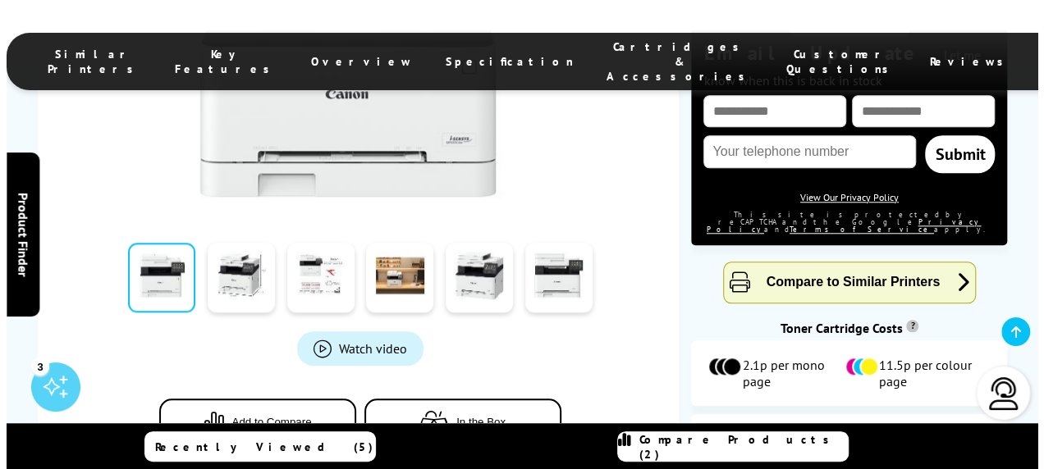
scroll to position [711, 0]
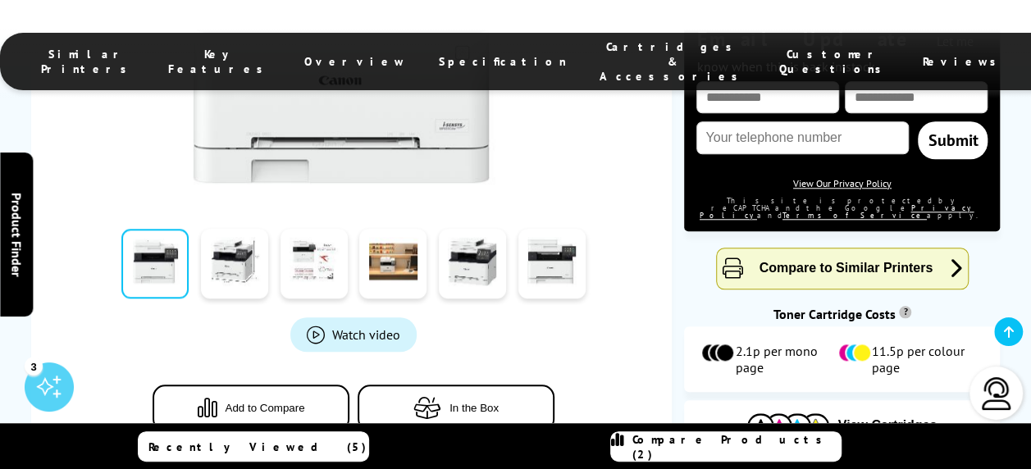
click at [295, 385] on button "Add to Compare" at bounding box center [251, 408] width 197 height 47
click at [707, 440] on span "Compare Products (3)" at bounding box center [737, 447] width 208 height 30
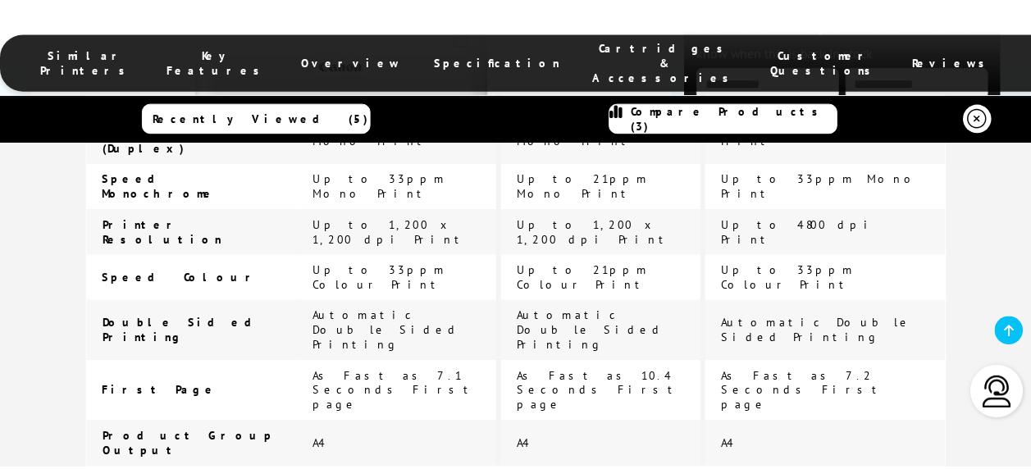
scroll to position [0, 0]
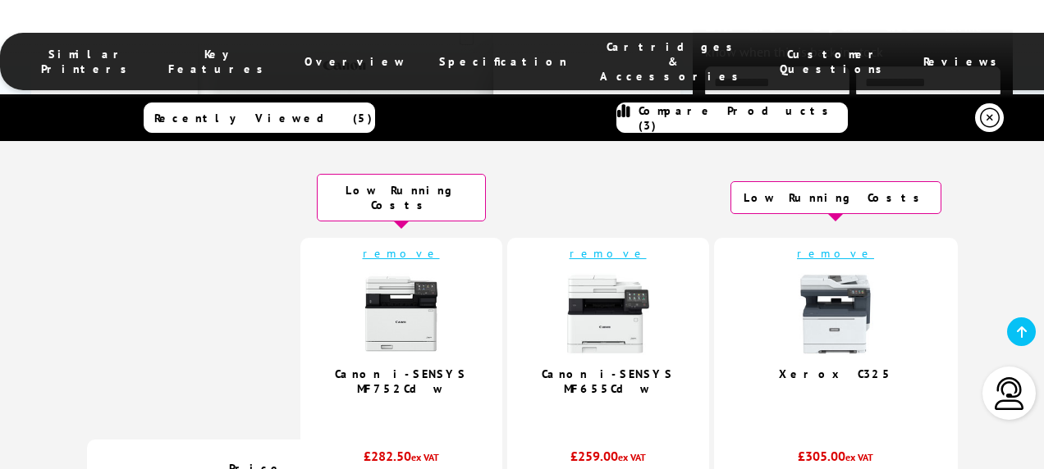
click at [980, 118] on icon at bounding box center [990, 118] width 20 height 20
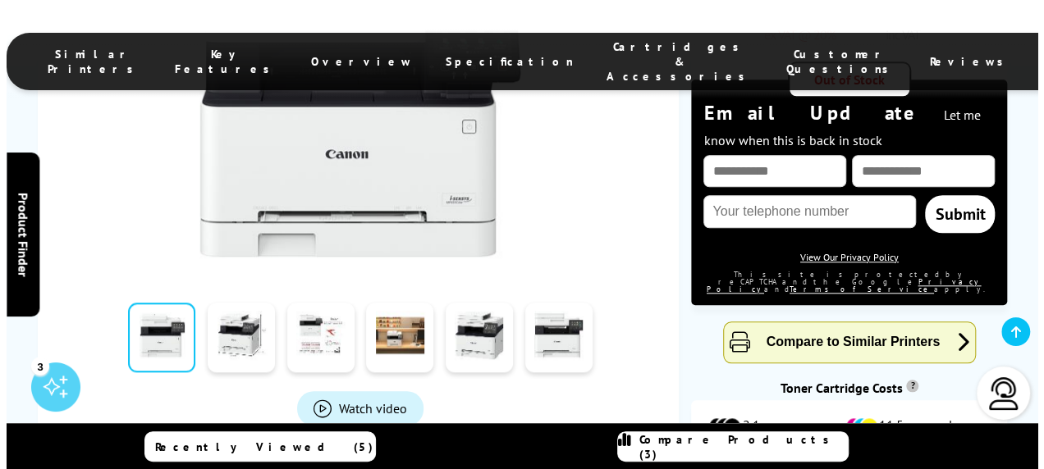
scroll to position [638, 0]
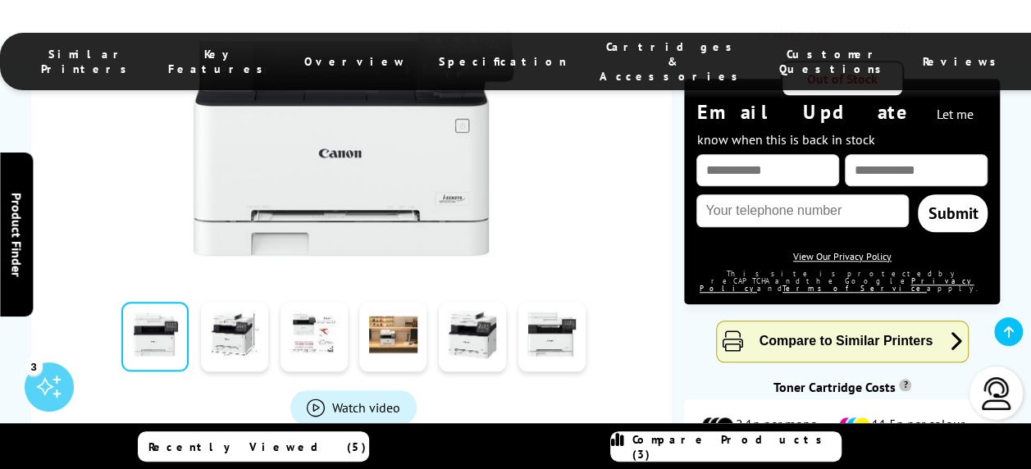
click at [738, 445] on span "Compare Products (3)" at bounding box center [737, 447] width 208 height 30
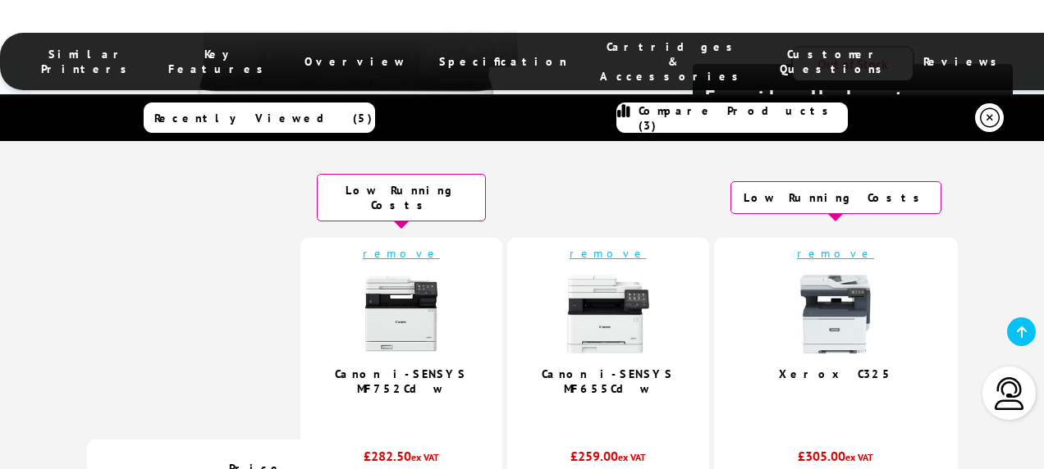
click at [426, 367] on link "Canon i-SENSYS MF752Cdw" at bounding box center [401, 382] width 132 height 30
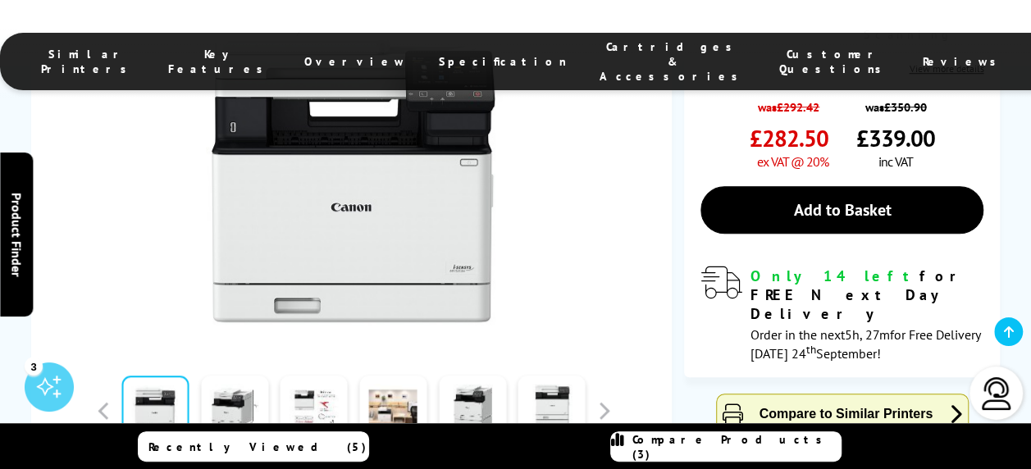
click at [861, 407] on span "Compare to Similar Printers" at bounding box center [846, 414] width 174 height 14
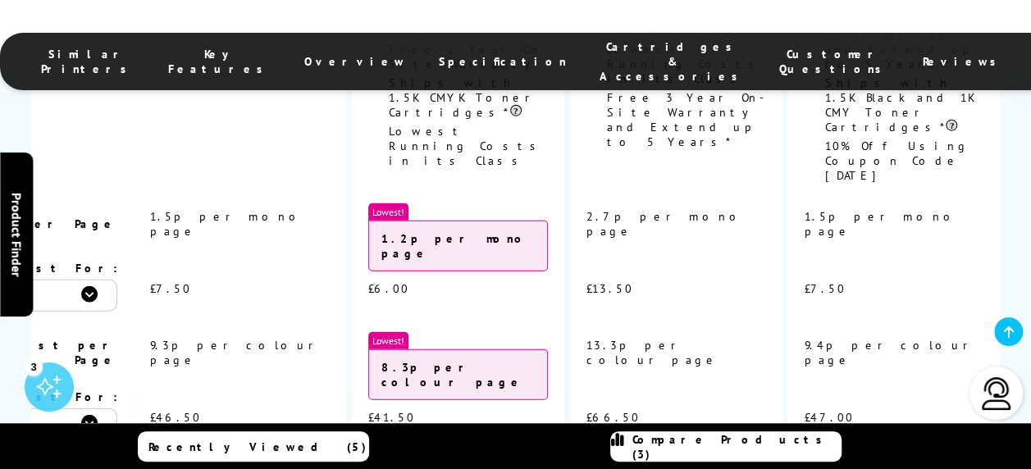
scroll to position [1955, 0]
